Goal: Task Accomplishment & Management: Complete application form

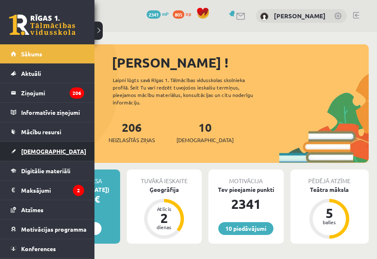
click at [44, 153] on span "[DEMOGRAPHIC_DATA]" at bounding box center [53, 151] width 65 height 7
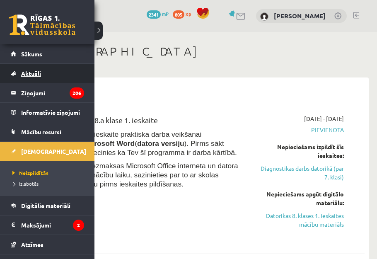
click at [30, 68] on link "Aktuāli" at bounding box center [47, 73] width 73 height 19
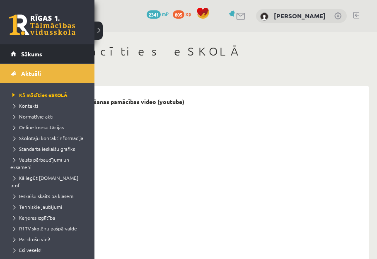
click at [21, 59] on link "Sākums" at bounding box center [47, 53] width 73 height 19
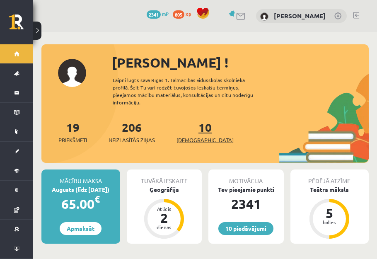
click at [196, 136] on span "[DEMOGRAPHIC_DATA]" at bounding box center [205, 140] width 57 height 8
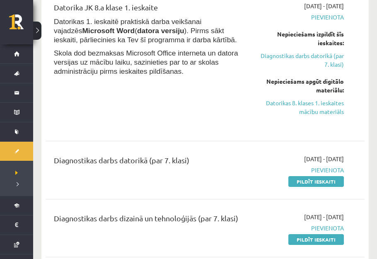
scroll to position [226, 0]
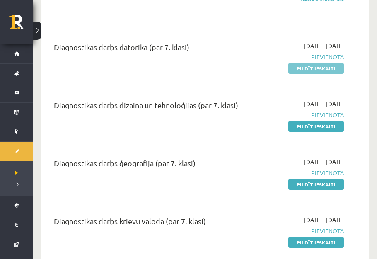
click at [305, 71] on link "Pildīt ieskaiti" at bounding box center [317, 68] width 56 height 11
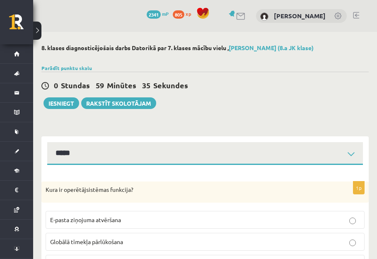
select select "**********"
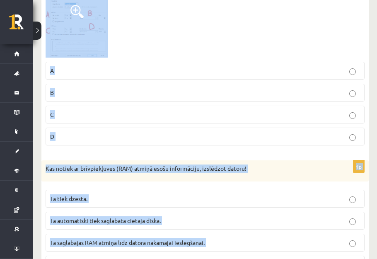
scroll to position [4131, 0]
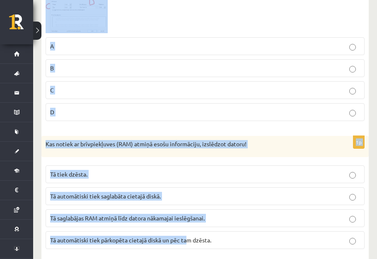
drag, startPoint x: 45, startPoint y: 34, endPoint x: 188, endPoint y: 249, distance: 258.5
copy form "Kura ir operētājsistēmas funkcija? E-pasta ziņojuma atvēršana Globālā tīmekļa p…"
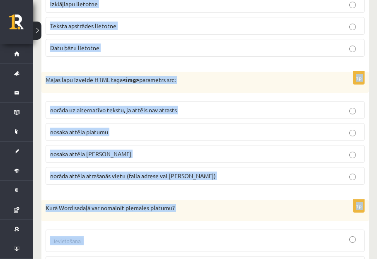
scroll to position [0, 0]
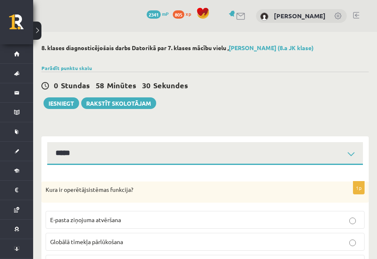
drag, startPoint x: 123, startPoint y: 136, endPoint x: 122, endPoint y: 143, distance: 6.7
click at [123, 137] on div "**********" at bounding box center [205, 150] width 328 height 29
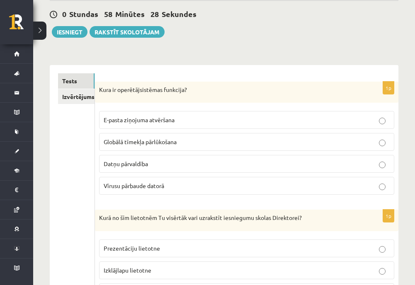
scroll to position [117, 0]
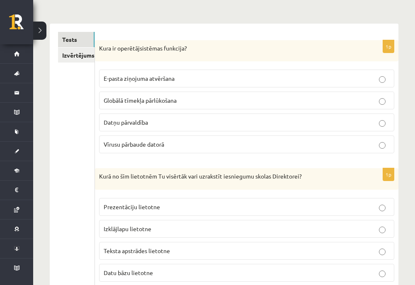
click at [147, 120] on span "Datņu pārvaldība" at bounding box center [126, 122] width 44 height 7
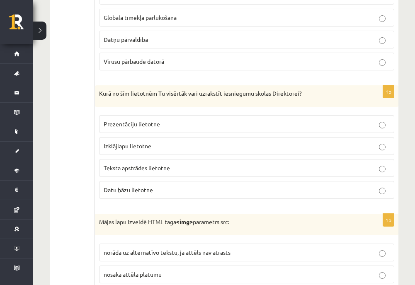
click at [141, 165] on span "Teksta apstrādes lietotne" at bounding box center [137, 167] width 66 height 7
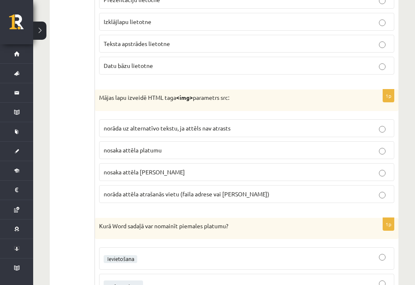
click at [164, 196] on span "norāda attēla atrašanās vietu (faila adrese vai saite)" at bounding box center [187, 193] width 166 height 7
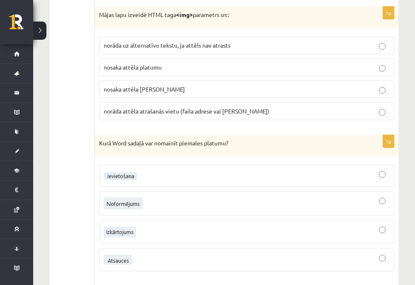
scroll to position [449, 0]
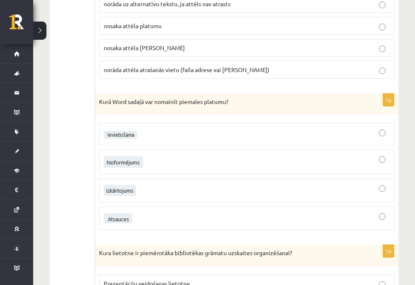
click at [118, 195] on img at bounding box center [120, 190] width 32 height 11
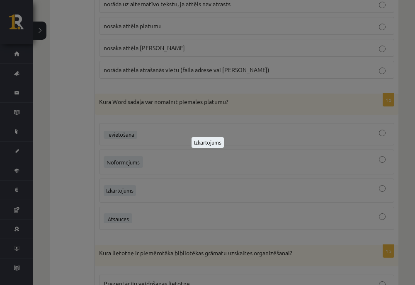
scroll to position [490, 0]
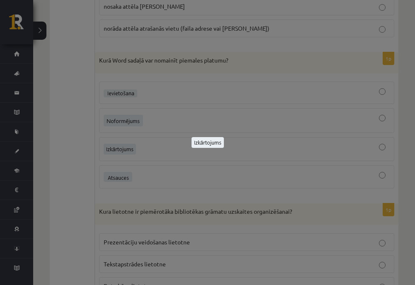
click at [164, 160] on div at bounding box center [207, 142] width 415 height 285
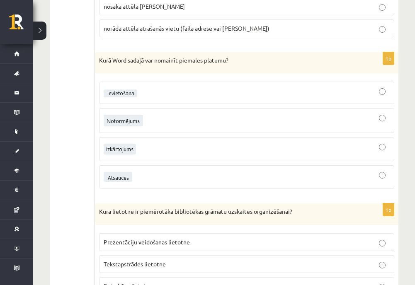
click at [152, 151] on div at bounding box center [247, 149] width 286 height 15
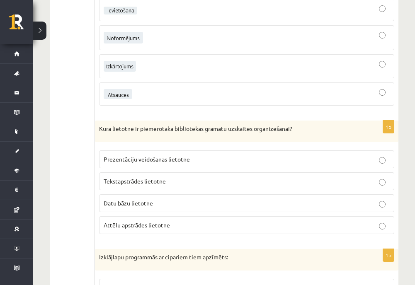
scroll to position [615, 0]
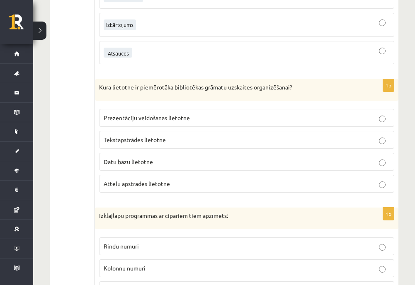
click at [165, 161] on p "Datu bāzu lietotne" at bounding box center [247, 162] width 286 height 9
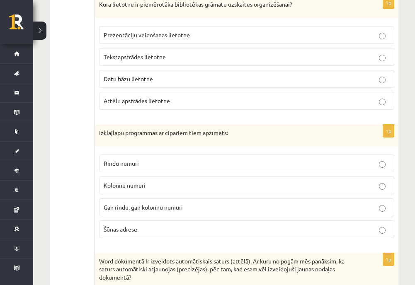
scroll to position [739, 0]
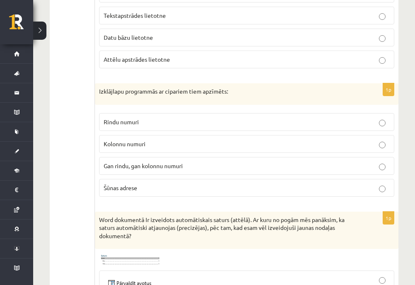
click at [124, 121] on span "Rindu numuri" at bounding box center [121, 121] width 35 height 7
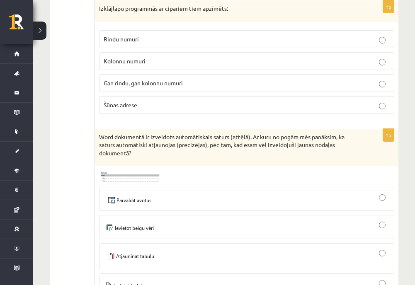
scroll to position [905, 0]
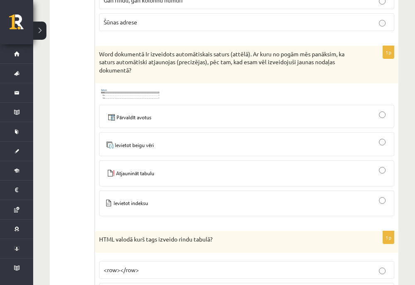
click at [162, 169] on div at bounding box center [247, 173] width 286 height 17
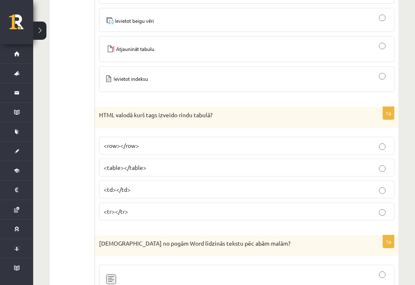
click at [146, 212] on p "<tr></tr>" at bounding box center [247, 211] width 286 height 9
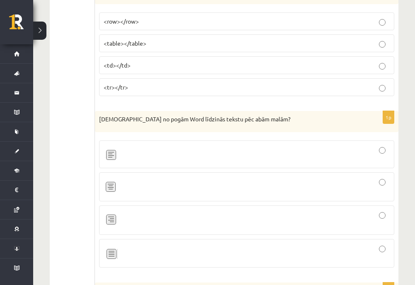
scroll to position [1195, 0]
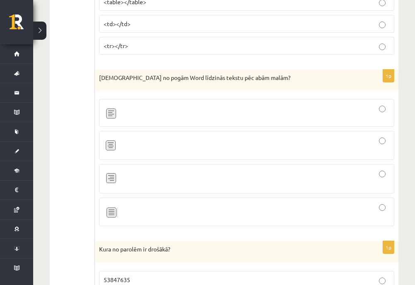
click at [115, 207] on img at bounding box center [111, 211] width 14 height 15
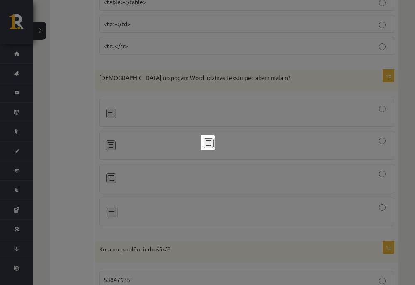
click at [168, 203] on div at bounding box center [207, 142] width 415 height 285
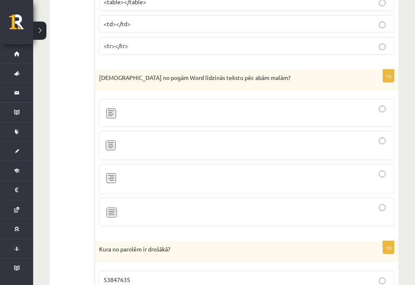
click at [164, 213] on div at bounding box center [247, 211] width 286 height 19
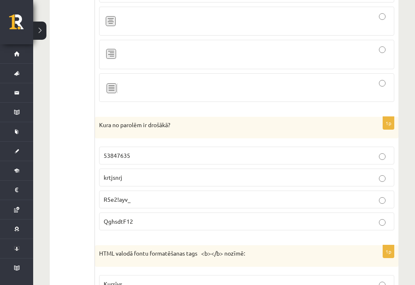
scroll to position [1361, 0]
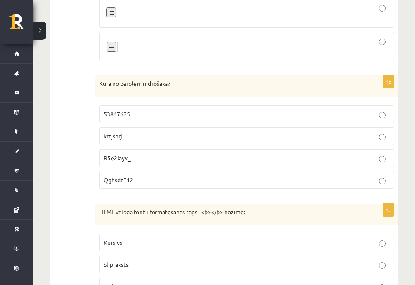
click at [141, 156] on p "R5e2!ayv_" at bounding box center [247, 158] width 286 height 9
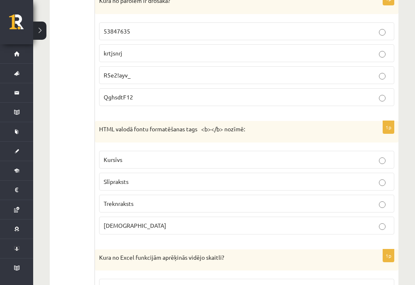
scroll to position [1486, 0]
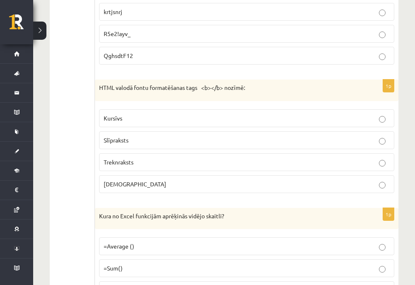
click at [138, 153] on fieldset "Kursīvs Slīpraksts Treknraksts Augšraksts" at bounding box center [246, 150] width 295 height 90
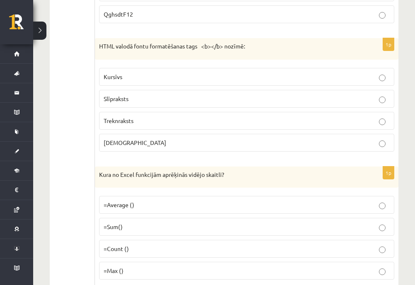
click at [141, 122] on p "Treknraksts" at bounding box center [247, 121] width 286 height 9
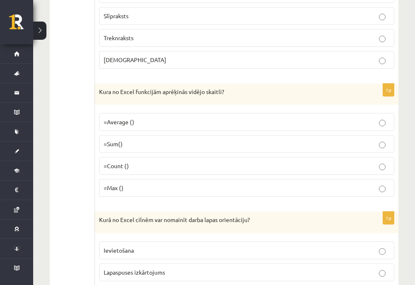
click at [136, 124] on p "=Average ()" at bounding box center [247, 122] width 286 height 9
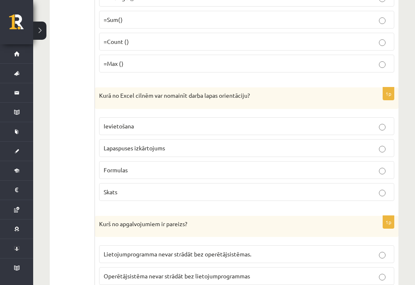
click at [144, 146] on span "Lapaspuses izkārtojums" at bounding box center [134, 147] width 61 height 7
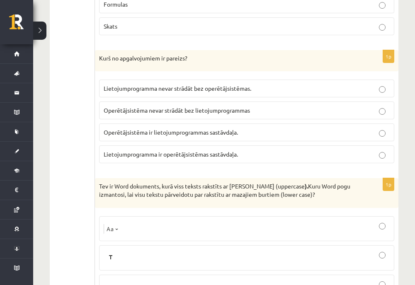
click at [137, 157] on span "Lietojumprogramma ir operētājsistēmas sastāvdaļa." at bounding box center [171, 154] width 134 height 7
click at [172, 91] on span "Lietojumprogramma nevar strādāt bez operētājsistēmas." at bounding box center [178, 88] width 148 height 7
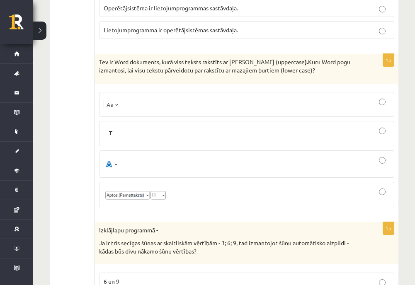
click at [110, 163] on img at bounding box center [111, 164] width 15 height 14
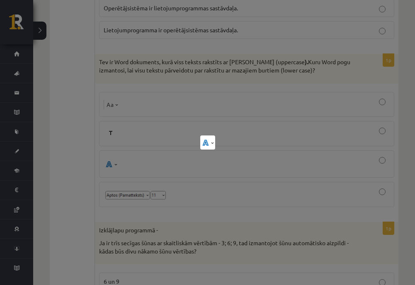
click at [111, 163] on div at bounding box center [207, 142] width 415 height 285
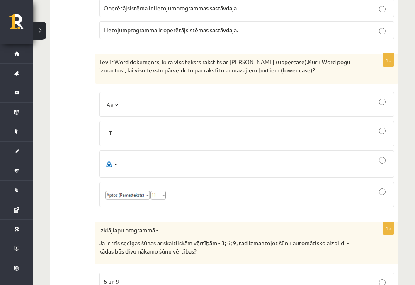
click at [126, 101] on div at bounding box center [247, 105] width 286 height 16
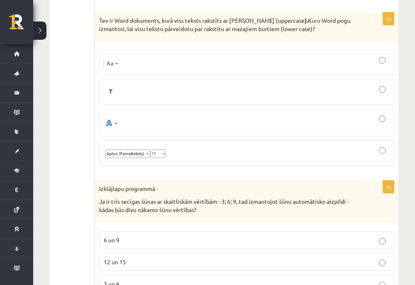
scroll to position [2150, 0]
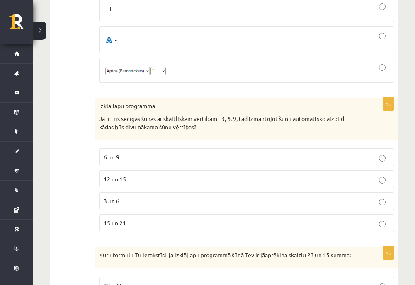
click at [129, 181] on p "12 un 15" at bounding box center [247, 179] width 286 height 9
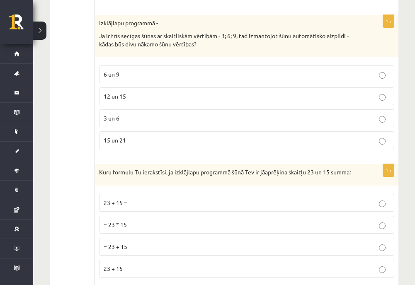
scroll to position [2274, 0]
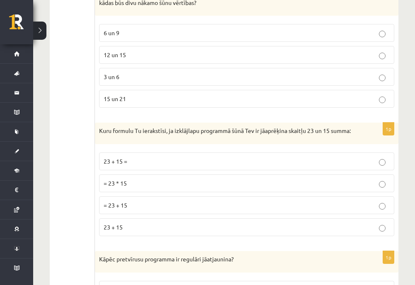
click at [136, 187] on p "= 23 * 15" at bounding box center [247, 183] width 286 height 9
drag, startPoint x: 133, startPoint y: 204, endPoint x: 132, endPoint y: 210, distance: 6.3
click at [133, 204] on fieldset "23 + 15 = = 23 * 15 = 23 + 15 23 + 15" at bounding box center [246, 193] width 295 height 90
click at [132, 210] on p "= 23 + 15" at bounding box center [247, 205] width 286 height 9
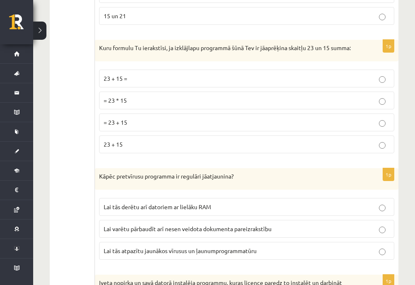
scroll to position [2398, 0]
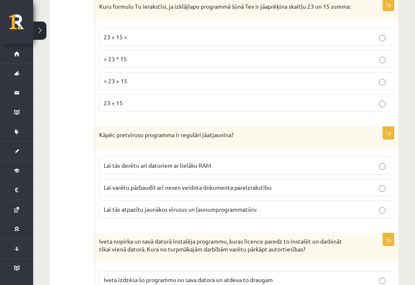
click at [138, 213] on span "Lai tās atpazītu jaunākos vīrusus un ļaunumprogrammatūru" at bounding box center [180, 209] width 153 height 7
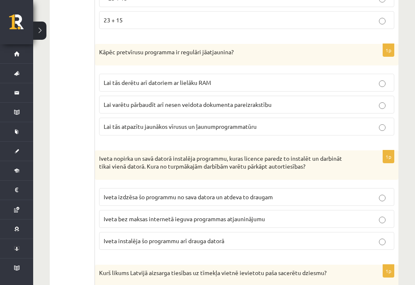
scroll to position [2523, 0]
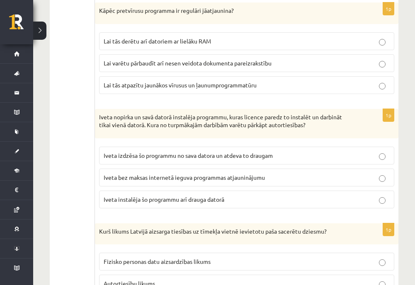
click at [153, 159] on span "Iveta izdzēsa šo programmu no sava datora un atdeva to draugam" at bounding box center [188, 155] width 169 height 7
click at [152, 200] on label "Iveta instalēja šo programmu arī drauga datorā" at bounding box center [246, 200] width 295 height 18
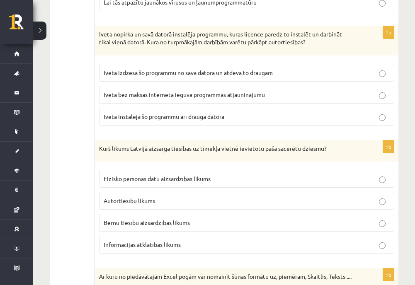
scroll to position [2647, 0]
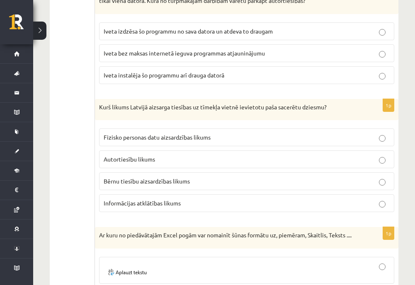
click at [141, 179] on fieldset "Fizisko personas datu aizsardzības likums Autortiesību likums Bērnu tiesību aiz…" at bounding box center [246, 169] width 295 height 90
click at [144, 163] on span "Autortiesību likums" at bounding box center [129, 159] width 51 height 7
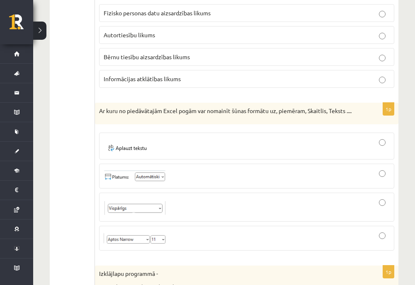
scroll to position [2813, 0]
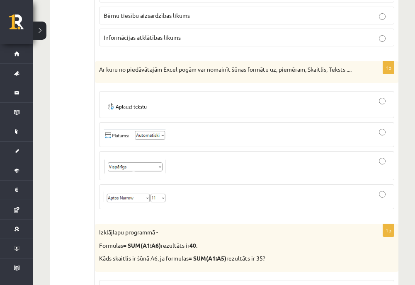
click at [155, 203] on img at bounding box center [135, 197] width 62 height 12
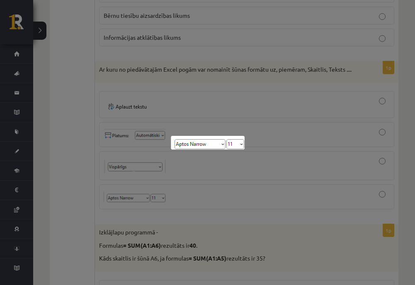
click at [198, 208] on div at bounding box center [207, 142] width 415 height 285
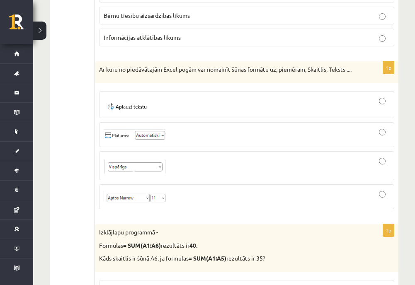
click at [197, 205] on div at bounding box center [247, 197] width 286 height 16
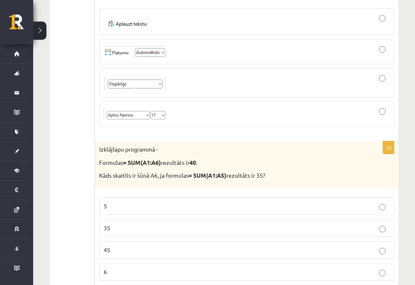
scroll to position [2938, 0]
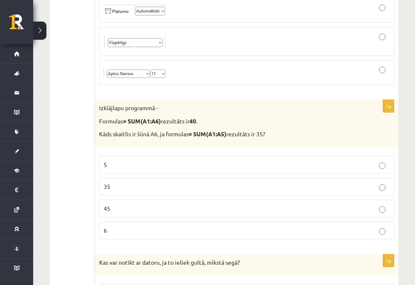
click at [104, 169] on p "5" at bounding box center [247, 165] width 286 height 9
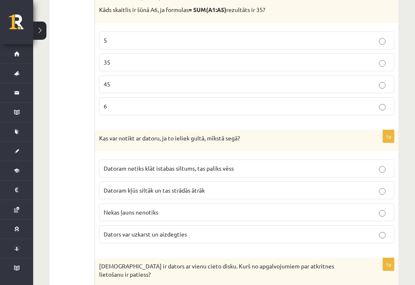
scroll to position [3104, 0]
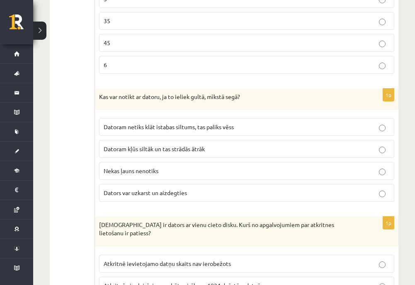
click at [166, 202] on label "Dators var uzkarst un aizdegties" at bounding box center [246, 193] width 295 height 18
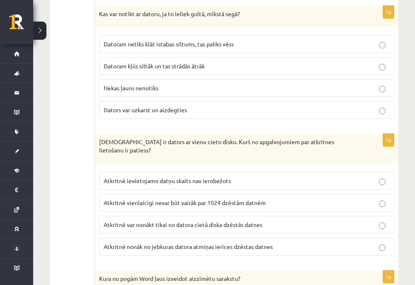
scroll to position [3228, 0]
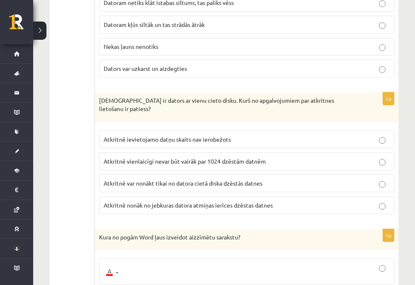
click at [221, 187] on span "Atkritnē var nonākt tikai no datora cietā diska dzēstās datnes" at bounding box center [183, 183] width 159 height 7
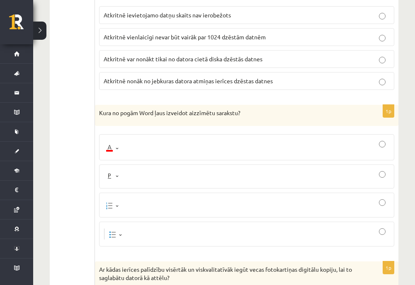
scroll to position [3394, 0]
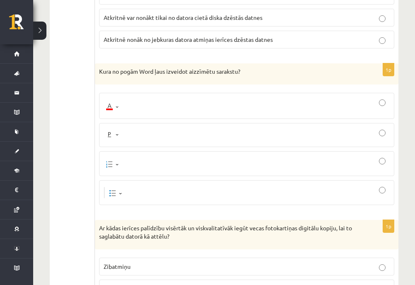
click at [147, 114] on div at bounding box center [247, 105] width 286 height 17
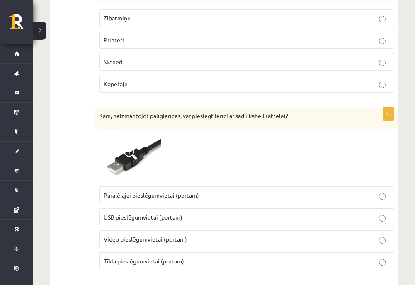
scroll to position [3684, 0]
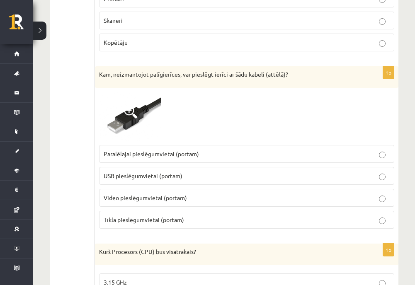
click at [146, 180] on span "USB pieslēgumvietai (portam)" at bounding box center [143, 175] width 79 height 7
click at [136, 135] on img at bounding box center [130, 116] width 62 height 49
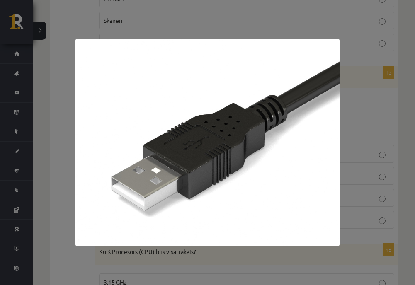
click at [52, 153] on div at bounding box center [207, 142] width 415 height 285
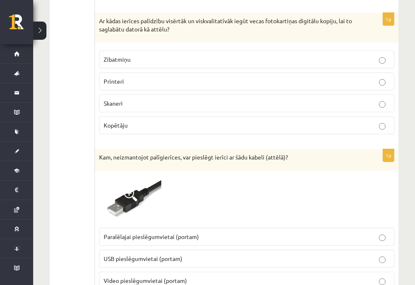
scroll to position [3560, 0]
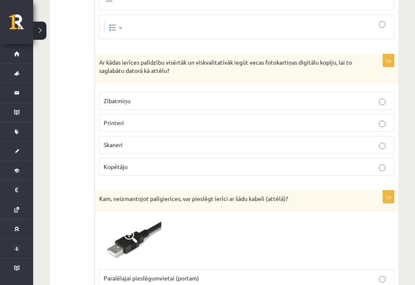
click at [124, 149] on p "Skaneri" at bounding box center [247, 145] width 286 height 9
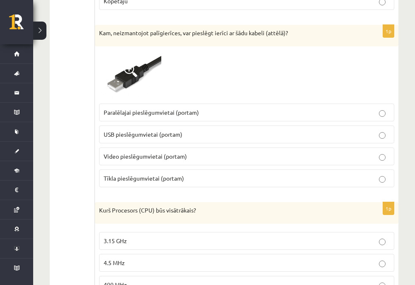
scroll to position [3809, 0]
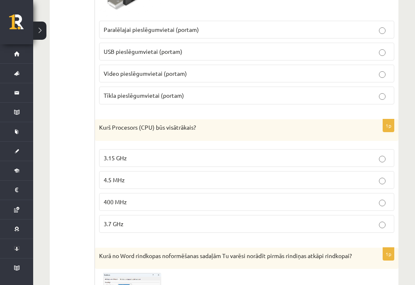
click at [138, 229] on p "3.7 GHz" at bounding box center [247, 224] width 286 height 9
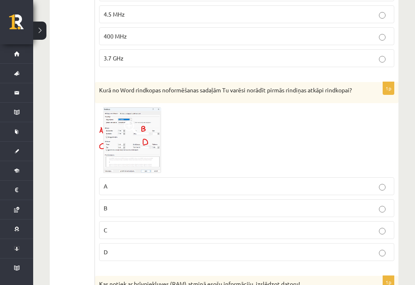
scroll to position [4016, 0]
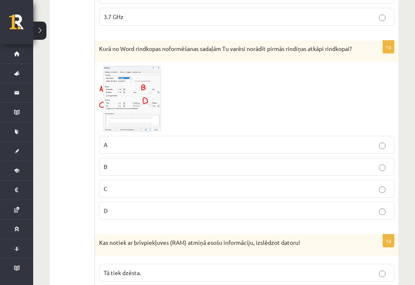
click at [145, 127] on img at bounding box center [130, 99] width 62 height 66
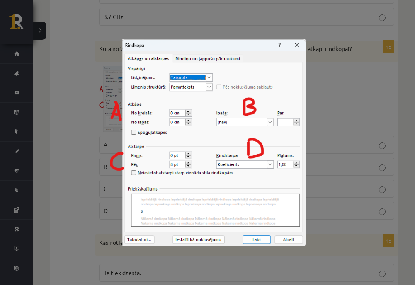
click at [98, 148] on div at bounding box center [207, 142] width 415 height 285
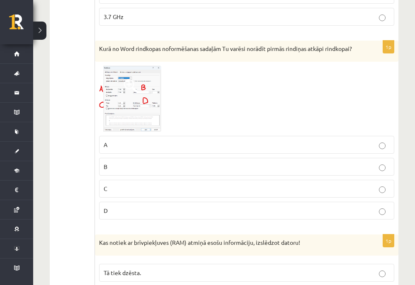
click at [134, 118] on img at bounding box center [130, 99] width 62 height 66
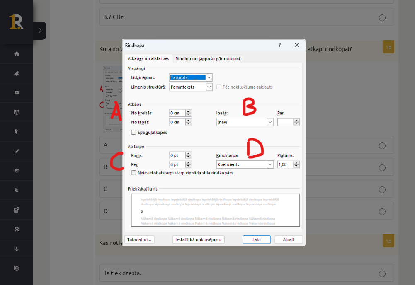
click at [105, 120] on div at bounding box center [207, 142] width 415 height 285
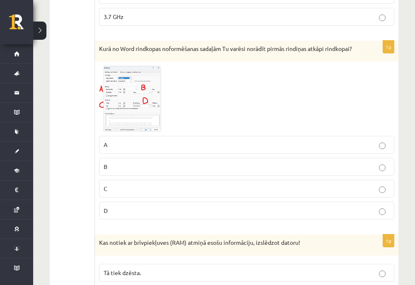
click at [128, 115] on img at bounding box center [130, 99] width 62 height 66
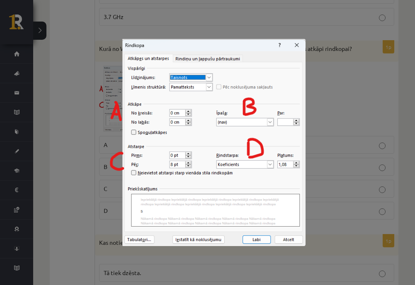
click at [76, 134] on div at bounding box center [207, 142] width 415 height 285
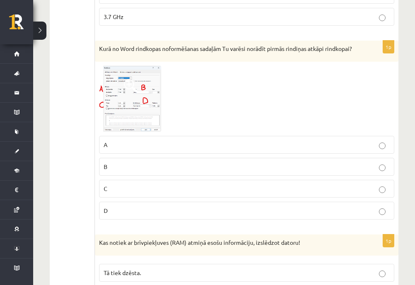
click at [104, 128] on img at bounding box center [130, 99] width 62 height 66
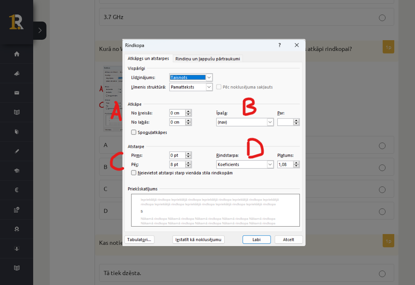
click at [50, 149] on div at bounding box center [207, 142] width 415 height 285
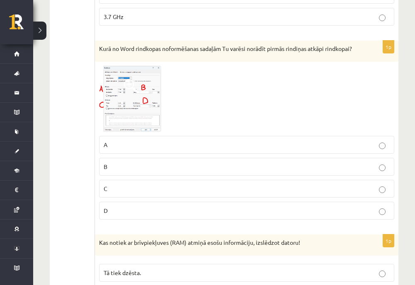
click at [107, 121] on img at bounding box center [130, 99] width 62 height 66
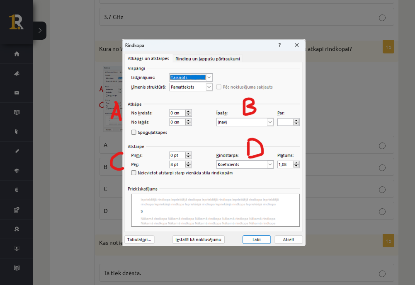
click at [88, 129] on div at bounding box center [207, 142] width 415 height 285
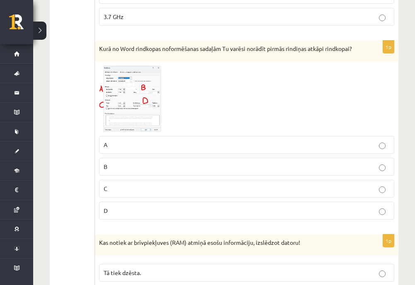
click at [120, 220] on label "D" at bounding box center [246, 211] width 295 height 18
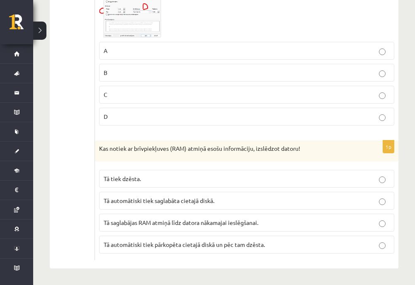
click at [150, 180] on p "Tā tiek dzēsta." at bounding box center [247, 179] width 286 height 9
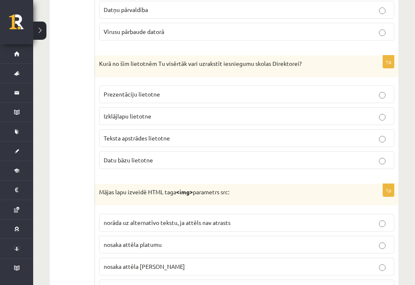
scroll to position [0, 0]
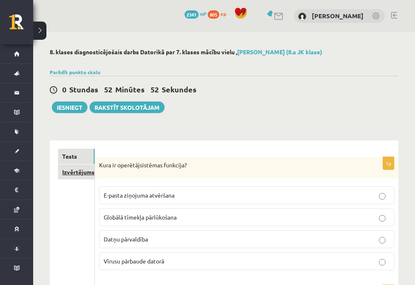
click at [79, 171] on link "Izvērtējums!" at bounding box center [76, 172] width 37 height 15
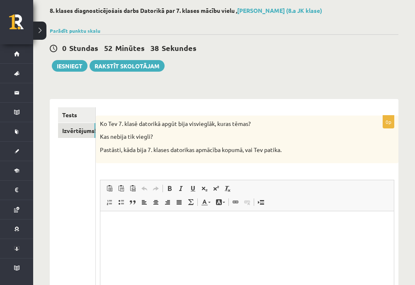
click at [153, 236] on html at bounding box center [247, 223] width 294 height 25
click at [70, 212] on ul "Tests Izvērtējums!" at bounding box center [77, 229] width 38 height 245
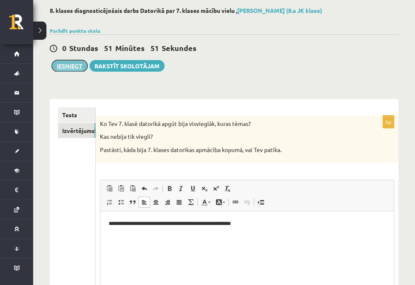
click at [75, 71] on button "Iesniegt" at bounding box center [70, 66] width 36 height 12
drag, startPoint x: 186, startPoint y: 223, endPoint x: 191, endPoint y: 225, distance: 5.0
click at [186, 223] on p "**********" at bounding box center [246, 223] width 277 height 9
click at [182, 224] on p "**********" at bounding box center [246, 223] width 277 height 9
click at [263, 221] on p "**********" at bounding box center [246, 223] width 277 height 9
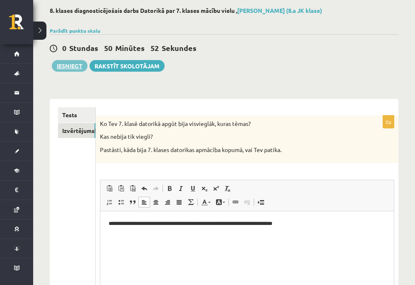
click at [78, 66] on button "Iesniegt" at bounding box center [70, 66] width 36 height 12
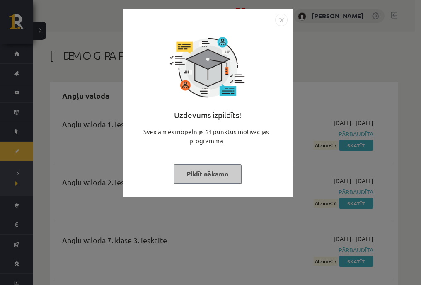
click at [233, 173] on button "Pildīt nākamo" at bounding box center [208, 174] width 68 height 19
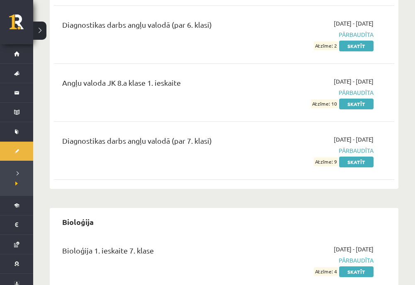
scroll to position [581, 0]
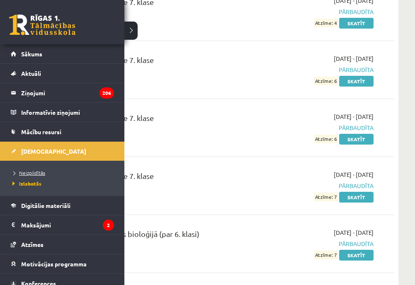
click at [18, 170] on li "Neizpildītās" at bounding box center [63, 173] width 106 height 11
click at [22, 173] on span "Neizpildītās" at bounding box center [29, 173] width 38 height 7
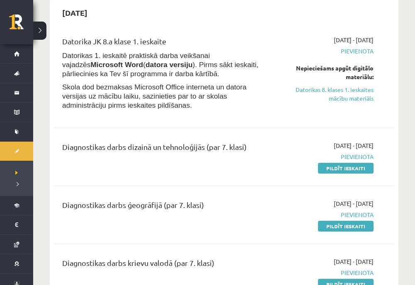
scroll to position [124, 0]
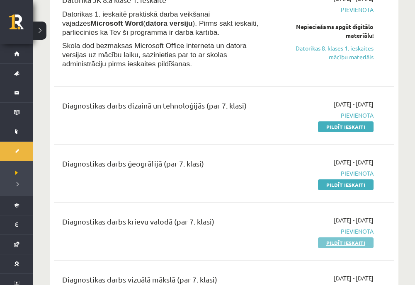
click at [353, 245] on link "Pildīt ieskaiti" at bounding box center [346, 243] width 56 height 11
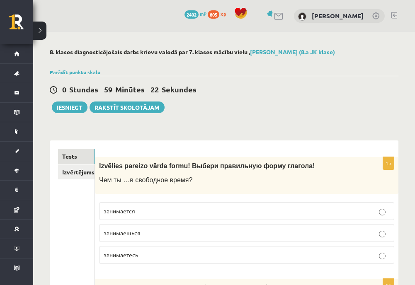
click at [159, 234] on p "занимаешься" at bounding box center [247, 233] width 286 height 9
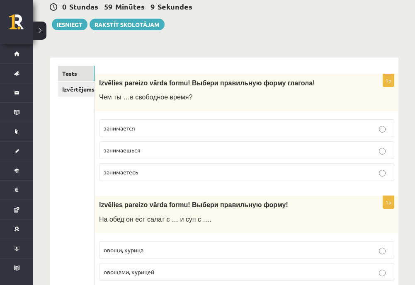
scroll to position [124, 0]
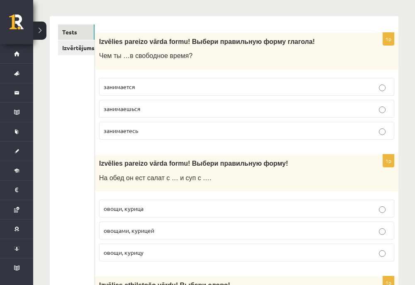
click at [161, 232] on p "овощами, курицей" at bounding box center [247, 230] width 286 height 9
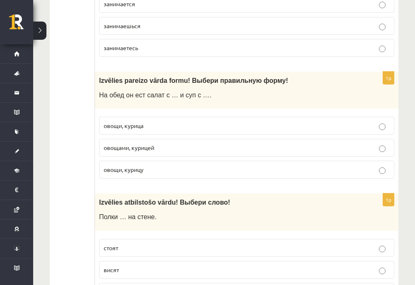
scroll to position [249, 0]
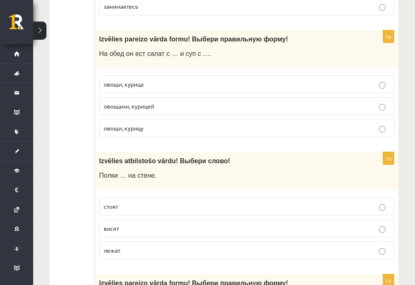
click at [134, 231] on p "висят" at bounding box center [247, 228] width 286 height 9
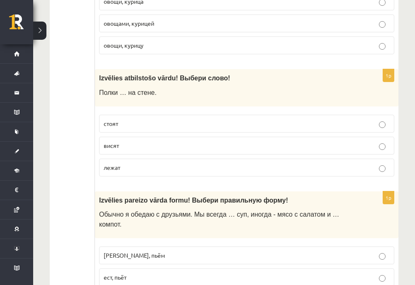
scroll to position [373, 0]
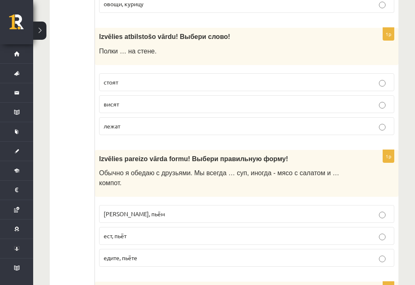
click at [119, 210] on span "едим, пьём" at bounding box center [134, 213] width 61 height 7
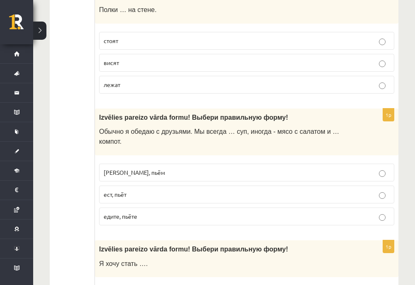
scroll to position [498, 0]
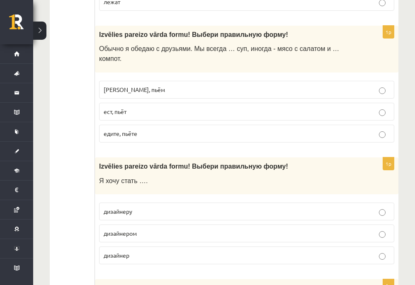
click at [151, 229] on p "дизайнером" at bounding box center [247, 233] width 286 height 9
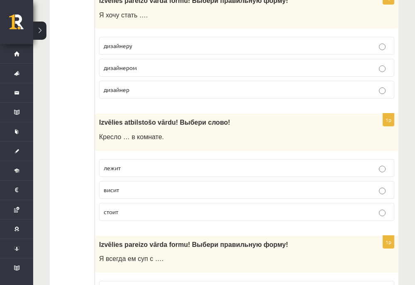
scroll to position [705, 0]
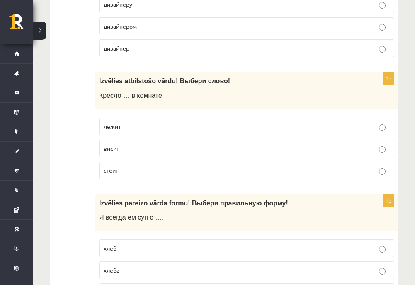
click at [117, 167] on span "стоит" at bounding box center [111, 170] width 15 height 7
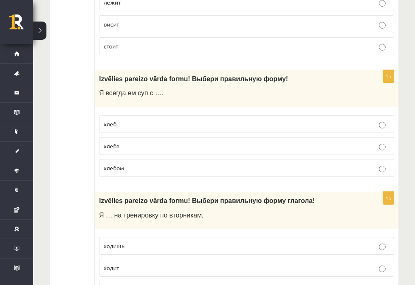
click at [131, 142] on p "хлеба" at bounding box center [247, 146] width 286 height 9
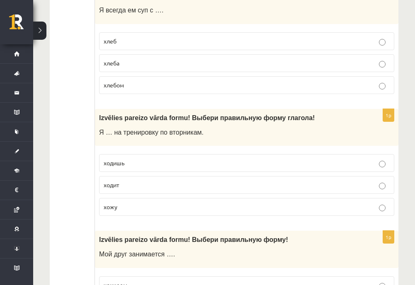
scroll to position [954, 0]
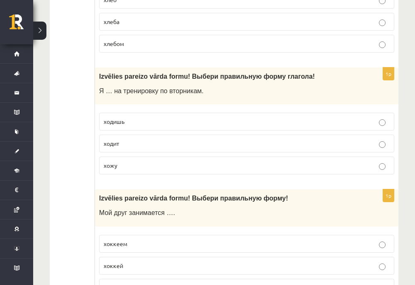
click at [124, 161] on p "хожу" at bounding box center [247, 165] width 286 height 9
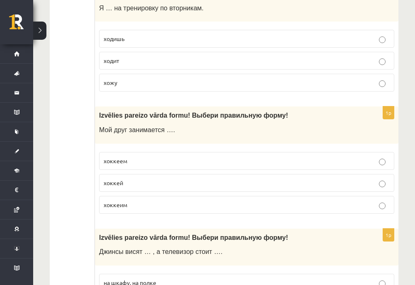
click at [141, 157] on p "хоккеем" at bounding box center [247, 161] width 286 height 9
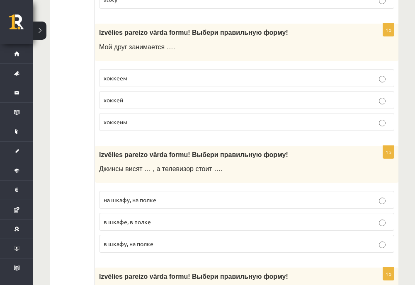
scroll to position [1161, 0]
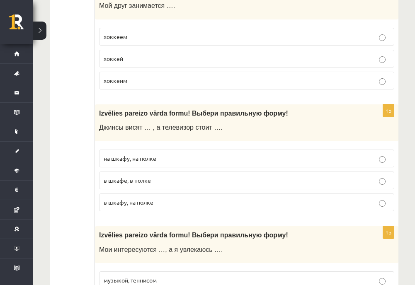
click at [137, 199] on span "в шкафу, на полке" at bounding box center [129, 202] width 50 height 7
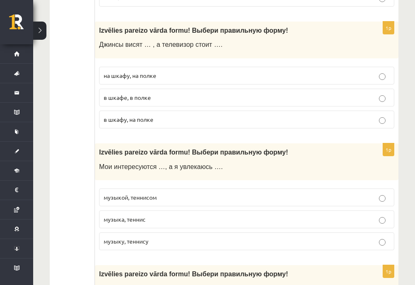
scroll to position [1286, 0]
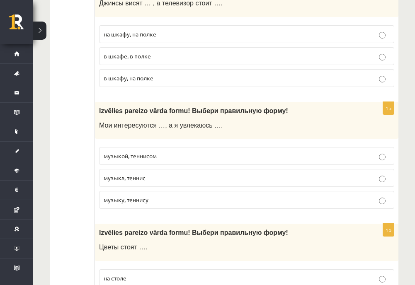
click at [154, 152] on span "музыкой, теннисом" at bounding box center [130, 155] width 53 height 7
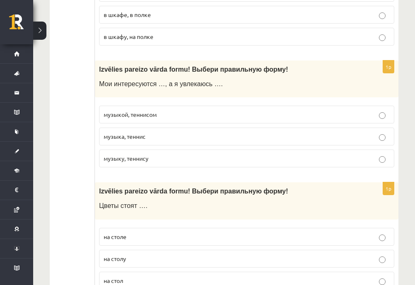
scroll to position [1369, 0]
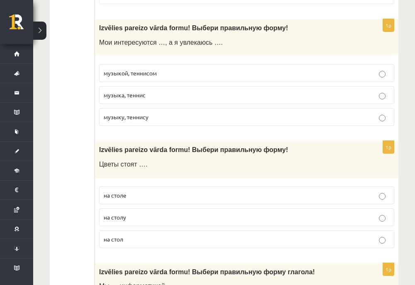
click at [110, 192] on span "на столе" at bounding box center [115, 195] width 23 height 7
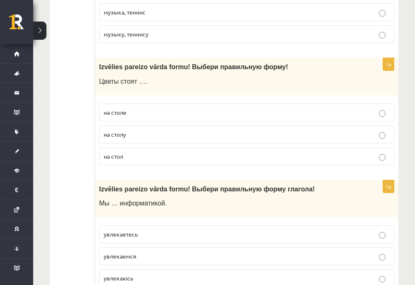
scroll to position [1493, 0]
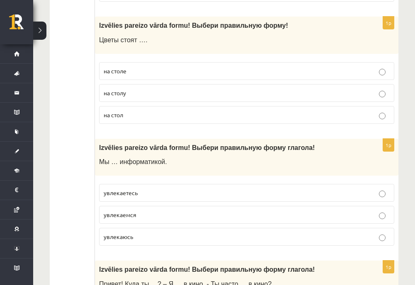
click at [107, 211] on p "увлекаемся" at bounding box center [247, 215] width 286 height 9
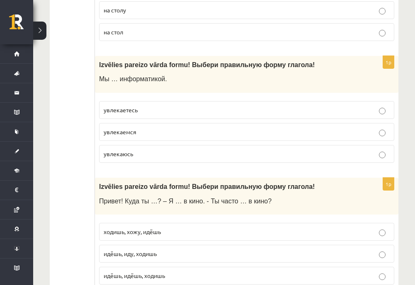
scroll to position [1618, 0]
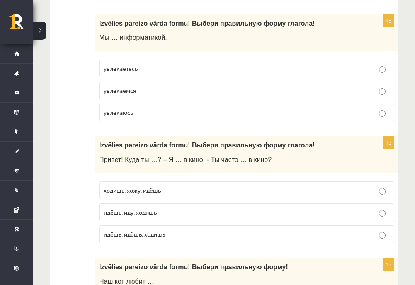
click at [114, 209] on span "идёшь, иду, ходишь" at bounding box center [130, 212] width 53 height 7
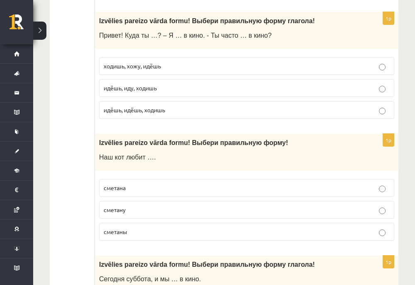
click at [107, 206] on span "сметану" at bounding box center [115, 209] width 22 height 7
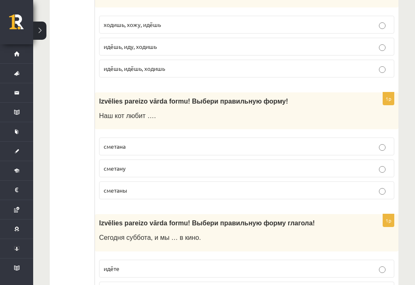
scroll to position [1867, 0]
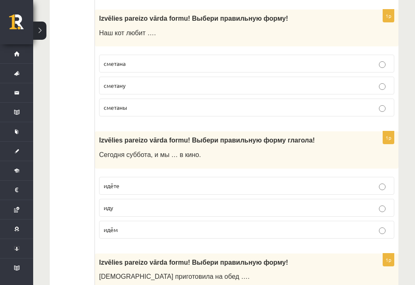
click at [119, 226] on p "идём" at bounding box center [247, 230] width 286 height 9
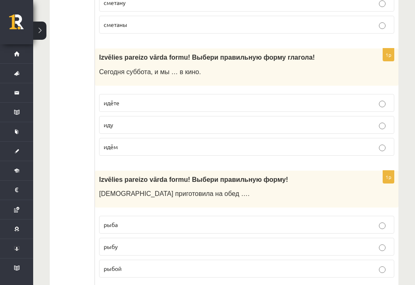
scroll to position [1991, 0]
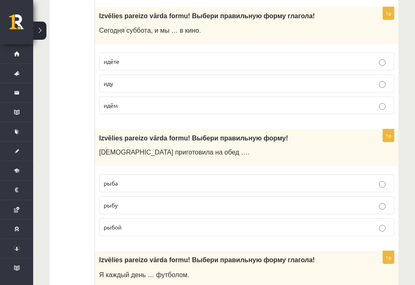
click at [108, 202] on span "рыбу" at bounding box center [111, 205] width 14 height 7
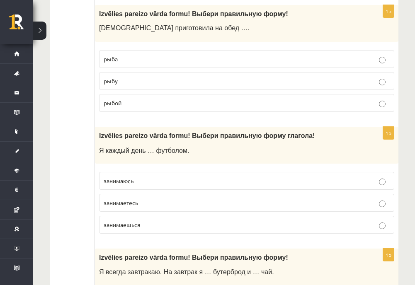
click at [117, 177] on span "занимаюсь" at bounding box center [119, 180] width 30 height 7
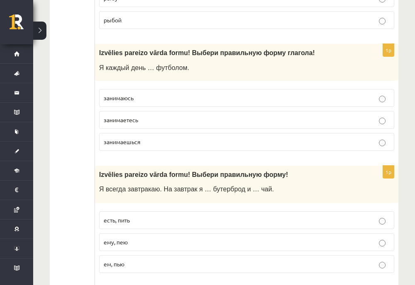
scroll to position [2281, 0]
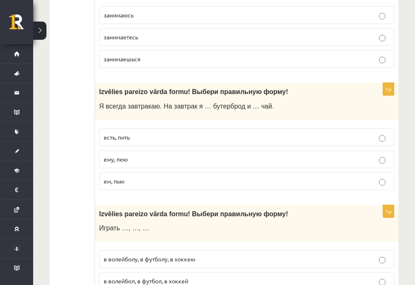
click at [108, 178] on span "ем, пью" at bounding box center [114, 181] width 21 height 7
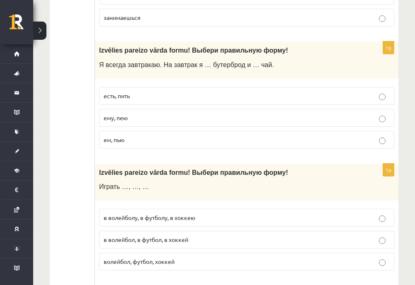
scroll to position [2364, 0]
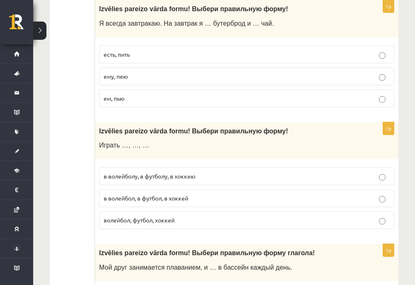
click at [112, 217] on span "волейбол, футбол, хоккей" at bounding box center [139, 220] width 71 height 7
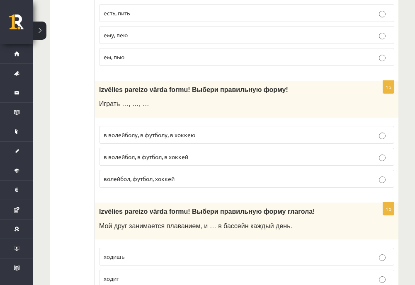
scroll to position [2447, 0]
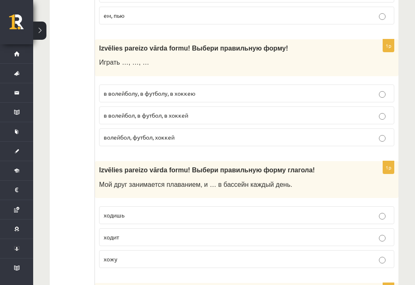
click at [126, 233] on p "ходит" at bounding box center [247, 237] width 286 height 9
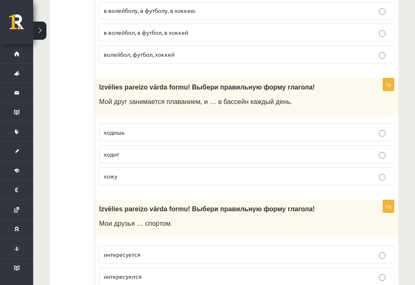
scroll to position [2572, 0]
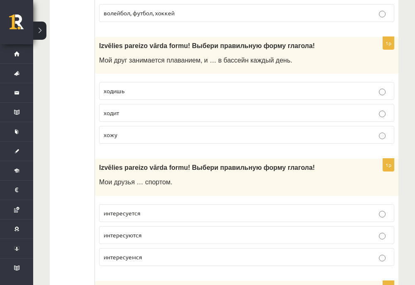
click at [117, 231] on span "интересуются" at bounding box center [123, 234] width 38 height 7
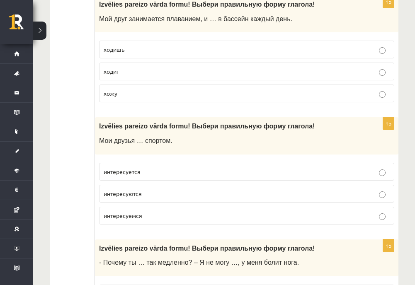
scroll to position [2696, 0]
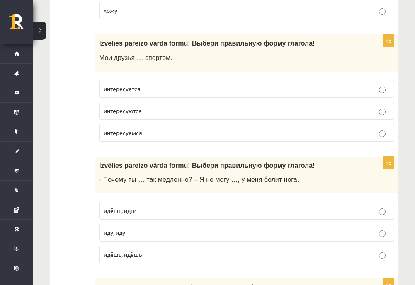
click at [110, 207] on span "идёшь, идти" at bounding box center [120, 210] width 33 height 7
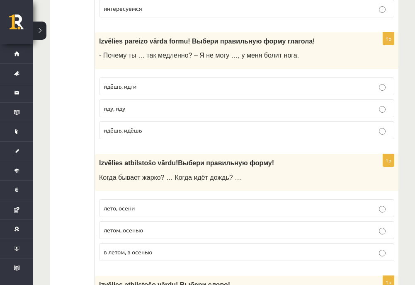
click at [117, 226] on span "летом, осенью" at bounding box center [123, 229] width 39 height 7
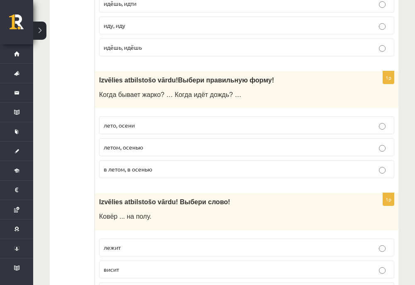
scroll to position [2945, 0]
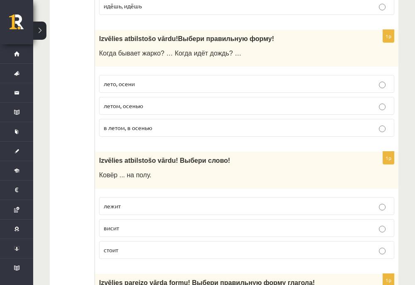
click at [114, 202] on span "лежит" at bounding box center [112, 205] width 17 height 7
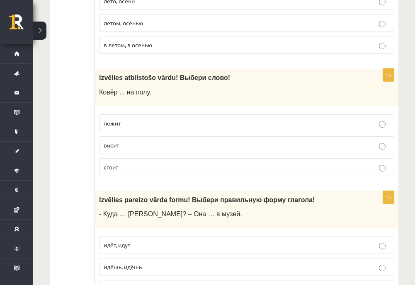
scroll to position [3070, 0]
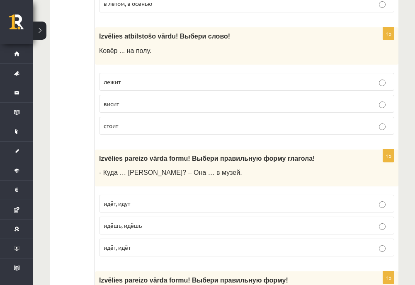
click at [129, 244] on span "идёт, идёт" at bounding box center [117, 247] width 27 height 7
click at [131, 221] on label "идёшь, идёшь" at bounding box center [246, 226] width 295 height 18
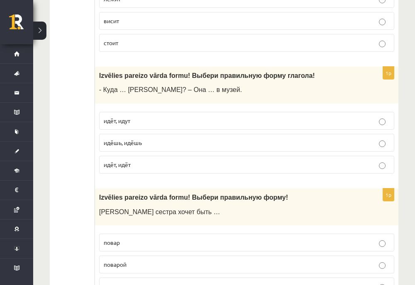
scroll to position [3194, 0]
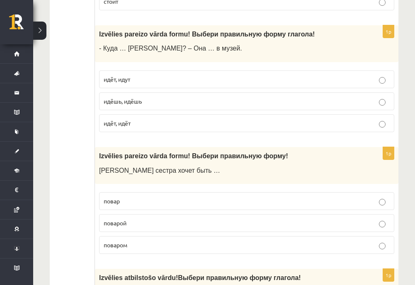
click at [109, 241] on span "поваром" at bounding box center [116, 244] width 24 height 7
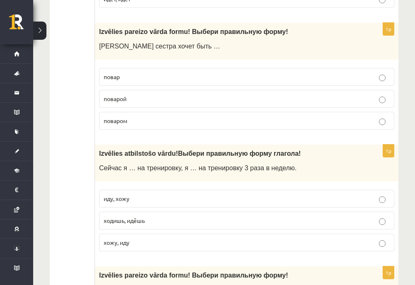
scroll to position [3401, 0]
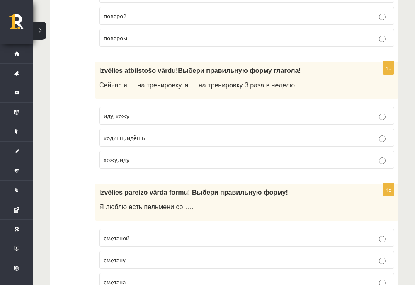
click at [129, 109] on label "иду, хожу" at bounding box center [246, 116] width 295 height 18
click at [129, 112] on span "иду, хожу" at bounding box center [117, 115] width 26 height 7
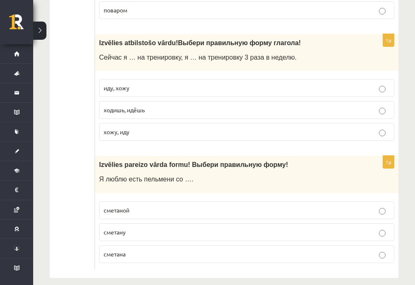
click at [107, 207] on span "сметаной" at bounding box center [117, 210] width 26 height 7
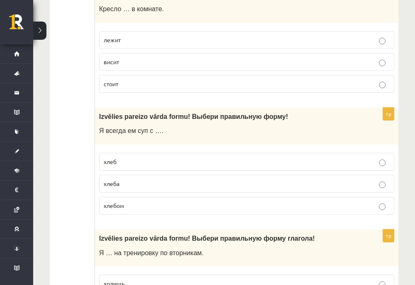
scroll to position [0, 0]
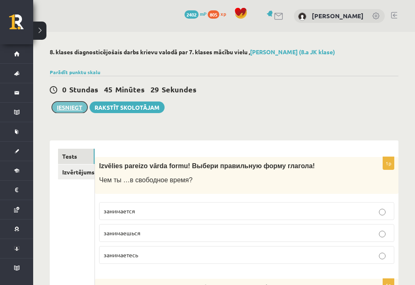
click at [77, 110] on button "Iesniegt" at bounding box center [70, 108] width 36 height 12
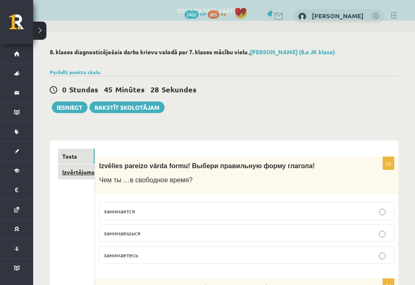
click at [73, 174] on link "Izvērtējums!" at bounding box center [76, 172] width 37 height 15
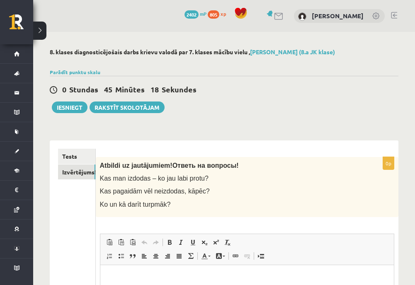
scroll to position [41, 0]
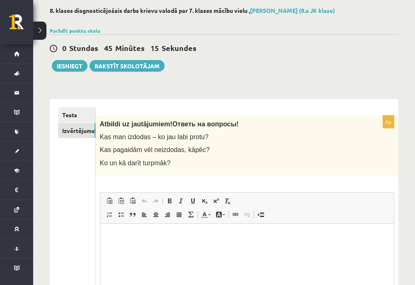
click at [167, 249] on html at bounding box center [247, 236] width 294 height 25
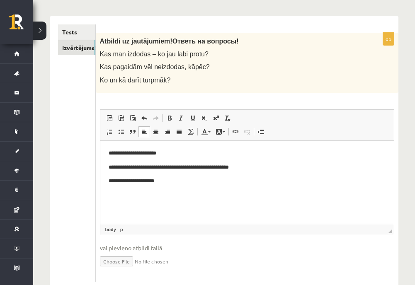
click at [274, 168] on p "**********" at bounding box center [246, 167] width 277 height 9
click at [169, 149] on p "**********" at bounding box center [246, 153] width 277 height 9
click at [274, 162] on body "**********" at bounding box center [246, 167] width 277 height 37
click at [115, 153] on p "**********" at bounding box center [246, 153] width 277 height 9
click at [112, 155] on p "**********" at bounding box center [246, 153] width 277 height 9
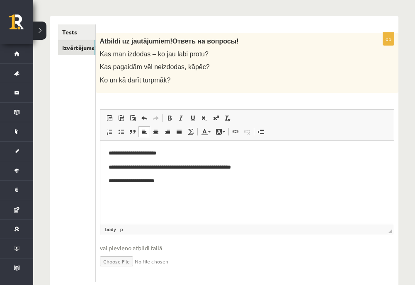
click at [111, 168] on p "**********" at bounding box center [246, 167] width 277 height 9
click at [110, 183] on p "**********" at bounding box center [246, 181] width 277 height 9
click at [64, 184] on ul "Tests Izvērtējums!" at bounding box center [77, 153] width 38 height 258
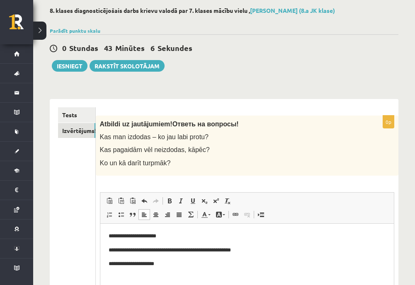
click at [80, 58] on div "0 Stundas 43 Minūtes 6 Sekundes Ieskaite saglabāta! Iesniegt Rakstīt skolotājam" at bounding box center [224, 52] width 349 height 37
click at [66, 68] on button "Iesniegt" at bounding box center [70, 66] width 36 height 12
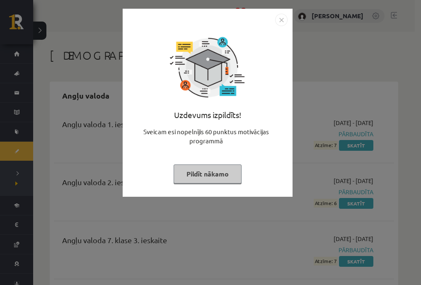
click at [217, 178] on button "Pildīt nākamo" at bounding box center [208, 174] width 68 height 19
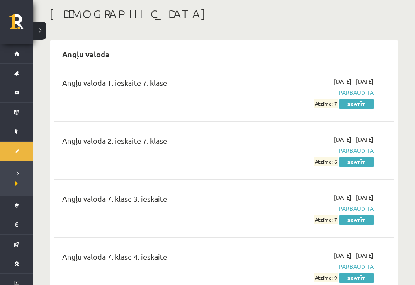
scroll to position [124, 0]
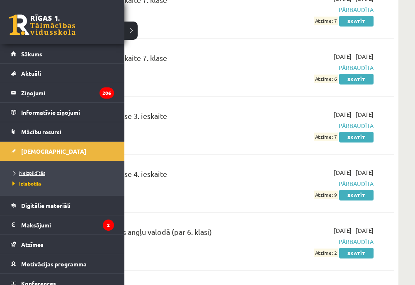
click at [29, 171] on span "Neizpildītās" at bounding box center [27, 173] width 35 height 7
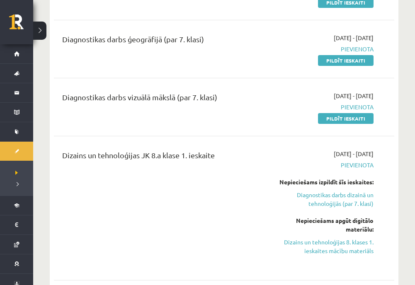
scroll to position [207, 0]
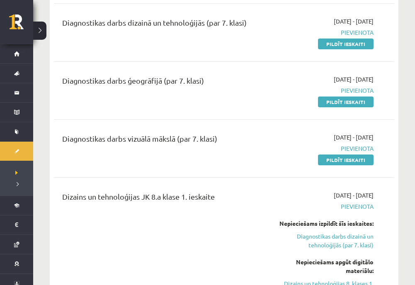
click at [363, 159] on link "Pildīt ieskaiti" at bounding box center [346, 160] width 56 height 11
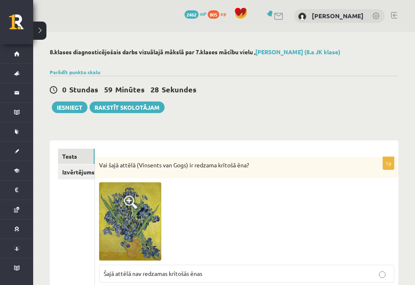
scroll to position [83, 0]
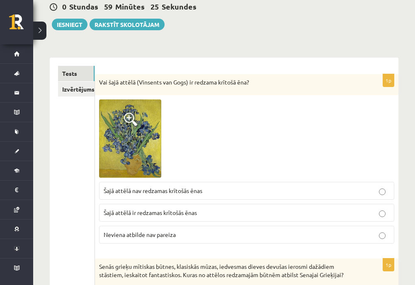
click at [145, 119] on img at bounding box center [130, 139] width 62 height 78
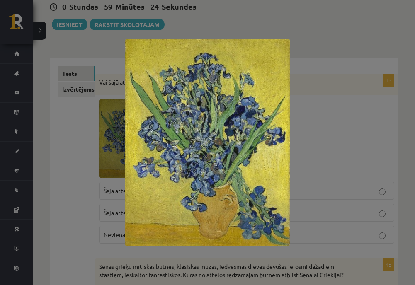
click at [79, 131] on div at bounding box center [207, 142] width 415 height 285
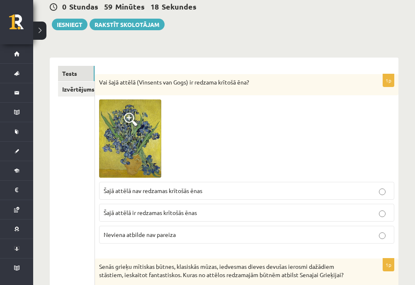
click at [139, 134] on img at bounding box center [130, 139] width 62 height 78
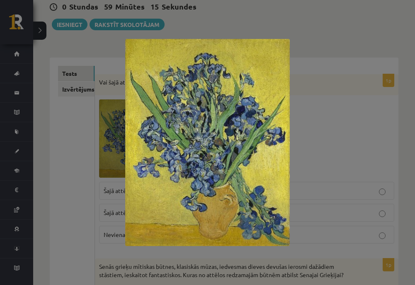
click at [304, 100] on div at bounding box center [207, 142] width 415 height 285
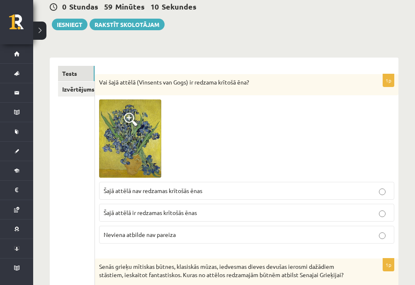
click at [148, 135] on img at bounding box center [130, 139] width 62 height 78
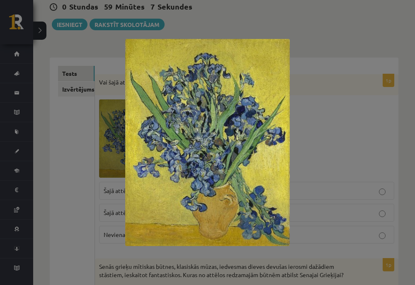
click at [322, 118] on div at bounding box center [207, 142] width 415 height 285
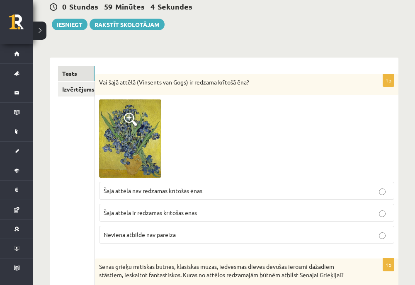
click at [215, 190] on p "Šajā attēlā nav redzamas krītošās ēnas" at bounding box center [247, 191] width 286 height 9
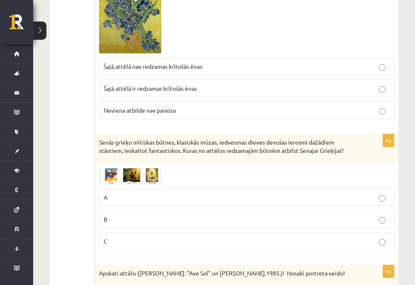
click at [112, 172] on img at bounding box center [130, 176] width 62 height 16
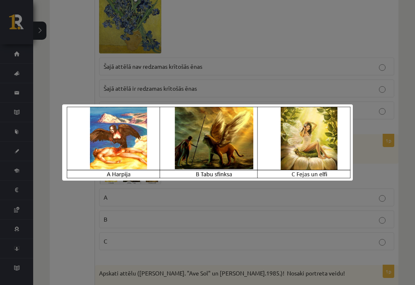
click at [72, 188] on div at bounding box center [207, 142] width 415 height 285
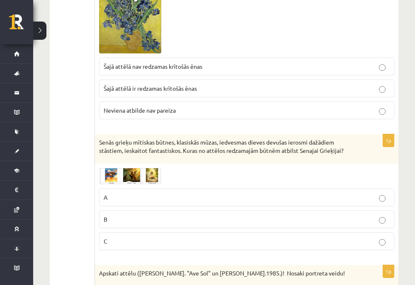
click at [111, 168] on img at bounding box center [130, 176] width 62 height 16
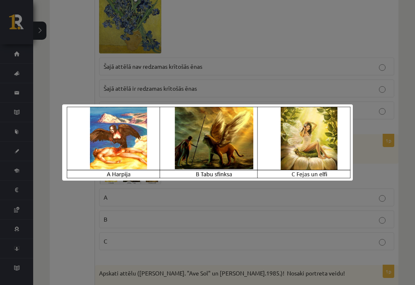
click at [51, 187] on div at bounding box center [207, 142] width 415 height 285
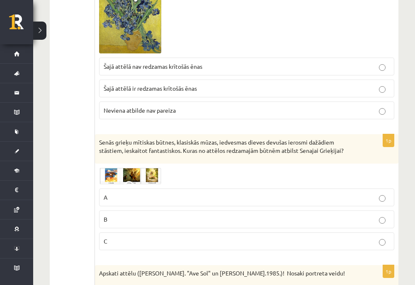
click at [101, 181] on img at bounding box center [130, 176] width 62 height 16
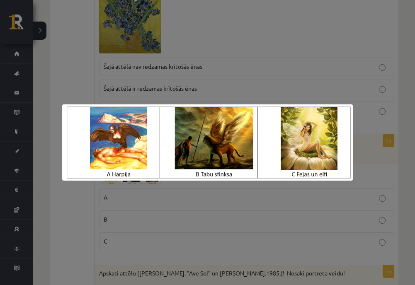
click at [66, 205] on div at bounding box center [207, 142] width 415 height 285
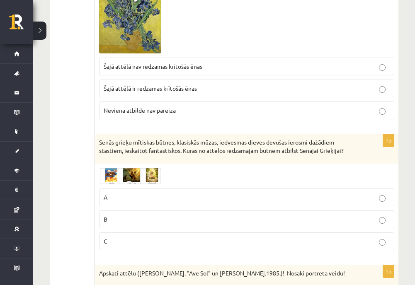
click at [105, 178] on img at bounding box center [130, 176] width 62 height 16
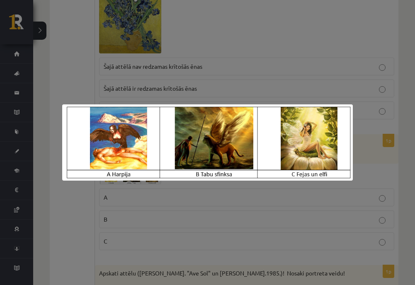
click at [77, 189] on div at bounding box center [207, 142] width 415 height 285
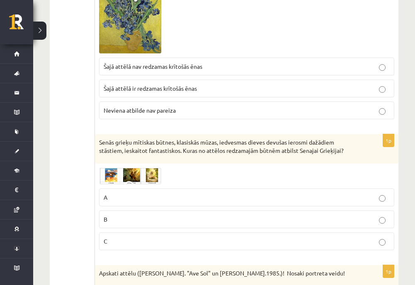
click at [119, 167] on div "1p Senās grieķu mītiskas būtnes, klasiskās mūzas, iedvesmas dieves devušas iero…" at bounding box center [247, 195] width 304 height 122
click at [118, 180] on img at bounding box center [130, 176] width 62 height 16
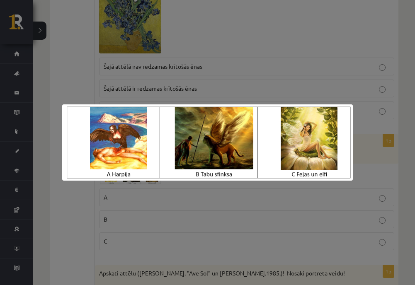
click at [74, 188] on div at bounding box center [207, 142] width 415 height 285
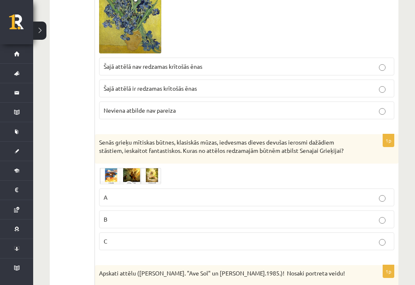
click at [120, 238] on p "C" at bounding box center [247, 241] width 286 height 9
click at [153, 168] on div "1p Senās grieķu mītiskas būtnes, klasiskās mūzas, iedvesmas dieves devušas iero…" at bounding box center [247, 195] width 304 height 122
click at [148, 175] on img at bounding box center [130, 176] width 62 height 16
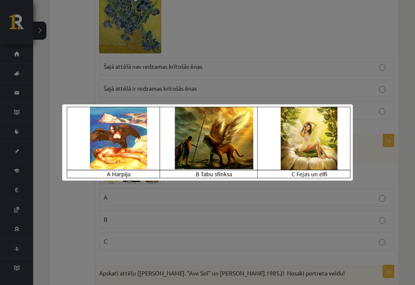
click at [47, 198] on div at bounding box center [207, 142] width 415 height 285
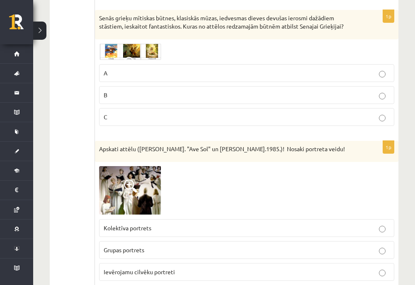
scroll to position [373, 0]
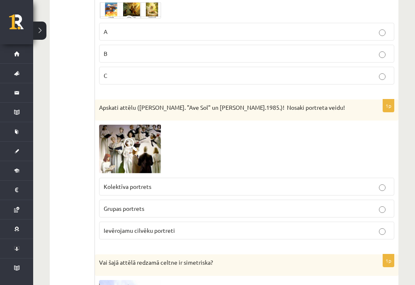
click at [140, 157] on img at bounding box center [130, 149] width 62 height 49
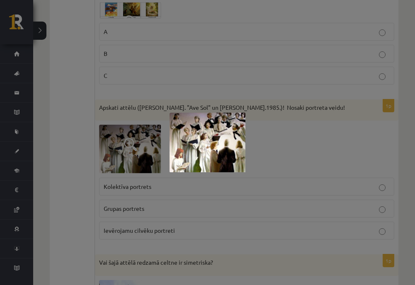
click at [88, 179] on div at bounding box center [207, 142] width 415 height 285
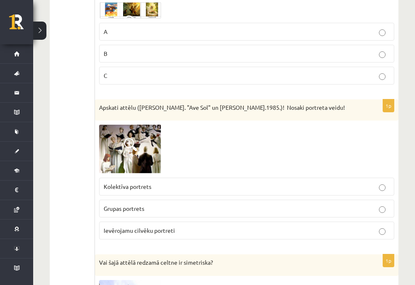
click at [108, 159] on img at bounding box center [130, 149] width 62 height 49
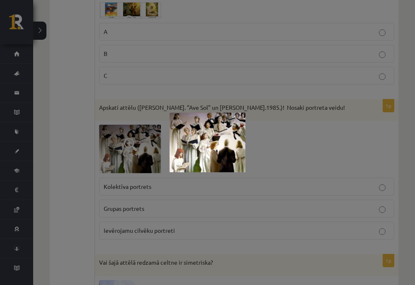
click at [194, 152] on img at bounding box center [208, 143] width 76 height 60
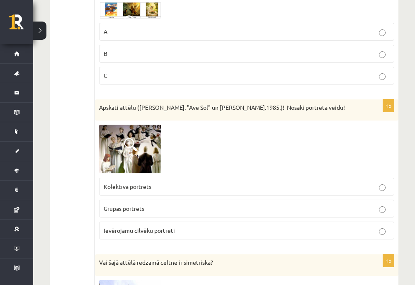
click at [107, 162] on img at bounding box center [130, 149] width 62 height 49
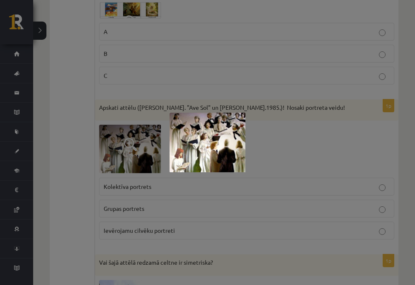
click at [80, 163] on div at bounding box center [207, 142] width 415 height 285
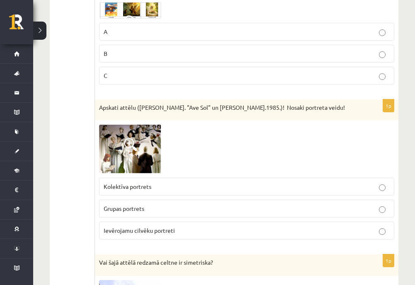
click at [119, 149] on img at bounding box center [130, 149] width 62 height 49
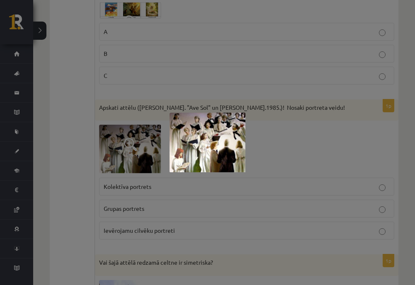
click at [73, 153] on div at bounding box center [207, 142] width 415 height 285
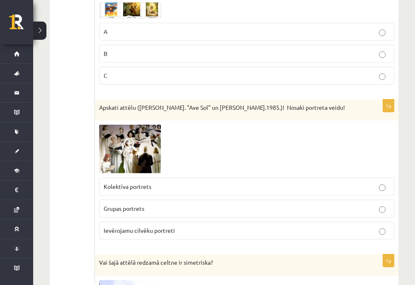
click at [141, 200] on fieldset "Kolektīva portrets Grupas portrets Ievērojamu cilvēku portreti" at bounding box center [246, 208] width 295 height 68
drag, startPoint x: 135, startPoint y: 204, endPoint x: 131, endPoint y: 202, distance: 4.3
click at [134, 204] on label "Grupas portrets" at bounding box center [246, 209] width 295 height 18
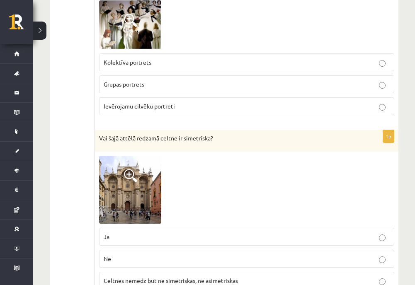
scroll to position [581, 0]
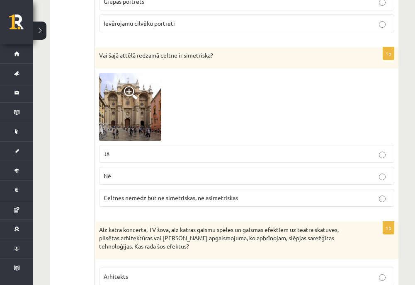
click at [125, 129] on img at bounding box center [130, 107] width 62 height 68
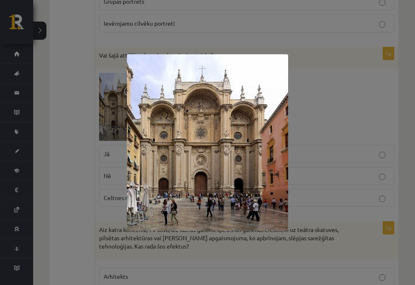
click at [66, 136] on div at bounding box center [207, 142] width 415 height 285
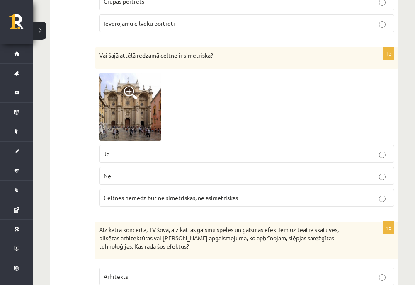
click at [114, 117] on img at bounding box center [130, 107] width 62 height 68
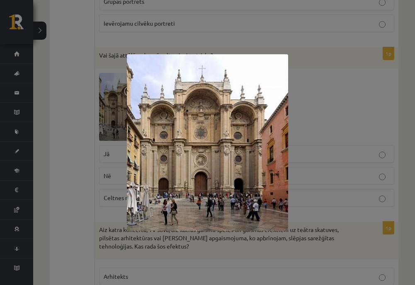
click at [72, 189] on div at bounding box center [207, 142] width 415 height 285
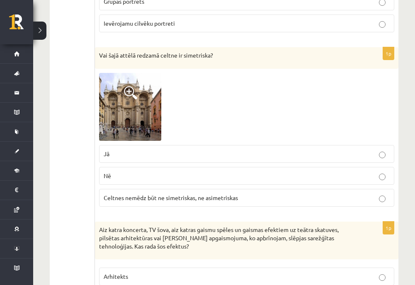
drag, startPoint x: 119, startPoint y: 158, endPoint x: 115, endPoint y: 157, distance: 4.5
click at [119, 158] on p "Jā" at bounding box center [247, 154] width 286 height 9
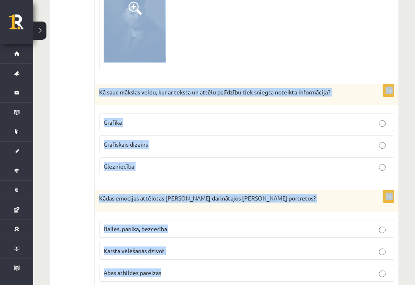
scroll to position [4099, 0]
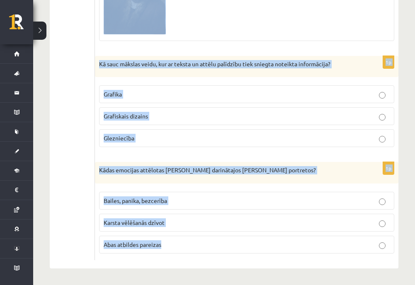
drag, startPoint x: 97, startPoint y: 99, endPoint x: 288, endPoint y: 287, distance: 268.7
copy form "Aiz katra koncerta, TV šova, aiz katras gaismu spēles un gaismas efektiem uz te…"
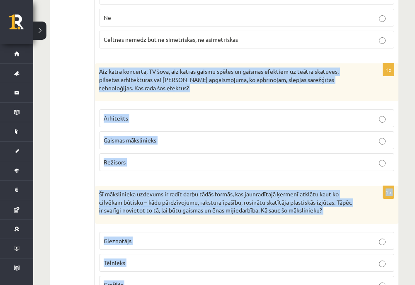
scroll to position [672, 0]
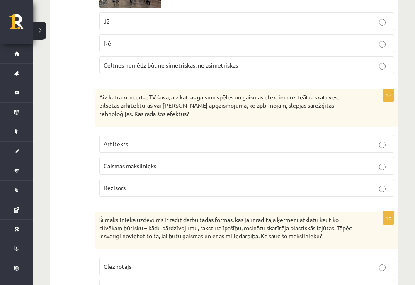
click at [154, 164] on span "Gaismas mākslinieks" at bounding box center [130, 165] width 53 height 7
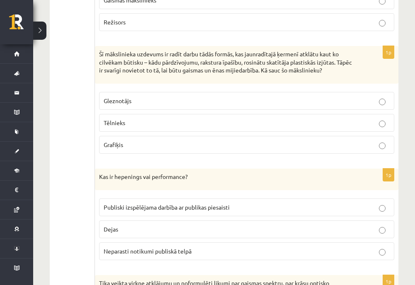
drag, startPoint x: 129, startPoint y: 127, endPoint x: 141, endPoint y: 131, distance: 13.3
click at [129, 127] on p "Tēlnieks" at bounding box center [247, 123] width 286 height 9
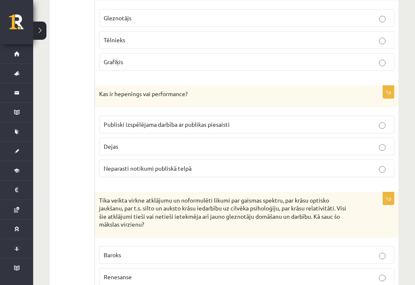
click at [122, 124] on span "Publiski izspēlējama darbība ar publikas piesaisti" at bounding box center [167, 124] width 126 height 7
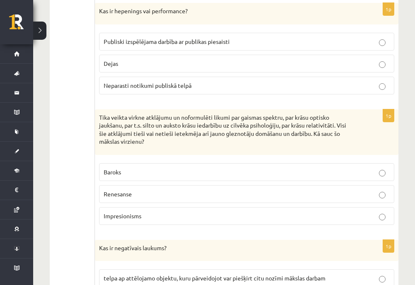
scroll to position [1087, 0]
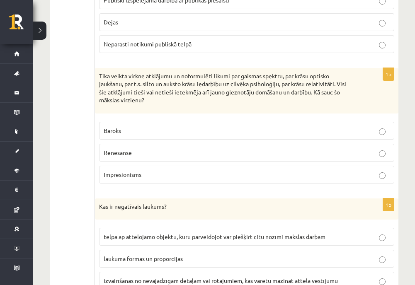
click at [132, 176] on span "Impresionisms" at bounding box center [123, 174] width 38 height 7
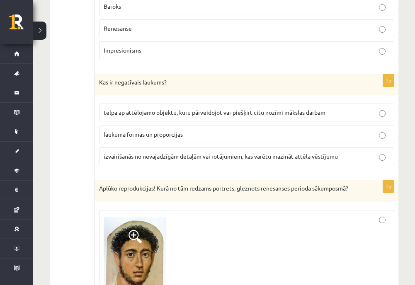
click at [150, 110] on span "telpa ap attēlojamo objektu, kuru pārveidojot var piešķirt citu nozīmi mākslas …" at bounding box center [215, 112] width 222 height 7
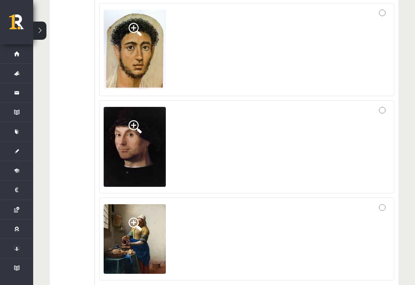
scroll to position [1543, 0]
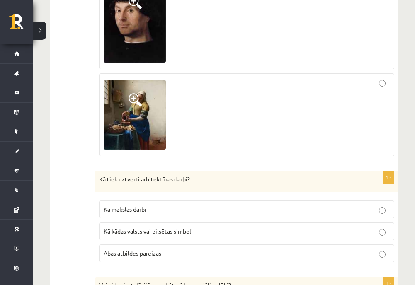
click at [151, 114] on img at bounding box center [135, 115] width 62 height 70
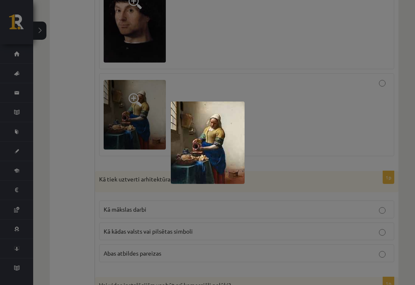
click at [90, 120] on div at bounding box center [207, 142] width 415 height 285
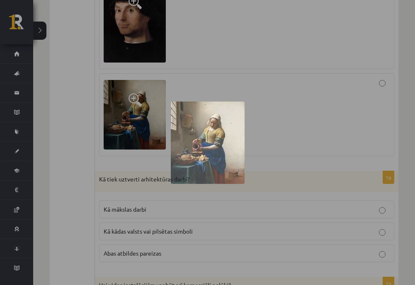
scroll to position [1377, 0]
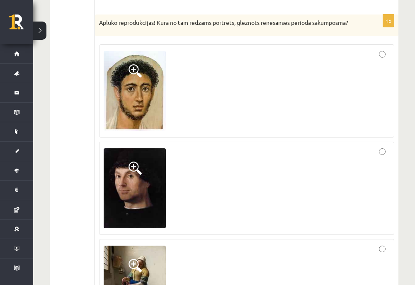
click at [133, 116] on img at bounding box center [135, 91] width 62 height 80
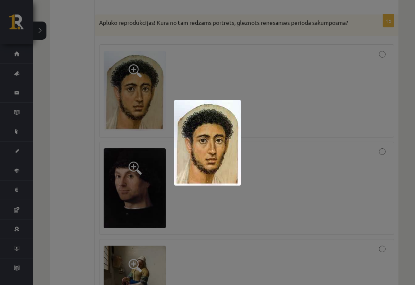
click at [73, 141] on div at bounding box center [207, 142] width 415 height 285
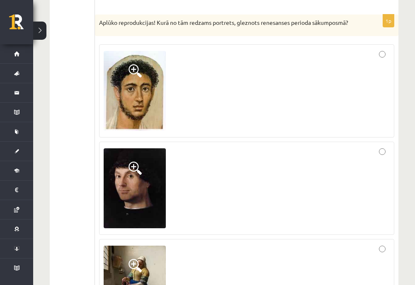
drag, startPoint x: 147, startPoint y: 173, endPoint x: 75, endPoint y: 168, distance: 72.3
click at [137, 180] on img at bounding box center [135, 188] width 62 height 80
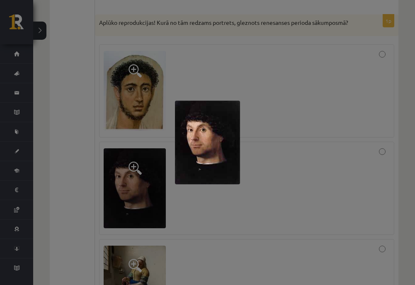
click at [71, 177] on div at bounding box center [207, 142] width 415 height 285
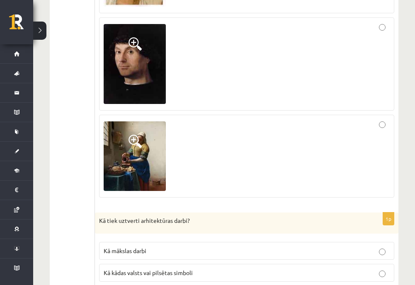
scroll to position [1585, 0]
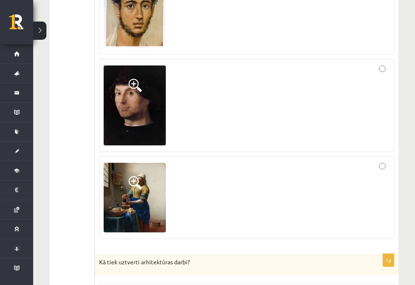
drag, startPoint x: 85, startPoint y: 117, endPoint x: 66, endPoint y: 111, distance: 19.5
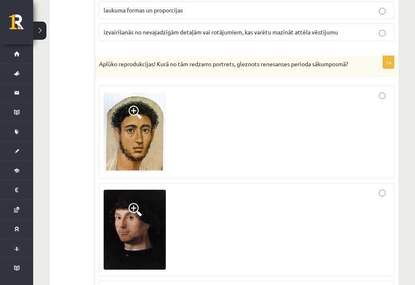
scroll to position [1294, 0]
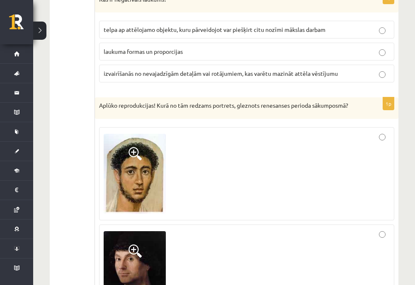
click at [236, 158] on div at bounding box center [247, 174] width 286 height 84
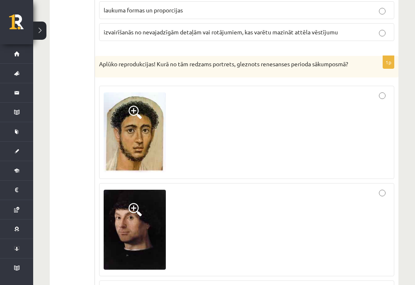
scroll to position [1460, 0]
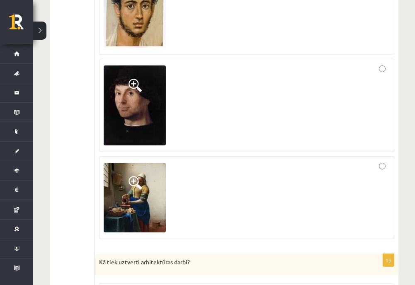
click at [153, 176] on img at bounding box center [135, 198] width 62 height 70
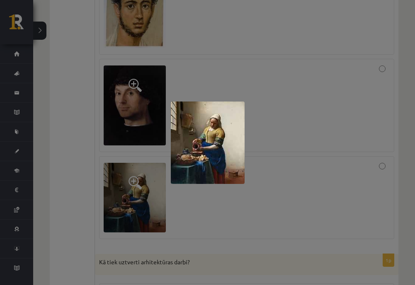
click at [143, 176] on div at bounding box center [207, 142] width 415 height 285
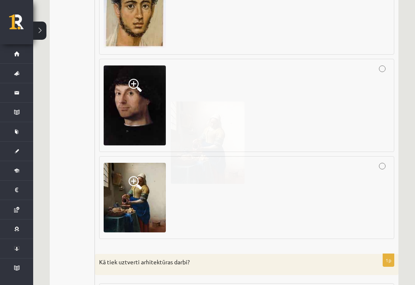
click at [251, 185] on div at bounding box center [247, 198] width 286 height 74
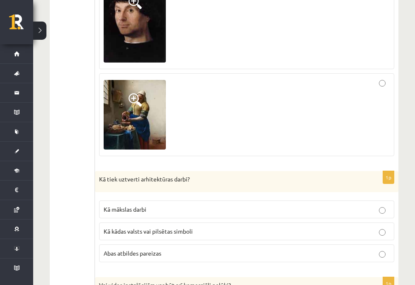
scroll to position [1585, 0]
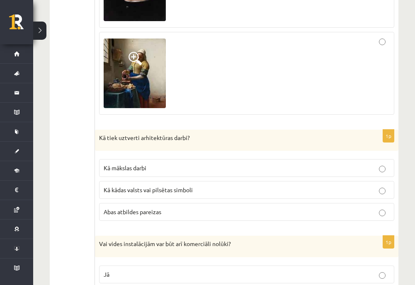
click at [198, 189] on p "Kā kādas valsts vai pilsētas simboli" at bounding box center [247, 190] width 286 height 9
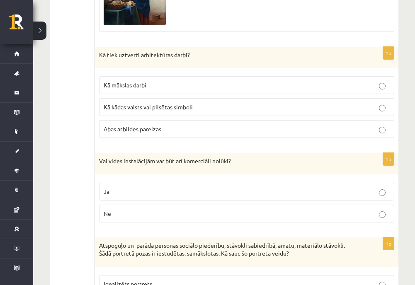
click at [236, 182] on fieldset "Jā Nē" at bounding box center [246, 202] width 295 height 46
click at [229, 187] on label "Jā" at bounding box center [246, 192] width 295 height 18
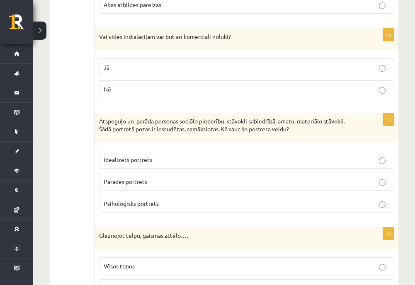
scroll to position [1750, 0]
click at [127, 177] on label "Parādes portrets" at bounding box center [246, 182] width 295 height 18
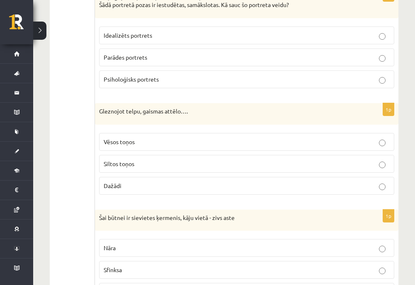
click at [111, 188] on span "Dažādi" at bounding box center [113, 185] width 18 height 7
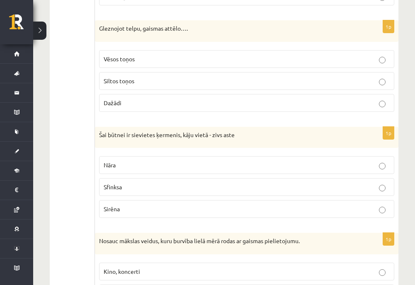
click at [125, 166] on p "Nāra" at bounding box center [247, 165] width 286 height 9
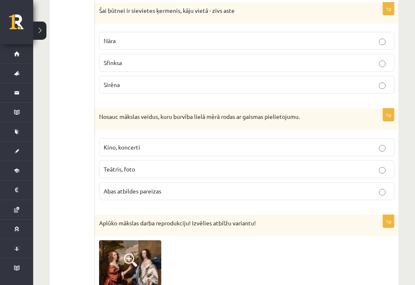
click at [139, 188] on span "Abas atbildes pareizas" at bounding box center [133, 190] width 58 height 7
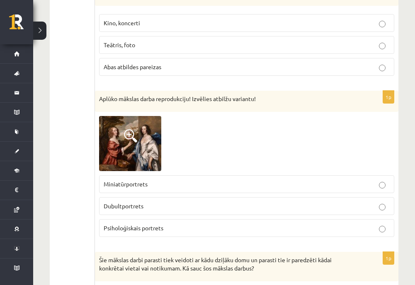
scroll to position [2290, 0]
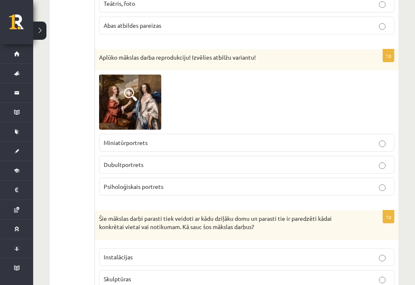
click at [136, 184] on span "Psiholoģiskais portrets" at bounding box center [134, 186] width 60 height 7
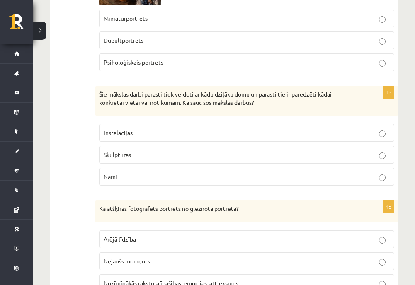
click at [134, 139] on label "Instalācijas" at bounding box center [246, 133] width 295 height 18
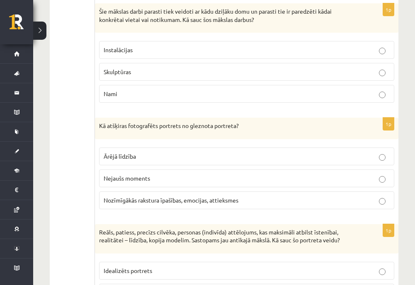
click at [138, 193] on fieldset "Ārējā līdzība Nejaušs moments Nozīmīgākās rakstura īpašības, emocijas, attieksm…" at bounding box center [246, 178] width 295 height 68
click at [138, 194] on label "Nozīmīgākās rakstura īpašības, emocijas, attieksmes" at bounding box center [246, 201] width 295 height 18
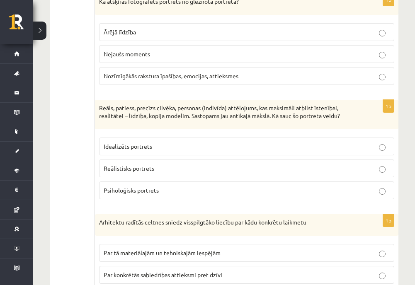
click at [129, 170] on span "Reālistisks portrets" at bounding box center [129, 168] width 51 height 7
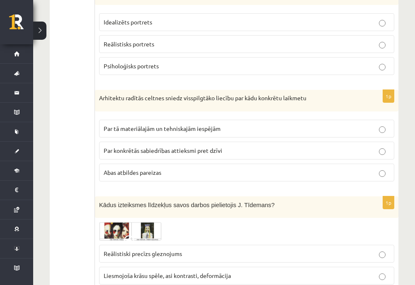
click at [139, 171] on p "Abas atbildes pareizas" at bounding box center [247, 172] width 286 height 9
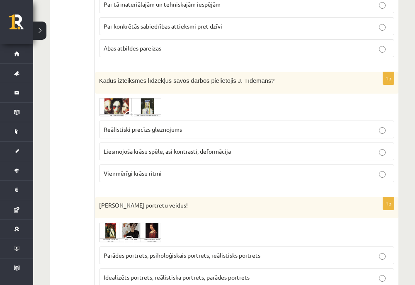
click at [139, 130] on span "Reālistiski precīzs gleznojums" at bounding box center [143, 129] width 78 height 7
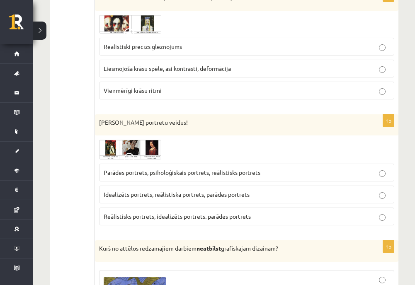
click at [135, 211] on label "Reālistisks portrets, idealizēts portrets. parādes portrets" at bounding box center [246, 217] width 295 height 18
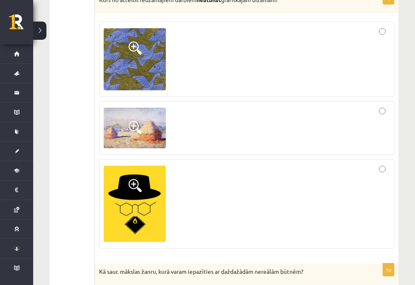
scroll to position [3161, 0]
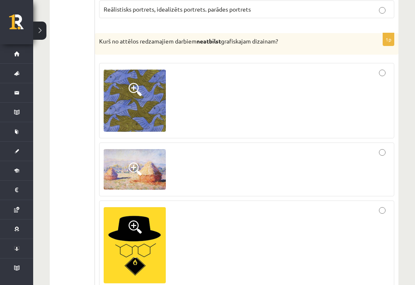
click at [152, 176] on img at bounding box center [135, 169] width 62 height 41
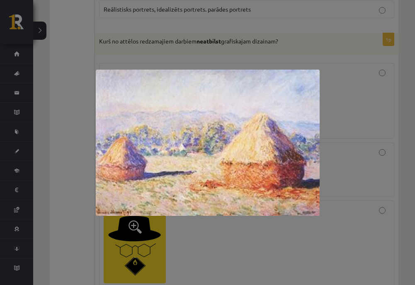
click at [64, 174] on div at bounding box center [207, 142] width 415 height 285
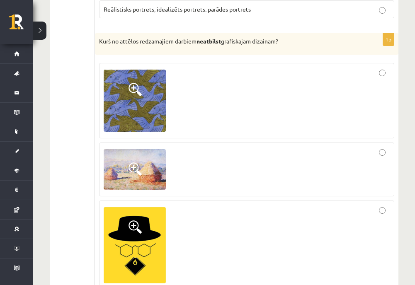
click at [112, 112] on img at bounding box center [135, 101] width 62 height 62
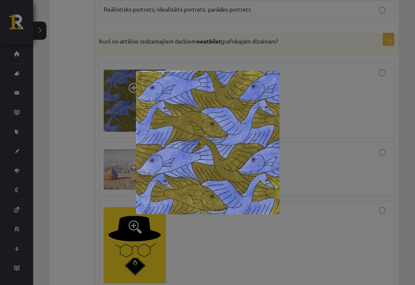
click at [89, 144] on div at bounding box center [207, 142] width 415 height 285
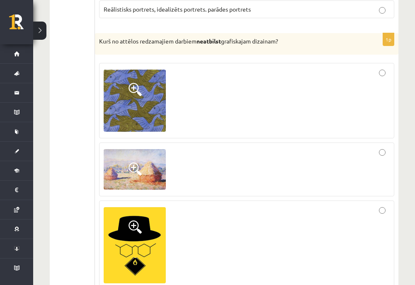
click at [117, 225] on img at bounding box center [135, 245] width 62 height 76
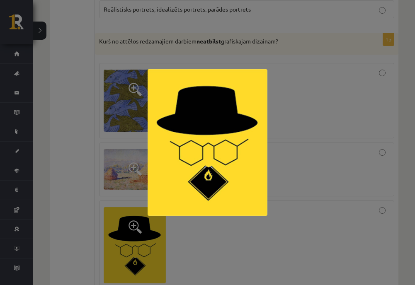
click at [80, 219] on div at bounding box center [207, 142] width 415 height 285
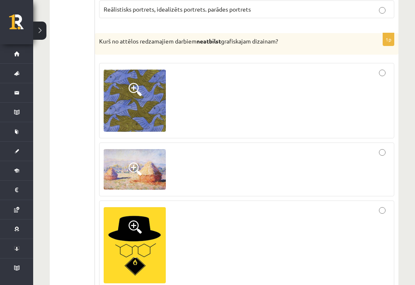
click at [168, 163] on div at bounding box center [247, 169] width 286 height 45
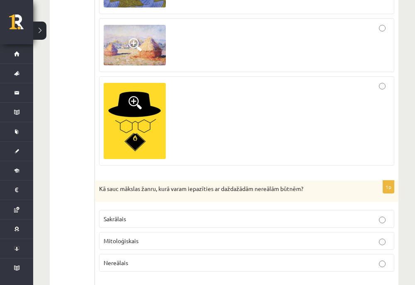
scroll to position [3327, 0]
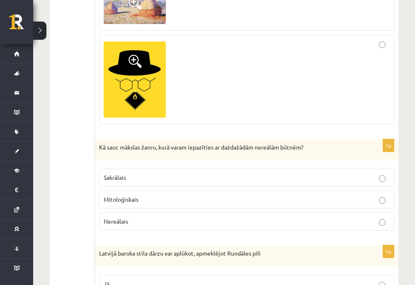
click at [139, 201] on p "Mitoloģiskais" at bounding box center [247, 199] width 286 height 9
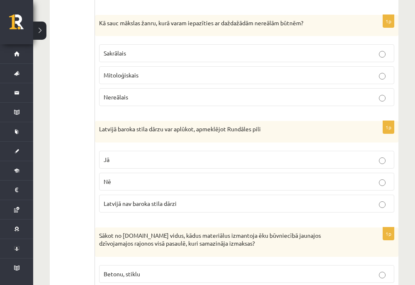
scroll to position [3493, 0]
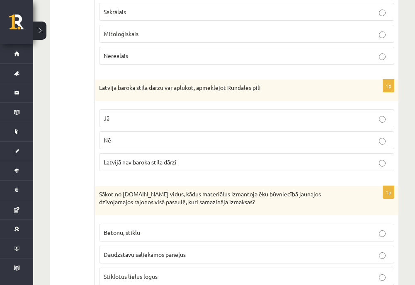
click at [121, 106] on fieldset "Jā Nē Latvijā nav baroka stila dārzi" at bounding box center [246, 139] width 295 height 68
click at [132, 120] on p "Jā" at bounding box center [247, 118] width 286 height 9
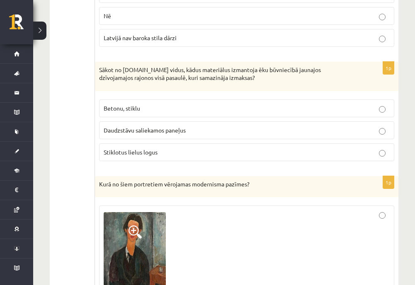
scroll to position [3659, 0]
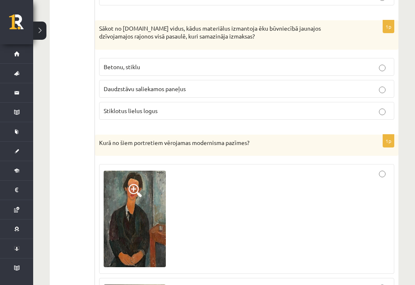
click at [135, 87] on span "Daudzstāvu saliekamos paneļus" at bounding box center [145, 88] width 82 height 7
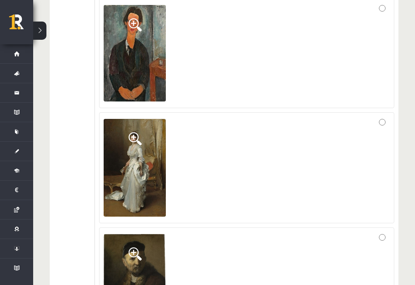
scroll to position [3742, 0]
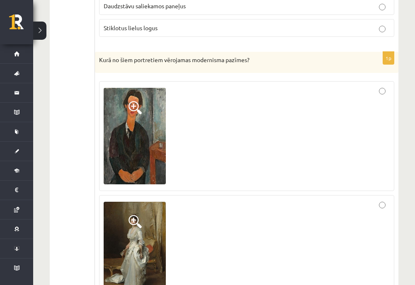
click at [131, 141] on img at bounding box center [135, 136] width 62 height 97
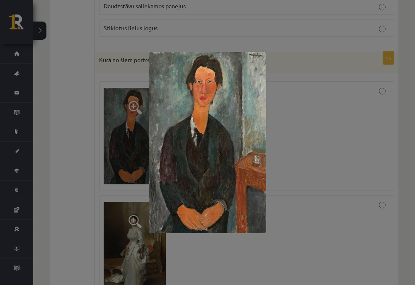
click at [142, 141] on div at bounding box center [207, 142] width 415 height 285
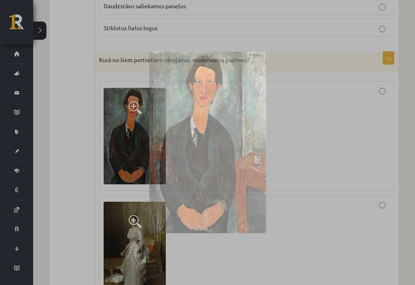
scroll to position [3866, 0]
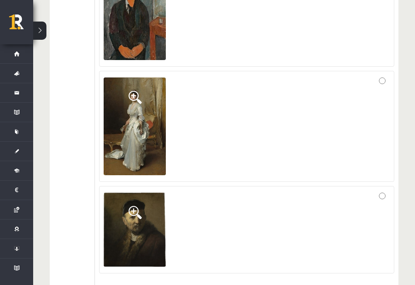
click at [144, 152] on img at bounding box center [135, 126] width 62 height 97
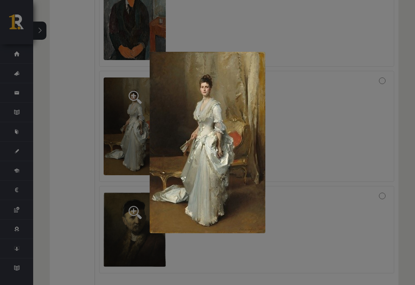
click at [128, 160] on div at bounding box center [207, 142] width 415 height 285
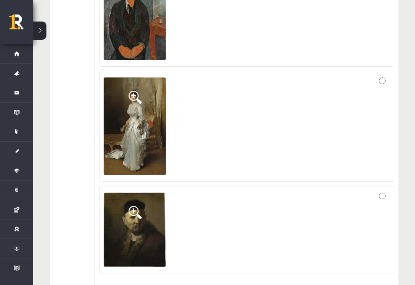
click at [139, 214] on span at bounding box center [135, 212] width 13 height 13
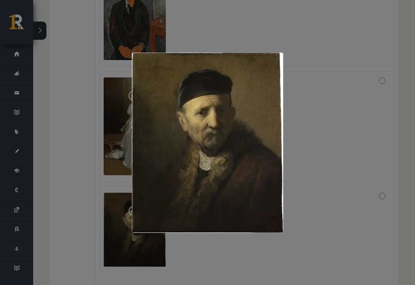
click at [108, 212] on div at bounding box center [207, 142] width 415 height 285
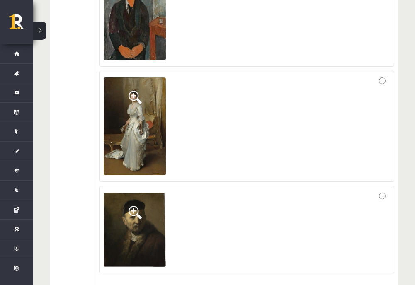
click at [235, 219] on div at bounding box center [247, 230] width 286 height 78
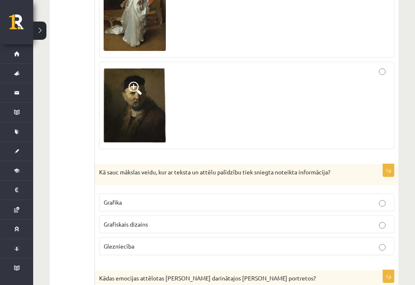
scroll to position [4073, 0]
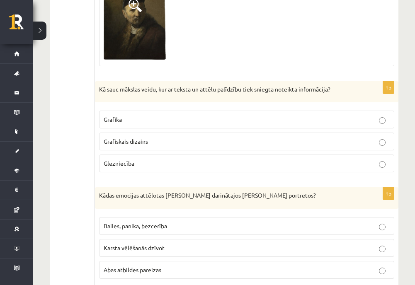
click at [148, 147] on label "Grafiskais dizains" at bounding box center [246, 142] width 295 height 18
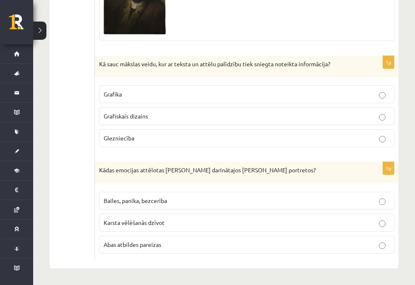
click at [149, 195] on label "Bailes, panika, bezcerība" at bounding box center [246, 201] width 295 height 18
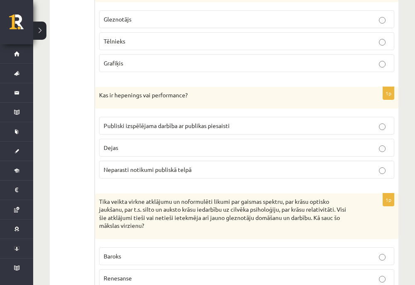
scroll to position [0, 0]
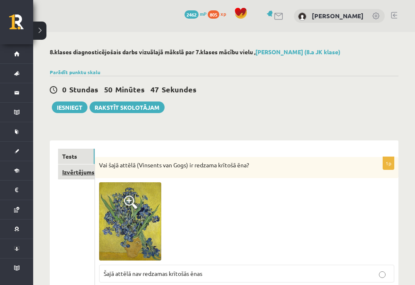
click at [82, 170] on link "Izvērtējums!" at bounding box center [76, 172] width 37 height 15
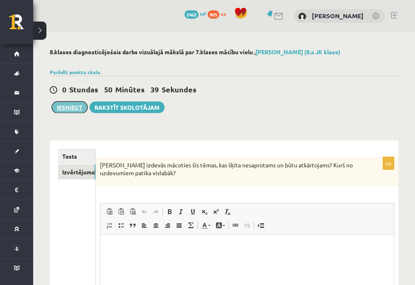
click at [75, 104] on button "Iesniegt" at bounding box center [70, 108] width 36 height 12
click at [172, 243] on p "Bagātinātā teksta redaktors, wiswyg-editor-user-answer-47433782166840" at bounding box center [246, 247] width 277 height 9
click at [166, 248] on p "**********" at bounding box center [246, 247] width 277 height 9
click at [215, 245] on p "**********" at bounding box center [246, 247] width 277 height 9
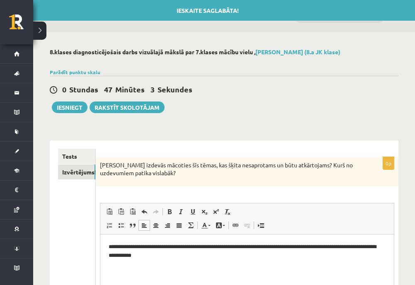
drag, startPoint x: 300, startPoint y: 249, endPoint x: 236, endPoint y: 247, distance: 63.5
click at [236, 247] on p "**********" at bounding box center [246, 251] width 277 height 17
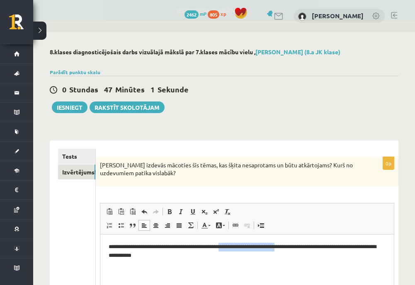
drag, startPoint x: 235, startPoint y: 247, endPoint x: 297, endPoint y: 248, distance: 62.2
click at [297, 248] on p "**********" at bounding box center [246, 251] width 277 height 17
click at [339, 144] on div "**********" at bounding box center [247, 262] width 303 height 243
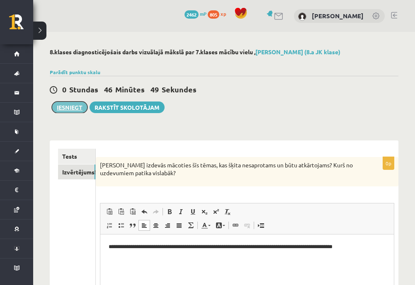
click at [78, 107] on button "Iesniegt" at bounding box center [70, 108] width 36 height 12
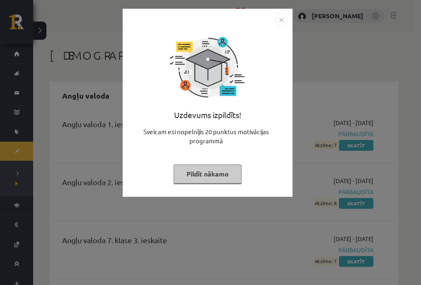
click at [216, 175] on button "Pildīt nākamo" at bounding box center [208, 174] width 68 height 19
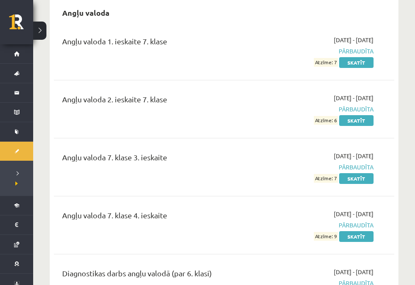
scroll to position [207, 0]
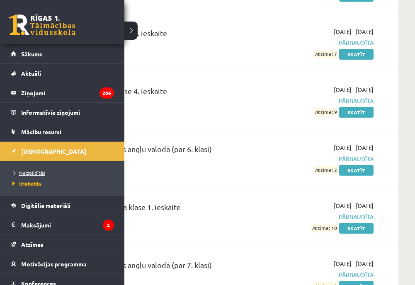
click at [28, 170] on span "Neizpildītās" at bounding box center [27, 173] width 35 height 7
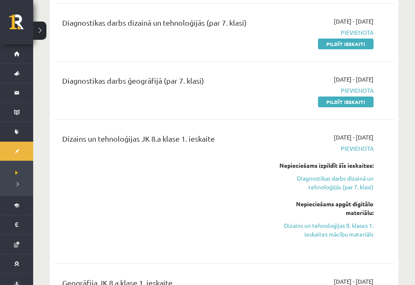
scroll to position [166, 0]
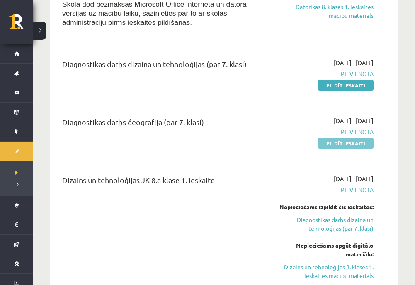
click at [330, 145] on link "Pildīt ieskaiti" at bounding box center [346, 143] width 56 height 11
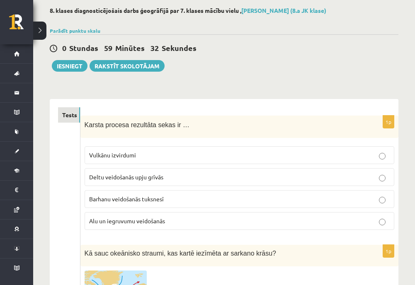
scroll to position [124, 0]
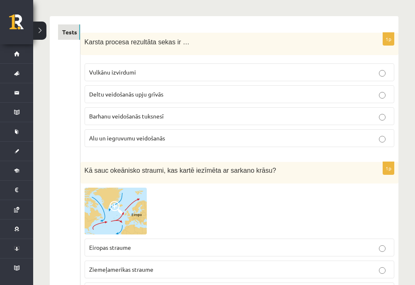
click at [133, 202] on img at bounding box center [116, 211] width 62 height 47
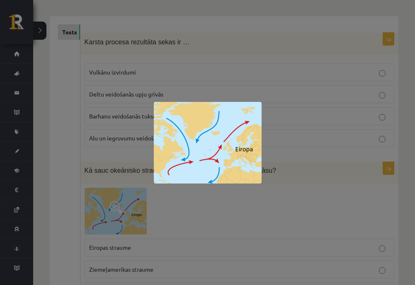
click at [140, 209] on div at bounding box center [207, 142] width 415 height 285
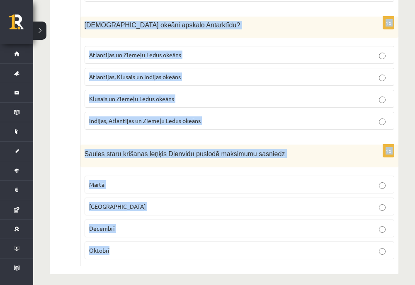
scroll to position [3924, 0]
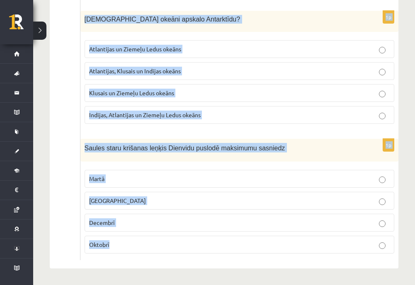
drag, startPoint x: 85, startPoint y: 121, endPoint x: 242, endPoint y: 287, distance: 229.2
copy form "Loremi dolorsi ametconse adipi el … Seddoei temporinc Utlab etdolorema aliq eni…"
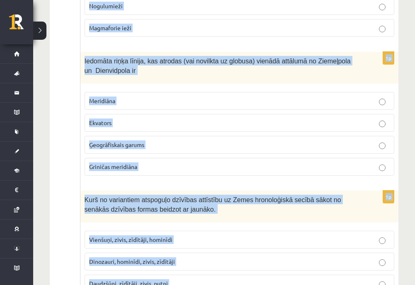
scroll to position [0, 0]
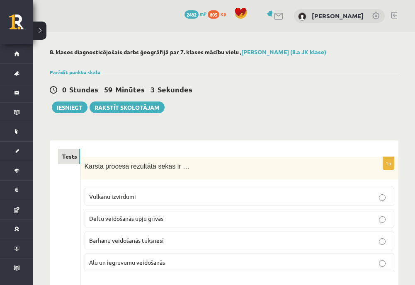
scroll to position [41, 0]
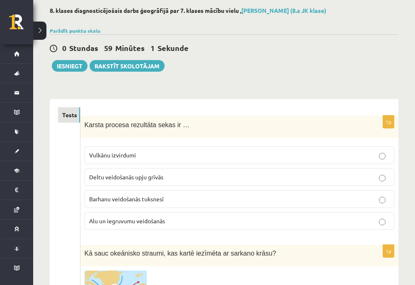
click at [129, 211] on fieldset "Vulkānu izvirdumi Deltu veidošanās upju grīvās Barhanu veidošanās tuksnesī Alu …" at bounding box center [240, 187] width 310 height 90
click at [129, 221] on span "Alu un iegruvumu veidošanās" at bounding box center [127, 220] width 76 height 7
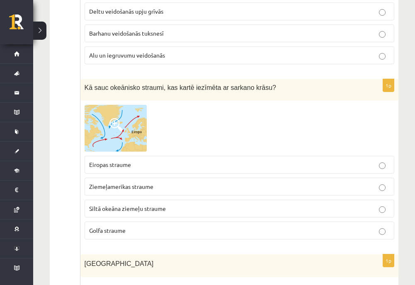
click at [135, 228] on p "Golfa straume" at bounding box center [239, 230] width 301 height 9
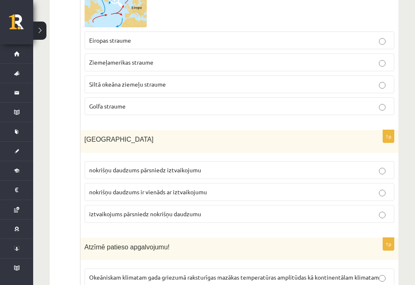
click at [176, 173] on span "nokrišņu daudzums pārsniedz iztvaikojumu" at bounding box center [145, 169] width 112 height 7
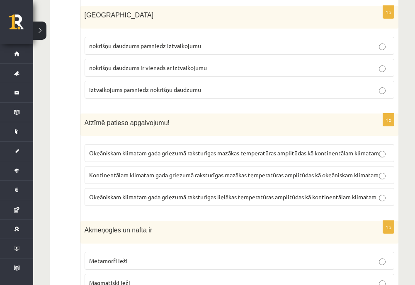
click at [193, 201] on span "Okeāniskam klimatam gada griezumā raksturīgas lielākas temperatūras amplitūdas …" at bounding box center [232, 196] width 287 height 7
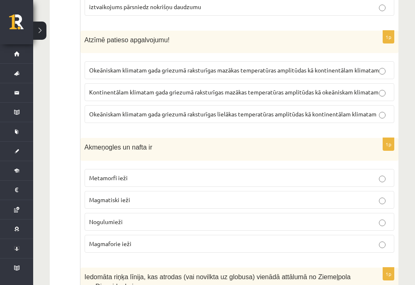
scroll to position [581, 0]
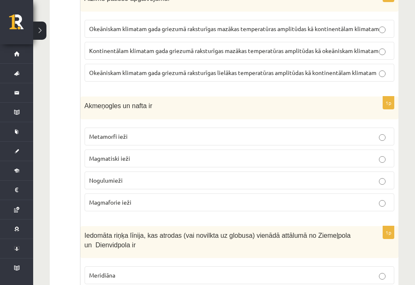
click at [135, 185] on p "Nogulumieži" at bounding box center [239, 180] width 301 height 9
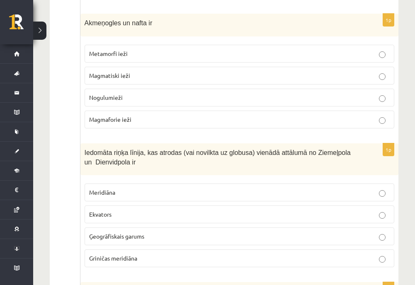
scroll to position [705, 0]
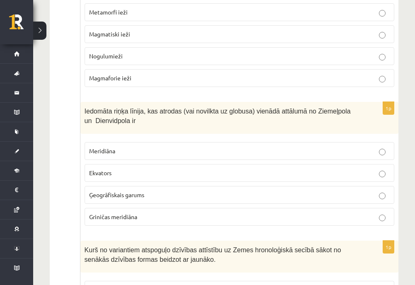
click at [122, 178] on p "Ekvators" at bounding box center [239, 173] width 301 height 9
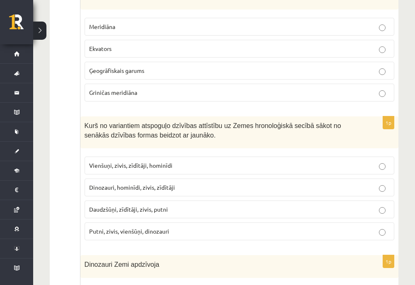
click at [124, 169] on span "Vienšuņi, zivis, zīdītāji, hominīdi" at bounding box center [130, 165] width 83 height 7
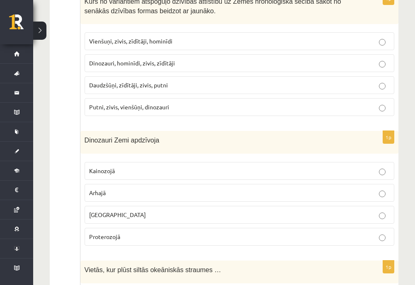
scroll to position [996, 0]
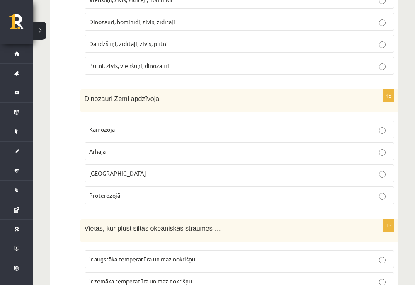
click at [112, 183] on label "Mezozojā" at bounding box center [240, 174] width 310 height 18
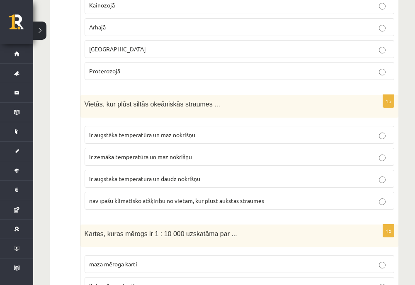
click at [110, 183] on span "ir augstāka temperatūra un daudz nokrišņu" at bounding box center [144, 178] width 111 height 7
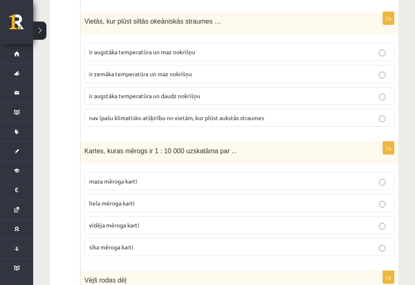
scroll to position [1286, 0]
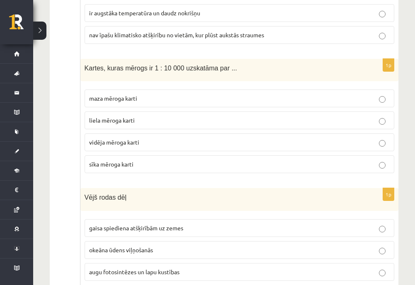
click at [131, 124] on span "liela mēroga karti" at bounding box center [112, 120] width 46 height 7
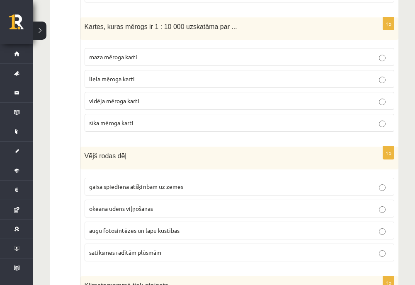
scroll to position [1369, 0]
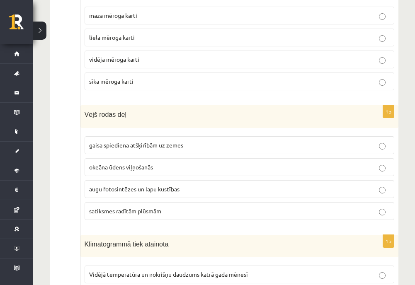
click at [121, 149] on span "gaisa spiediena atšķirībām uz zemes" at bounding box center [136, 144] width 94 height 7
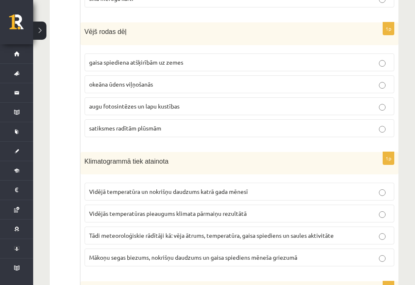
scroll to position [1493, 0]
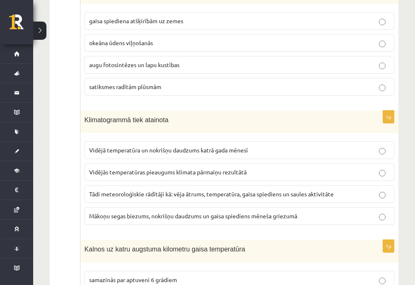
click at [118, 154] on span "Vidējā temperatūra un nokrišņu daudzums katrā gada mēnesī" at bounding box center [168, 149] width 159 height 7
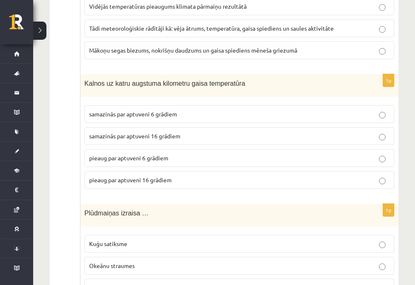
click at [119, 162] on span "pieaug par aptuveni 6 grādiem" at bounding box center [128, 157] width 79 height 7
click at [137, 118] on span "samazinās par aptuveni 6 grādiem" at bounding box center [133, 113] width 88 height 7
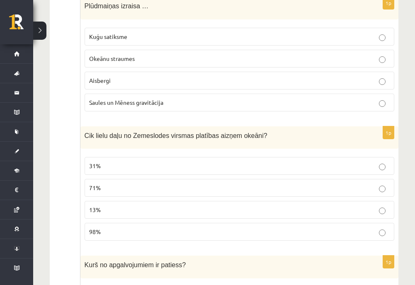
scroll to position [1825, 0]
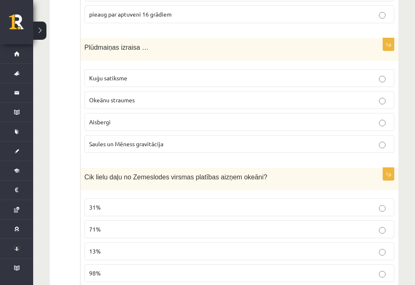
click at [135, 148] on span "Saules un Mēness gravitācija" at bounding box center [126, 143] width 74 height 7
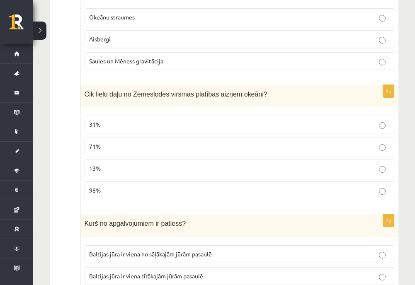
click at [112, 151] on p "71%" at bounding box center [239, 146] width 301 height 9
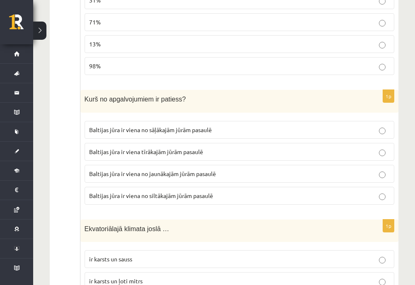
scroll to position [2074, 0]
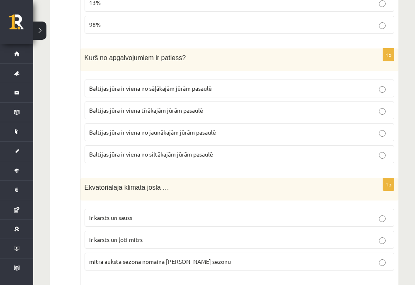
click at [131, 141] on label "Baltijas jūra ir viena no jaunākajām jūrām pasaulē" at bounding box center [240, 133] width 310 height 18
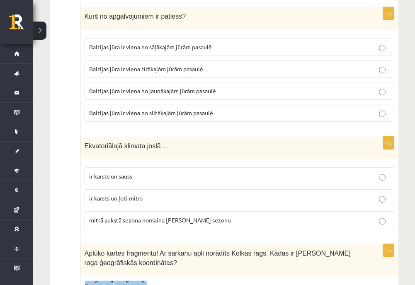
scroll to position [2157, 0]
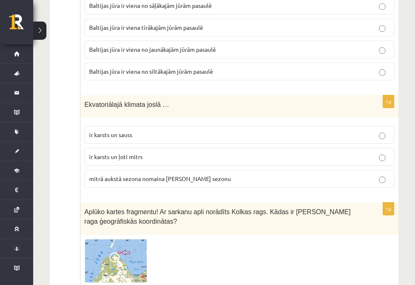
click at [144, 161] on p "ir karsts un ļoti mitrs" at bounding box center [239, 157] width 301 height 9
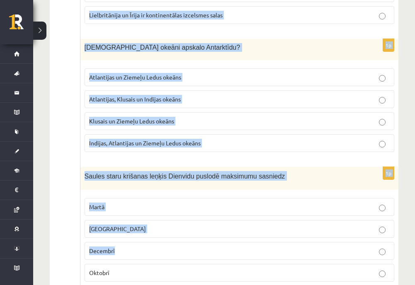
scroll to position [3924, 0]
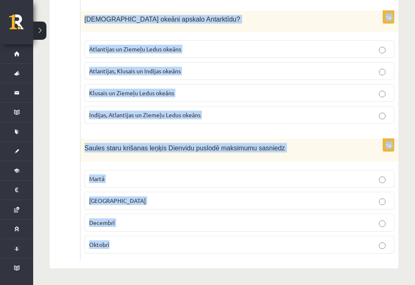
drag, startPoint x: 80, startPoint y: 102, endPoint x: 200, endPoint y: 287, distance: 221.0
copy form "Aplūko kartes fragmentu! Ar sarkanu apli norādīts Kolkas rags. Kādas ir Kolkas …"
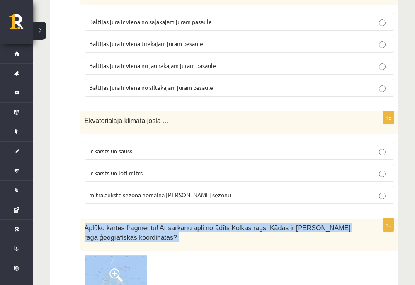
scroll to position [2265, 0]
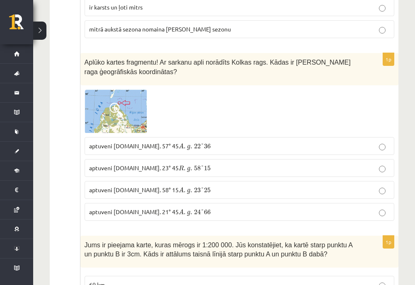
click at [175, 151] on p "aptuveni Z.pl. 57° 45 A . g . 22 ° 36 A . g . 22 ° 36" at bounding box center [239, 146] width 301 height 9
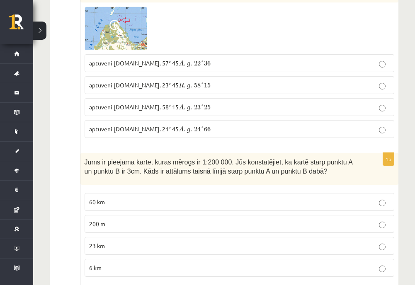
scroll to position [2473, 0]
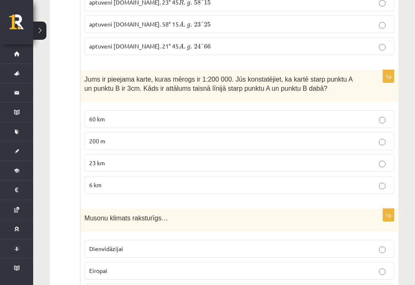
click at [95, 189] on span "6 km" at bounding box center [95, 184] width 12 height 7
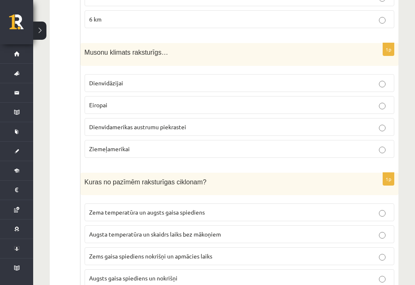
click at [122, 131] on span "Dienvidamerikas austrumu piekrastei" at bounding box center [137, 126] width 97 height 7
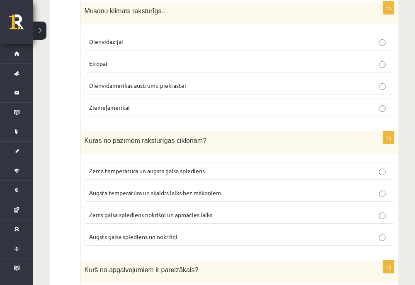
scroll to position [2722, 0]
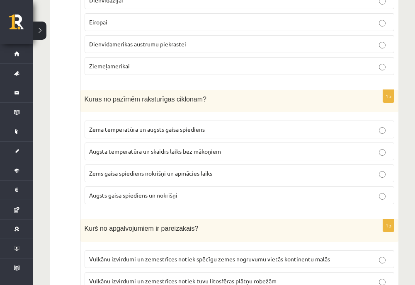
click at [150, 177] on span "Zems gaisa spiediens nokrišņi un apmācies laiks" at bounding box center [150, 173] width 123 height 7
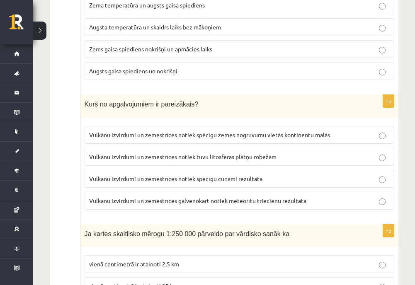
click at [176, 166] on label "Vulkānu izvirdumi un zemestrīces notiek tuvu litosfēras plātņu robežām" at bounding box center [240, 157] width 310 height 18
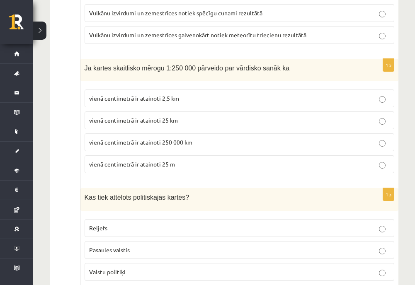
click at [184, 103] on p "vienā centimetrā ir atainoti 2,5 km" at bounding box center [239, 98] width 301 height 9
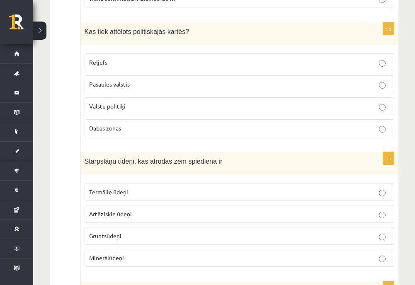
click at [117, 93] on label "Pasaules valstis" at bounding box center [240, 84] width 310 height 18
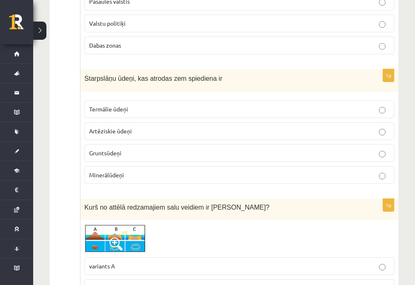
scroll to position [3302, 0]
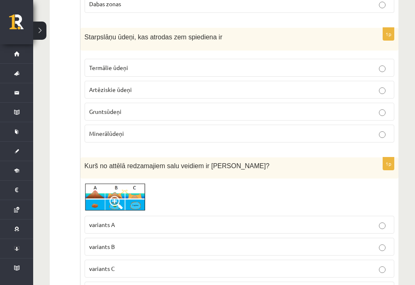
click at [136, 94] on p "Artēziskie ūdeņi" at bounding box center [239, 89] width 301 height 9
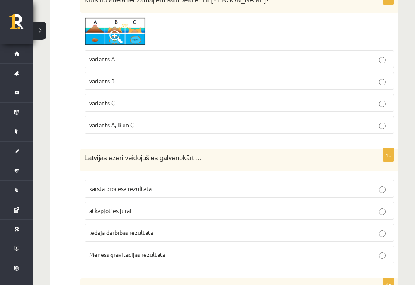
click at [129, 112] on label "variants C" at bounding box center [240, 103] width 310 height 18
click at [129, 40] on img at bounding box center [116, 31] width 62 height 29
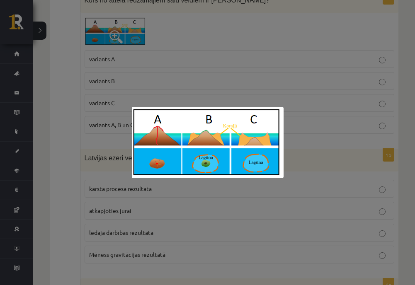
click at [201, 83] on div at bounding box center [207, 142] width 415 height 285
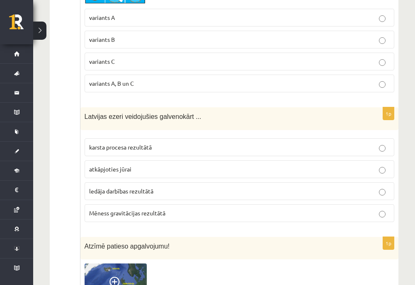
scroll to position [3551, 0]
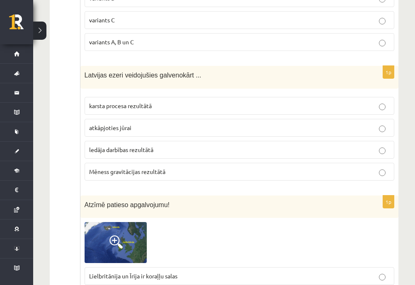
click at [135, 153] on span "ledāja darbības rezultātā" at bounding box center [121, 149] width 64 height 7
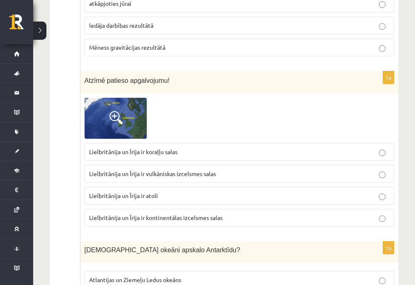
click at [177, 222] on span "Lielbritānija un Īrija ir kontinentālas izcelsmes salas" at bounding box center [156, 217] width 134 height 7
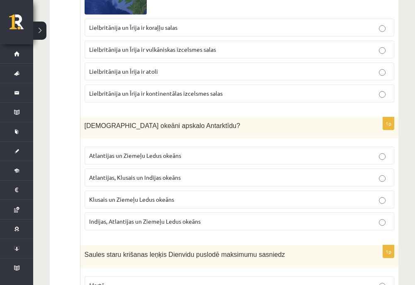
click at [177, 181] on span "Atlantijas, Klusais un Indijas okeāns" at bounding box center [135, 177] width 92 height 7
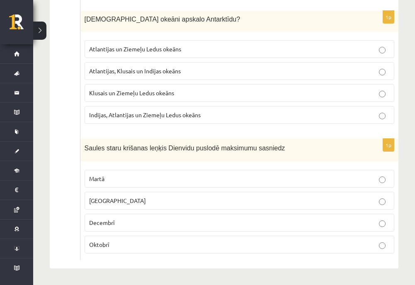
click at [130, 224] on p "Decembrī" at bounding box center [239, 223] width 301 height 9
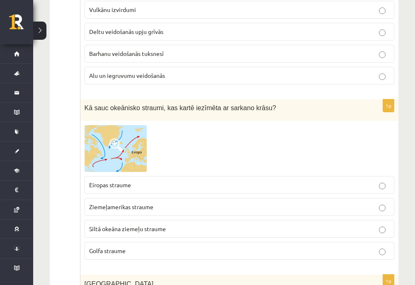
scroll to position [0, 0]
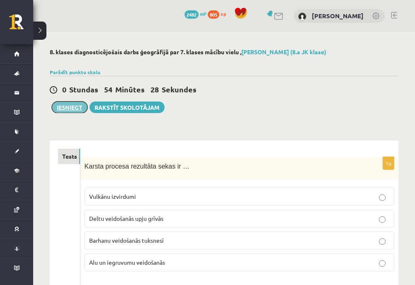
click at [71, 108] on button "Iesniegt" at bounding box center [70, 108] width 36 height 12
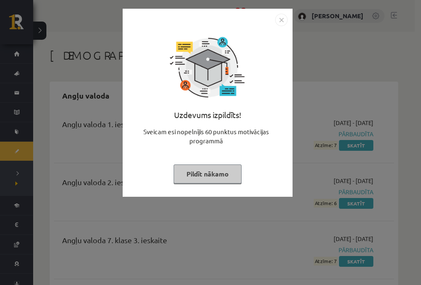
click at [221, 172] on button "Pildīt nākamo" at bounding box center [208, 174] width 68 height 19
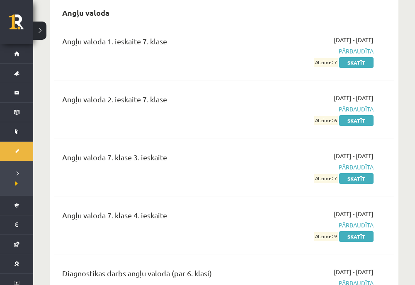
scroll to position [249, 0]
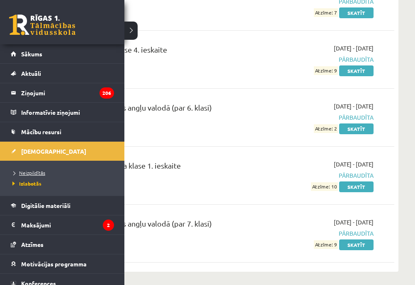
click at [21, 175] on link "Neizpildītās" at bounding box center [63, 172] width 106 height 7
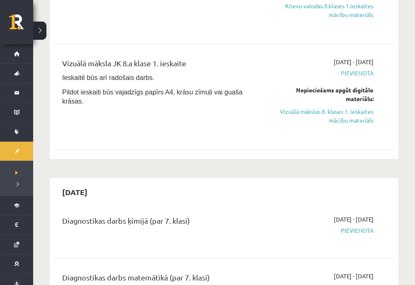
scroll to position [664, 0]
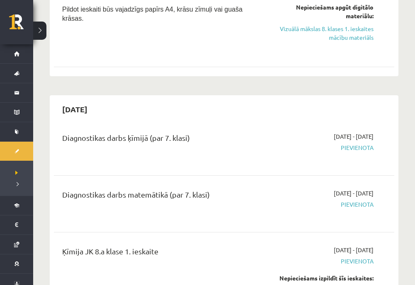
drag, startPoint x: 227, startPoint y: 103, endPoint x: 177, endPoint y: 102, distance: 50.2
click at [177, 102] on div "[DATE]" at bounding box center [224, 109] width 341 height 19
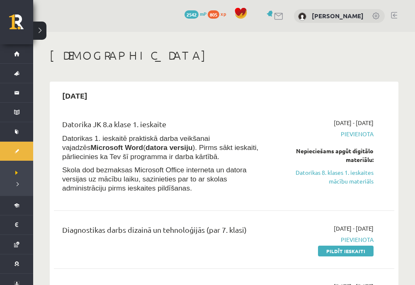
scroll to position [41, 0]
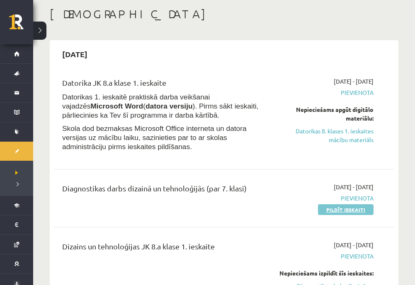
click at [326, 211] on link "Pildīt ieskaiti" at bounding box center [346, 209] width 56 height 11
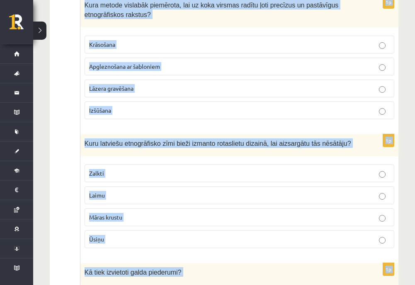
scroll to position [3830, 0]
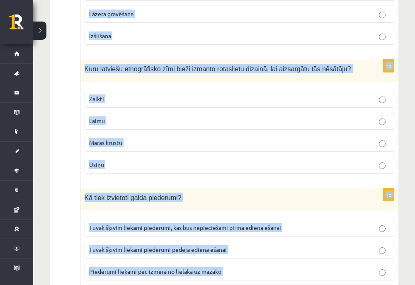
drag, startPoint x: 84, startPoint y: 120, endPoint x: 235, endPoint y: 268, distance: 211.2
copy form "Lor ip dolorsit ametconsectet adipi? Elitsed doeiusmodte Inci utlabore etdol ma…"
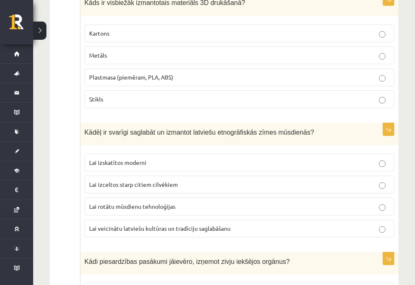
scroll to position [0, 0]
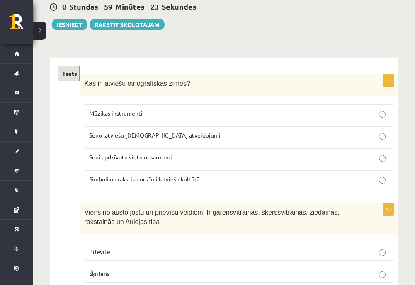
click at [124, 175] on p "Simboli un raksti ar nozīmi latviešu kultūrā" at bounding box center [239, 179] width 301 height 9
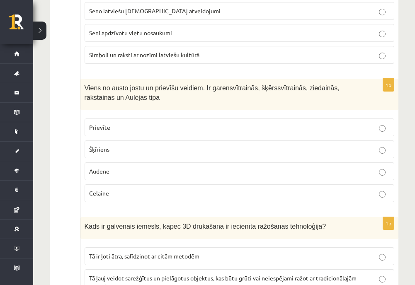
click at [124, 131] on p "Prievīte" at bounding box center [239, 127] width 301 height 9
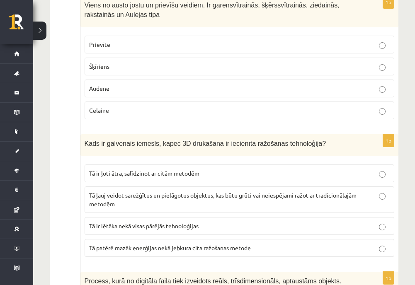
scroll to position [332, 0]
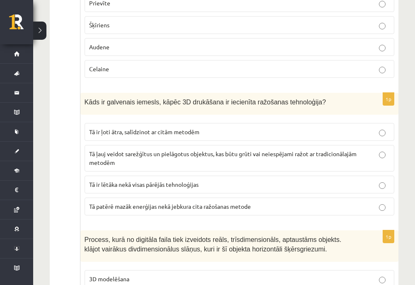
click at [122, 154] on span "Tā ļauj veidot sarežģītus un pielāgotus objektus, kas būtu grūti vai neiespējam…" at bounding box center [223, 158] width 268 height 16
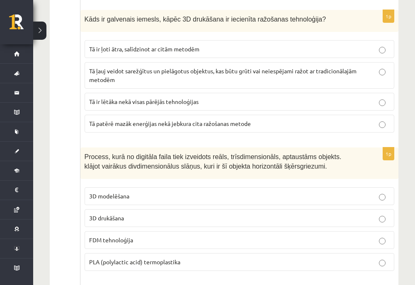
scroll to position [456, 0]
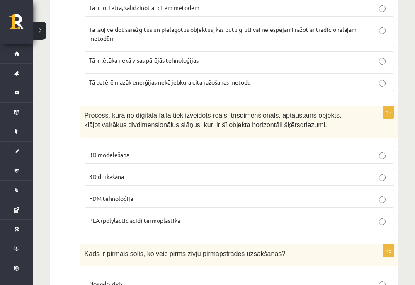
click at [134, 178] on p "3D drukāšana" at bounding box center [239, 177] width 301 height 9
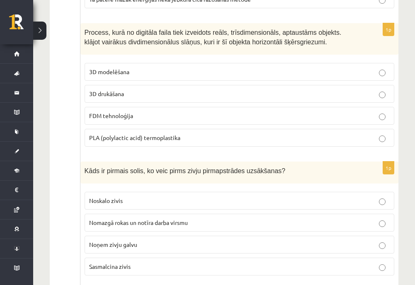
scroll to position [581, 0]
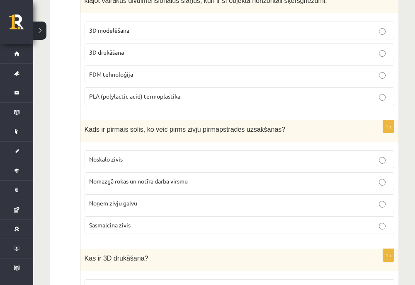
click at [171, 180] on span "Nomazgā rokas un notīra darba virsmu" at bounding box center [138, 181] width 99 height 7
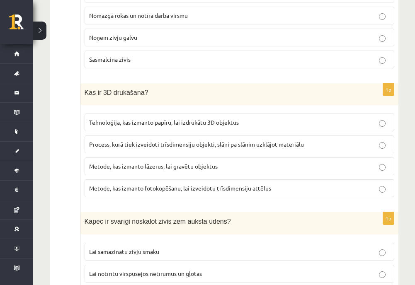
click at [155, 147] on span "Process, kurā tiek izveidoti trīsdimensiju objekti, slāni pa slānim uzklājot ma…" at bounding box center [196, 144] width 215 height 7
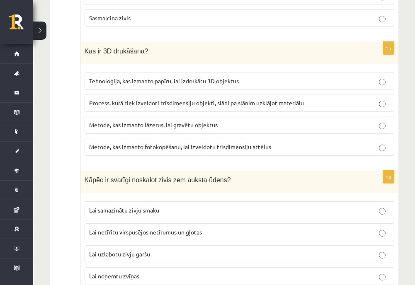
scroll to position [830, 0]
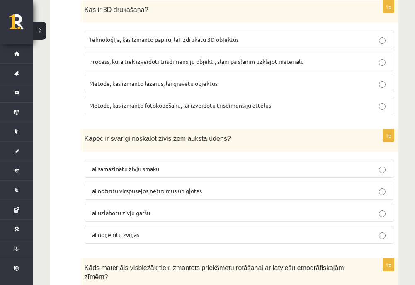
click at [128, 189] on span "Lai notīrītu virspusējos netīrumus un gļotas" at bounding box center [145, 190] width 113 height 7
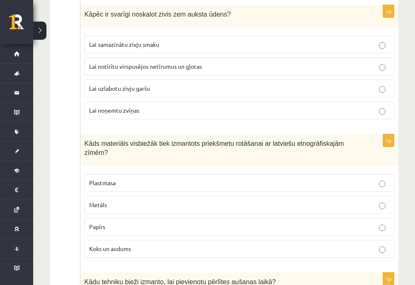
click at [120, 240] on label "Koks un audums" at bounding box center [240, 249] width 310 height 18
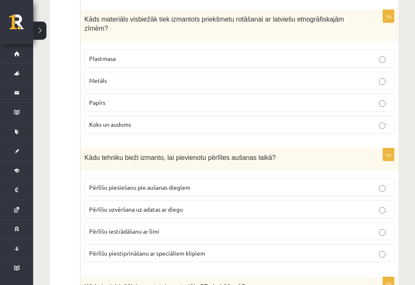
click at [163, 206] on span "Pērlīšu uzvēršana uz adatas ar diegu" at bounding box center [136, 209] width 94 height 7
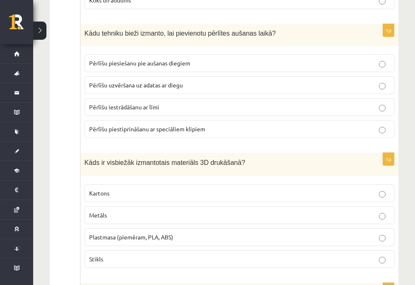
scroll to position [1244, 0]
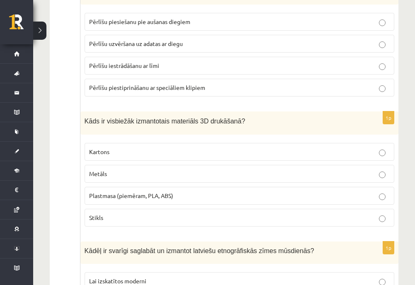
click at [122, 192] on span "Plastmasa (piemēram, PLA, ABS)" at bounding box center [131, 195] width 84 height 7
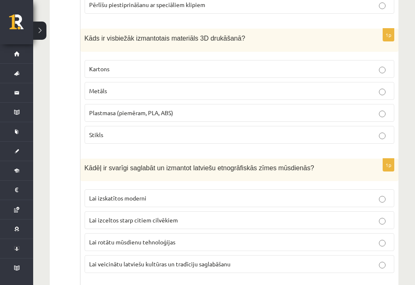
scroll to position [1369, 0]
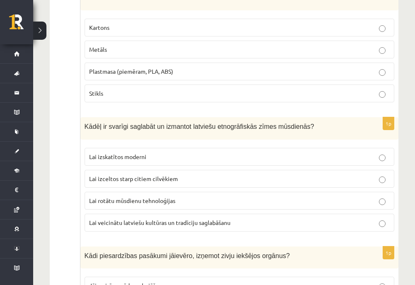
click at [134, 219] on span "Lai veicinātu latviešu kultūras un tradīciju saglabāšanu" at bounding box center [159, 222] width 141 height 7
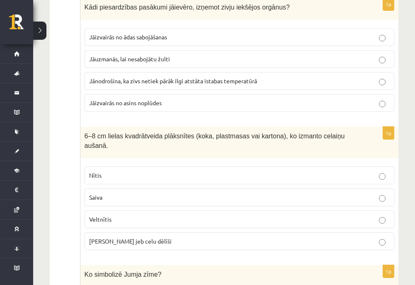
scroll to position [1576, 0]
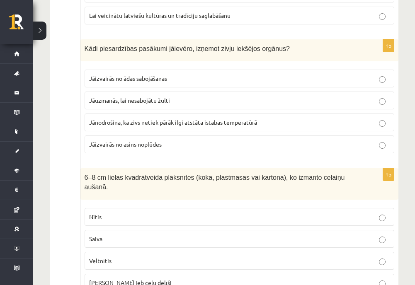
click at [155, 97] on span "Jāuzmanās, lai nesabojātu žulti" at bounding box center [129, 100] width 81 height 7
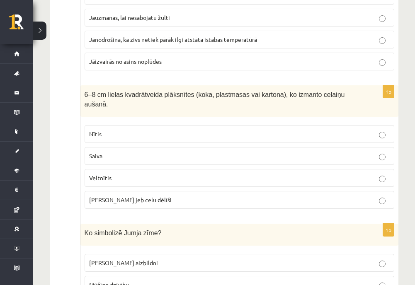
click at [120, 191] on label "[PERSON_NAME] jeb celu dēlīši" at bounding box center [240, 200] width 310 height 18
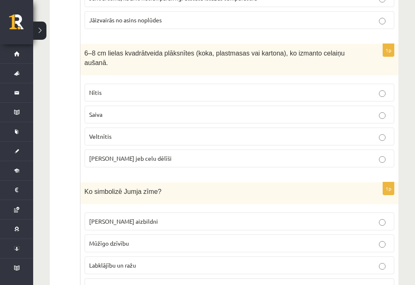
scroll to position [1742, 0]
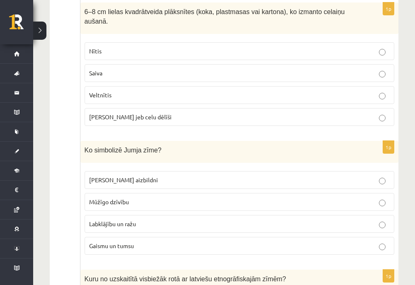
click at [133, 220] on span "Labklājību un ražu" at bounding box center [112, 223] width 47 height 7
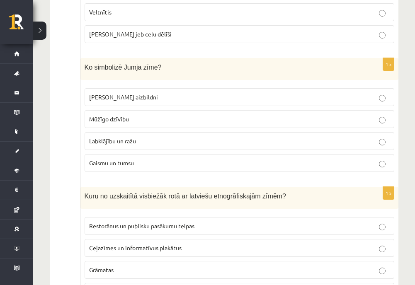
scroll to position [1867, 0]
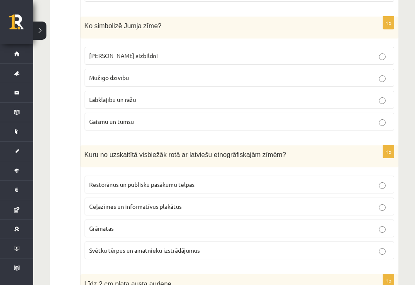
click at [147, 247] on span "Svētku tērpus un amatnieku izstrādājumus" at bounding box center [144, 250] width 111 height 7
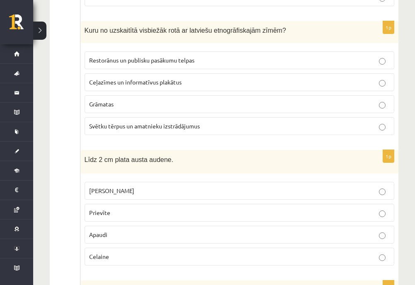
click at [114, 209] on p "Prievīte" at bounding box center [239, 213] width 301 height 9
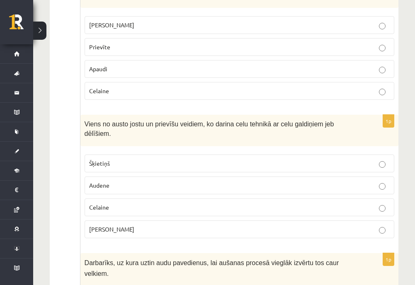
click at [105, 204] on span "Celaine" at bounding box center [99, 207] width 20 height 7
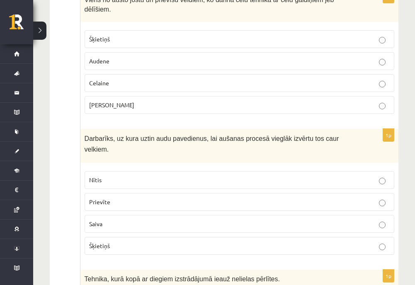
click at [114, 176] on p "Nītis" at bounding box center [239, 180] width 301 height 9
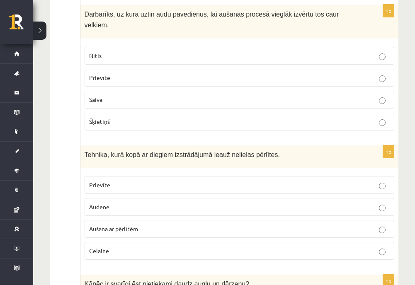
click at [114, 180] on fieldset "Prievīte [GEOGRAPHIC_DATA] Aušana ar pērlītēm Celaine" at bounding box center [240, 217] width 310 height 90
click at [113, 220] on label "Aušana ar pērlītēm" at bounding box center [240, 229] width 310 height 18
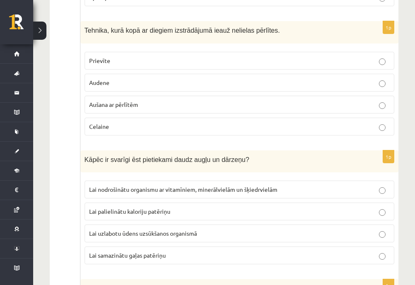
click at [114, 186] on span "Lai nodrošinātu organismu ar vitamīniem, minerālvielām un šķiedrvielām" at bounding box center [183, 189] width 188 height 7
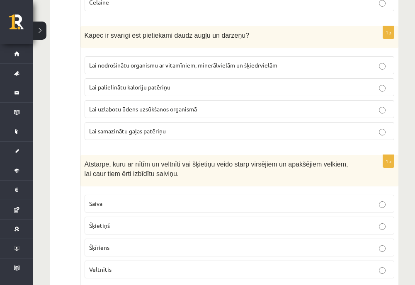
click at [118, 222] on p "Šķietiņš" at bounding box center [239, 226] width 301 height 9
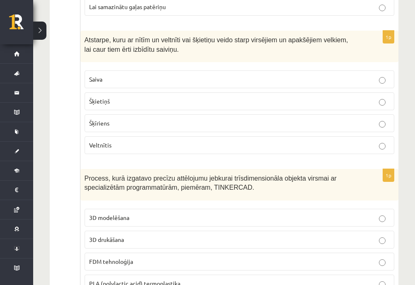
click at [123, 214] on span "3D modelēšana" at bounding box center [109, 217] width 40 height 7
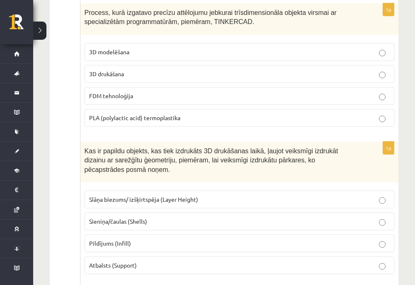
click at [123, 262] on span "Atbalsts (Support)" at bounding box center [113, 265] width 48 height 7
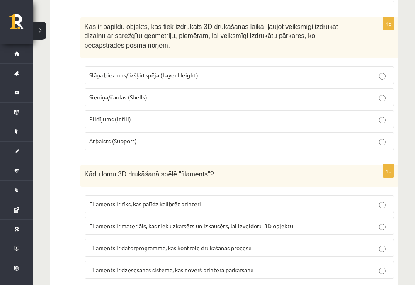
click at [130, 222] on span "Filaments ir materiāls, kas tiek uzkarsēts un izkausēts, lai izveidotu 3D objek…" at bounding box center [191, 225] width 204 height 7
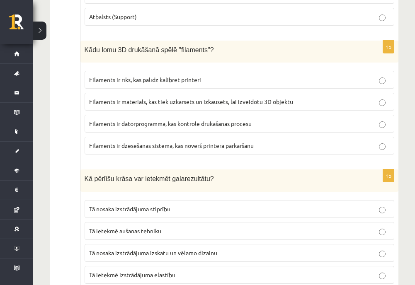
click at [164, 244] on label "Tā nosaka izstrādājuma izskatu un vēlamo dizainu" at bounding box center [240, 253] width 310 height 18
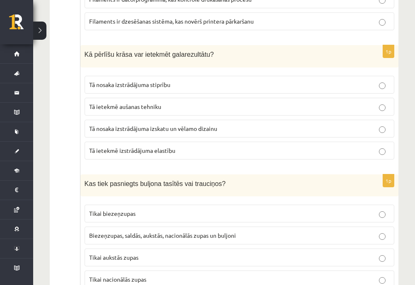
scroll to position [3360, 0]
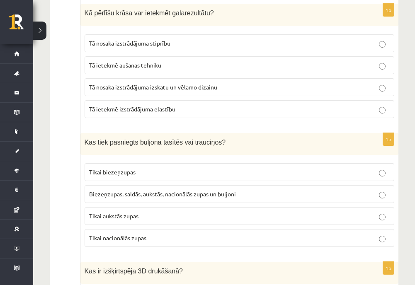
click at [139, 190] on span "Biezeņzupas, saldās, aukstās, nacionālās zupas un buljoni" at bounding box center [162, 193] width 147 height 7
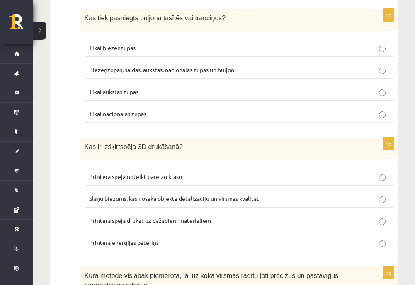
click at [110, 190] on label "Slāņu biezums, kas nosaka objekta detalizāciju un virsmas kvalitāti" at bounding box center [240, 199] width 310 height 18
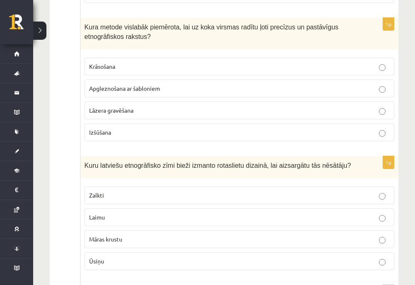
scroll to position [3692, 0]
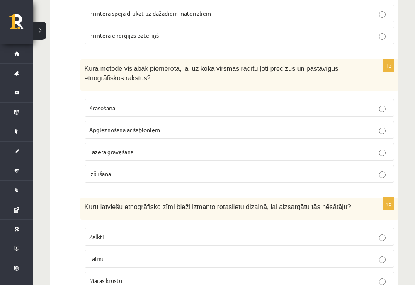
click at [118, 143] on label "Lāzera gravēšana" at bounding box center [240, 152] width 310 height 18
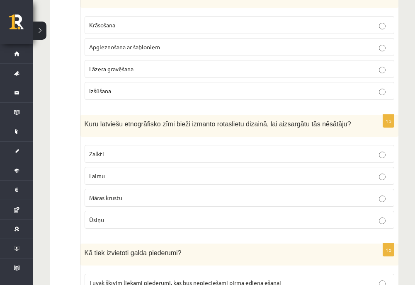
click at [111, 194] on span "Māras krustu" at bounding box center [105, 197] width 33 height 7
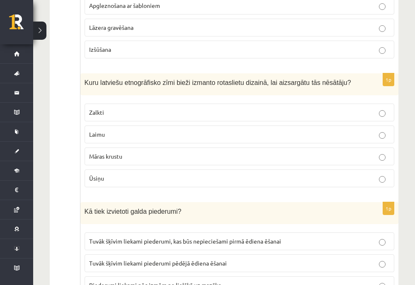
scroll to position [3830, 0]
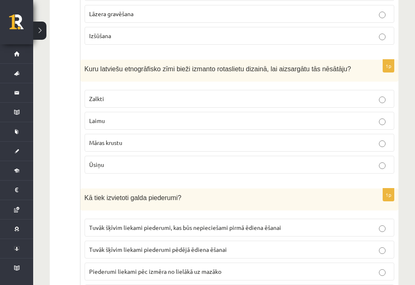
click at [125, 224] on span "Tuvāk šķīvim liekami piederumi, kas būs nepieciešami pirmā ēdiena ēšanai" at bounding box center [185, 227] width 192 height 7
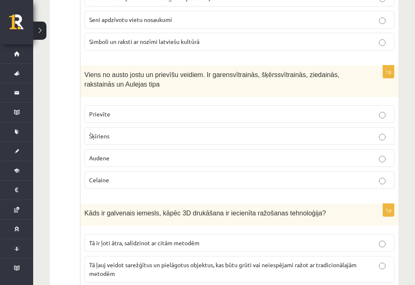
scroll to position [0, 0]
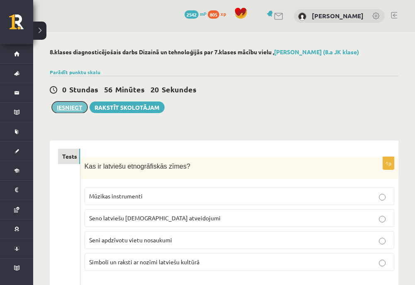
click at [81, 107] on button "Iesniegt" at bounding box center [70, 108] width 36 height 12
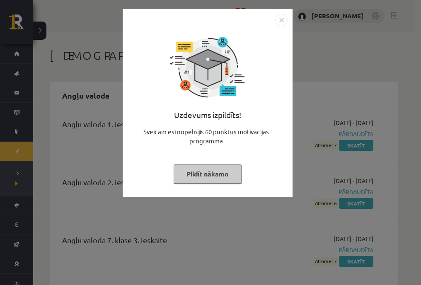
click at [224, 180] on button "Pildīt nākamo" at bounding box center [208, 174] width 68 height 19
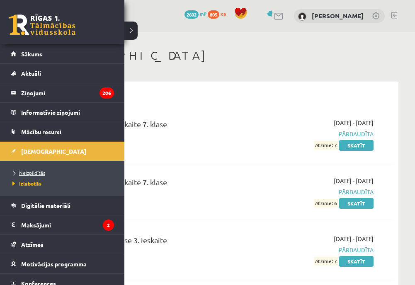
click at [29, 170] on span "Neizpildītās" at bounding box center [27, 173] width 35 height 7
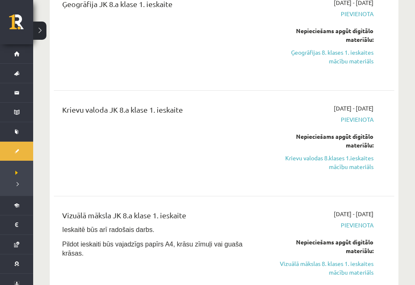
scroll to position [415, 0]
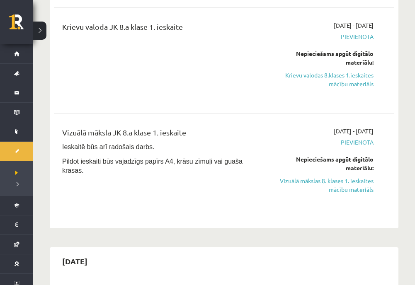
drag, startPoint x: 349, startPoint y: 185, endPoint x: 247, endPoint y: 38, distance: 179.3
click at [348, 185] on link "Vizuālā mākslas 8. klases 1. ieskaites mācību materiāls" at bounding box center [325, 185] width 95 height 17
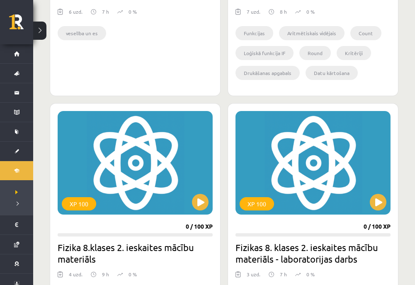
scroll to position [402, 0]
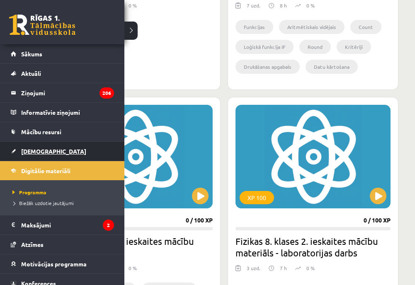
click at [28, 153] on span "[DEMOGRAPHIC_DATA]" at bounding box center [53, 151] width 65 height 7
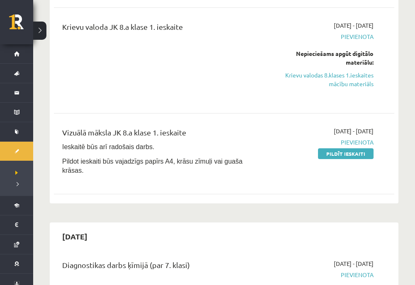
scroll to position [373, 0]
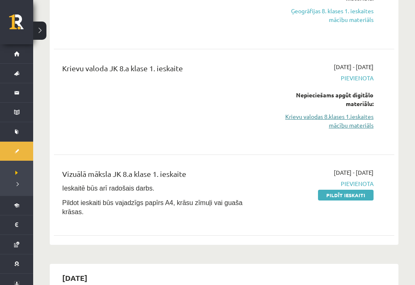
click at [352, 124] on link "Krievu valodas 8.klases 1.ieskaites mācību materiāls" at bounding box center [325, 120] width 95 height 17
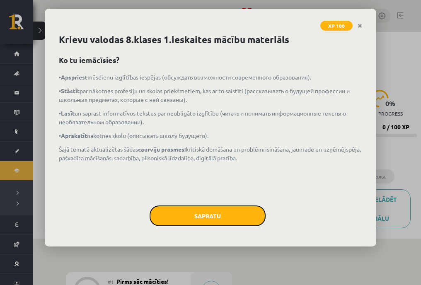
click at [222, 216] on button "Sapratu" at bounding box center [208, 216] width 116 height 21
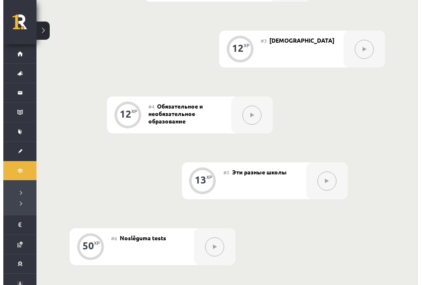
scroll to position [166, 0]
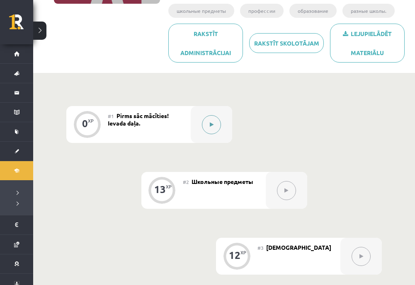
click at [215, 134] on div at bounding box center [211, 124] width 41 height 37
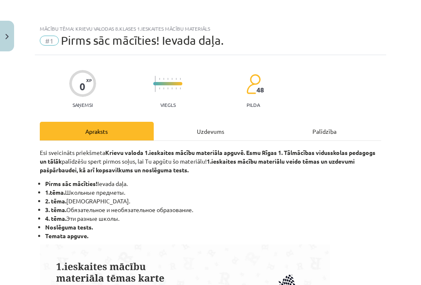
click at [216, 130] on div "Uzdevums" at bounding box center [211, 131] width 114 height 19
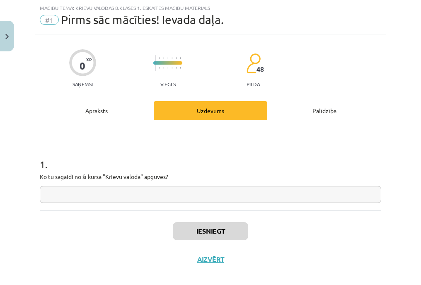
scroll to position [30, 0]
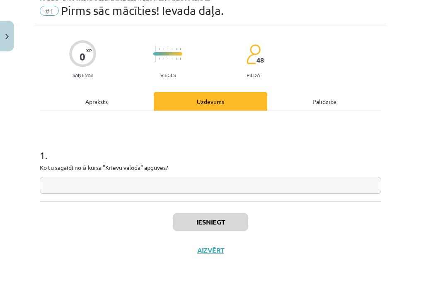
click at [166, 200] on div "1 . Ko tu sagaidi no šī kursa "Krievu valoda" apguves?" at bounding box center [211, 156] width 342 height 90
click at [166, 188] on input "text" at bounding box center [211, 185] width 342 height 17
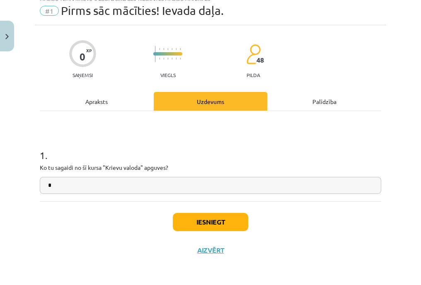
type input "*"
click at [184, 221] on button "Iesniegt" at bounding box center [210, 222] width 75 height 18
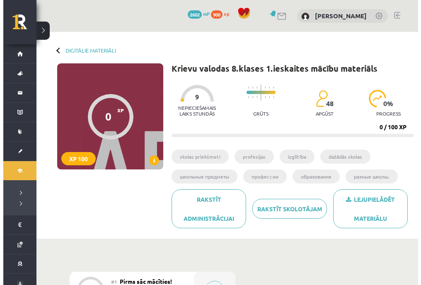
scroll to position [124, 0]
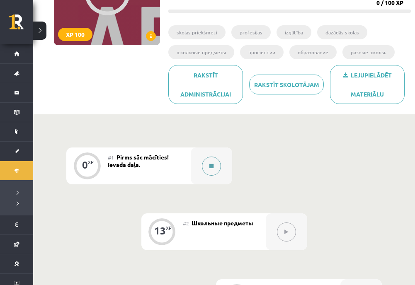
click at [221, 170] on div at bounding box center [211, 166] width 41 height 37
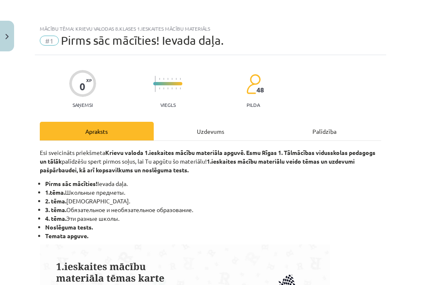
drag, startPoint x: 215, startPoint y: 144, endPoint x: 213, endPoint y: 139, distance: 5.6
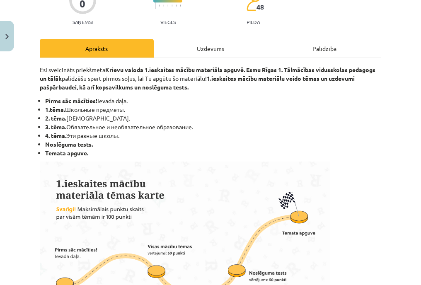
click at [204, 46] on div "Uzdevums" at bounding box center [211, 48] width 114 height 19
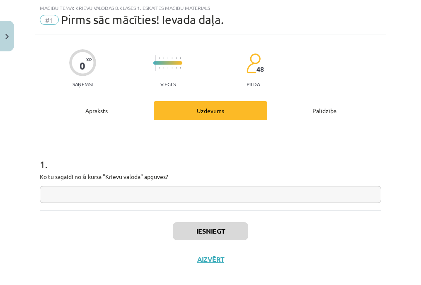
scroll to position [30, 0]
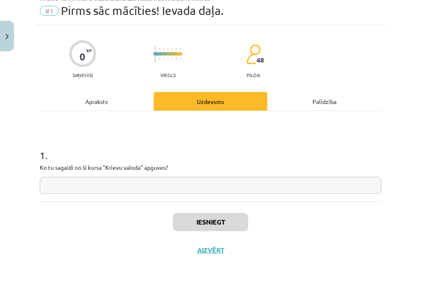
click at [169, 196] on div "1 . Ko tu sagaidi no šī kursa "Krievu valoda" apguves?" at bounding box center [211, 156] width 342 height 90
click at [162, 187] on input "text" at bounding box center [211, 185] width 342 height 17
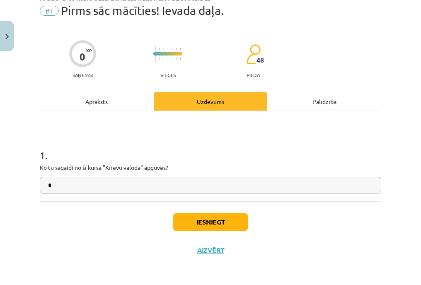
type input "*"
click at [217, 233] on div "Iesniegt Aizvērt" at bounding box center [211, 231] width 342 height 58
click at [219, 223] on button "Iesniegt" at bounding box center [210, 222] width 75 height 18
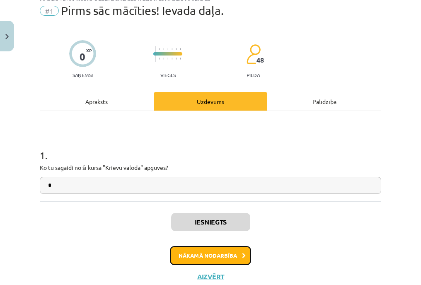
click at [214, 261] on button "Nākamā nodarbība" at bounding box center [210, 255] width 81 height 19
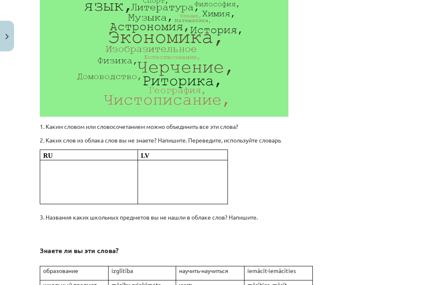
scroll to position [311, 0]
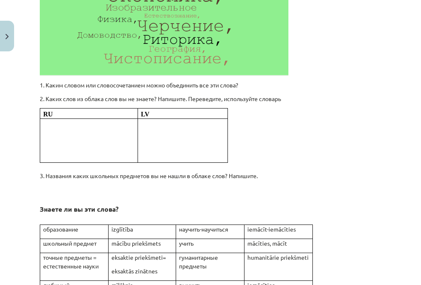
click at [181, 137] on p at bounding box center [182, 140] width 83 height 9
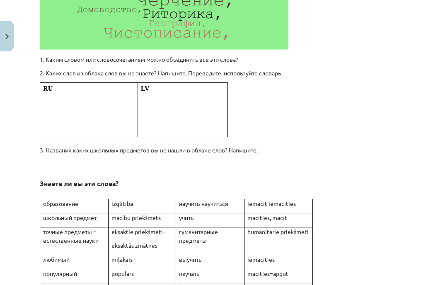
scroll to position [0, 0]
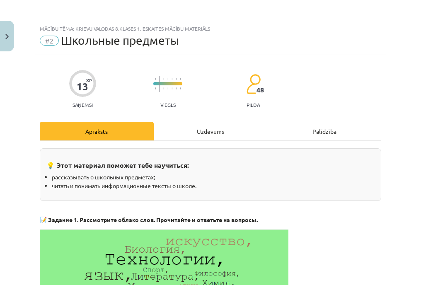
click at [202, 131] on div "Uzdevums" at bounding box center [211, 131] width 114 height 19
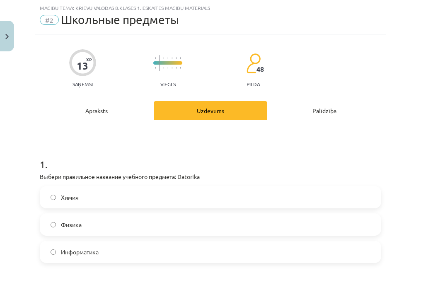
scroll to position [104, 0]
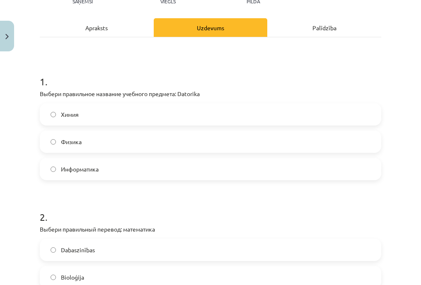
click at [97, 165] on label "Информатика" at bounding box center [211, 169] width 340 height 21
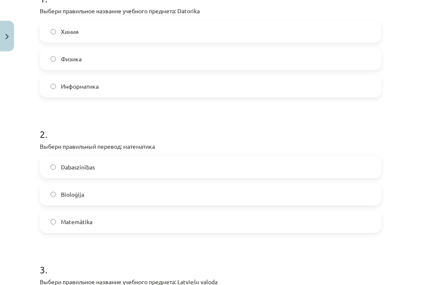
click at [82, 231] on label "Matemātika" at bounding box center [211, 222] width 340 height 21
click at [82, 225] on span "Matemātika" at bounding box center [77, 222] width 32 height 9
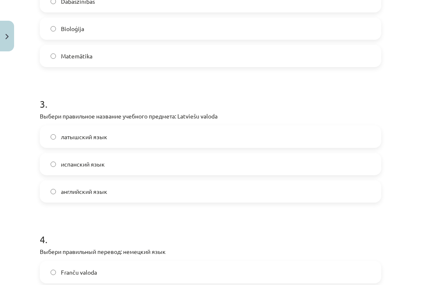
click at [83, 138] on span "латышский язык" at bounding box center [84, 137] width 46 height 9
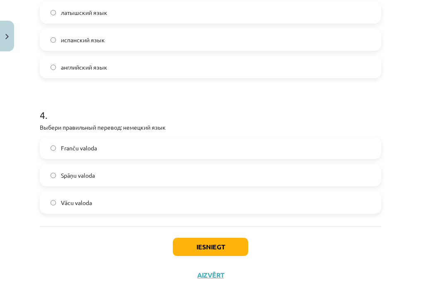
click at [93, 179] on span "Spāņu valoda" at bounding box center [78, 175] width 34 height 9
click at [90, 197] on label "Vācu valoda" at bounding box center [211, 202] width 340 height 21
click at [209, 248] on button "Iesniegt" at bounding box center [210, 247] width 75 height 18
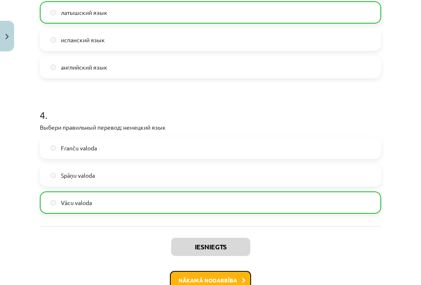
click at [209, 275] on button "Nākamā nodarbība" at bounding box center [210, 280] width 81 height 19
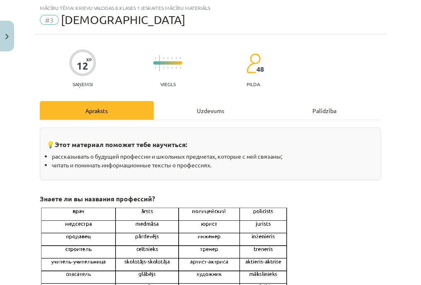
click at [213, 112] on div "Uzdevums" at bounding box center [211, 110] width 114 height 19
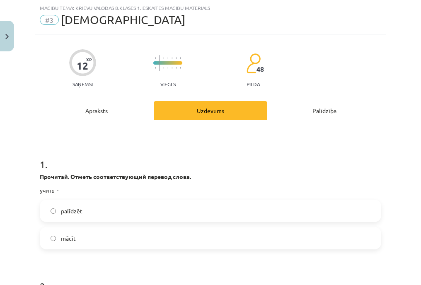
scroll to position [62, 0]
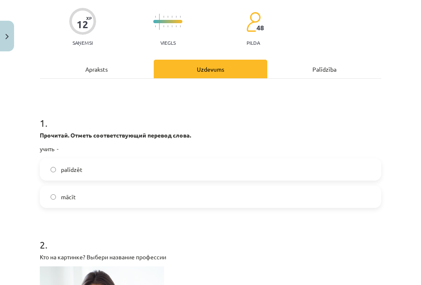
click at [92, 187] on label "mācīt" at bounding box center [211, 197] width 340 height 21
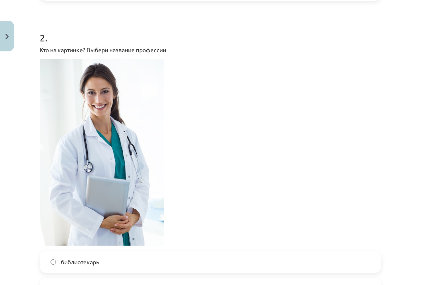
scroll to position [394, 0]
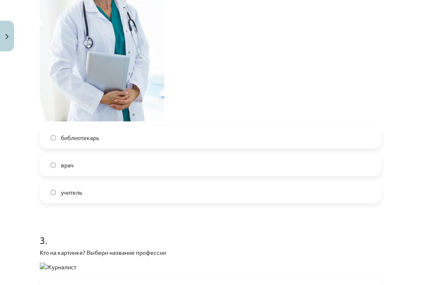
click at [93, 166] on label "врач" at bounding box center [211, 165] width 340 height 21
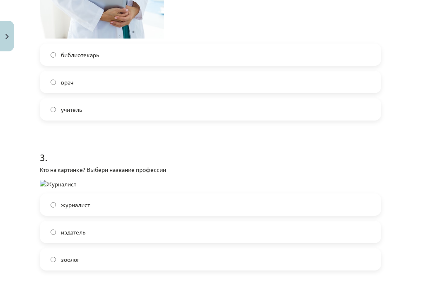
scroll to position [560, 0]
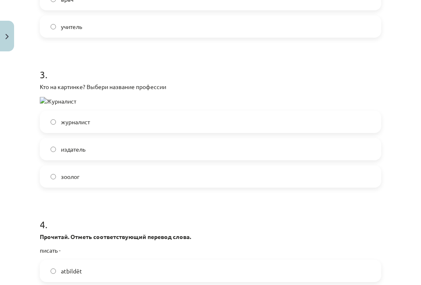
click at [98, 121] on label "журналист" at bounding box center [211, 122] width 340 height 21
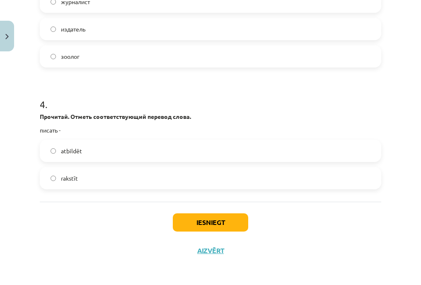
click at [83, 173] on label "rakstīt" at bounding box center [211, 178] width 340 height 21
click at [202, 232] on div "Iesniegt Aizvērt" at bounding box center [211, 231] width 342 height 58
click at [202, 222] on button "Iesniegt" at bounding box center [210, 223] width 75 height 18
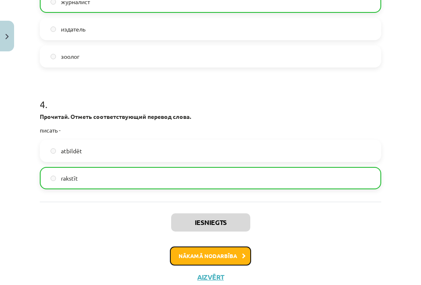
click at [202, 251] on button "Nākamā nodarbība" at bounding box center [210, 256] width 81 height 19
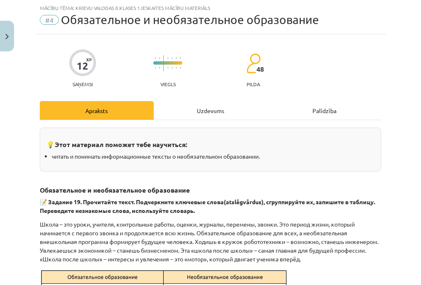
click at [199, 108] on div "Uzdevums" at bounding box center [211, 110] width 114 height 19
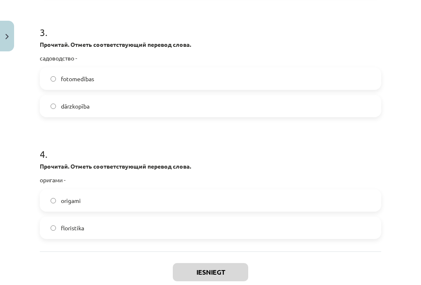
scroll to position [502, 0]
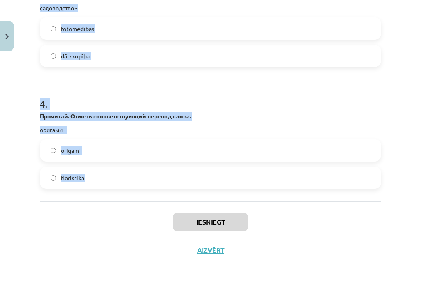
drag, startPoint x: 38, startPoint y: 155, endPoint x: 139, endPoint y: 209, distance: 114.7
copy form "1 . Дополни диалог: - Ты интересуешься (гимнастика) ________ в свободное время?…"
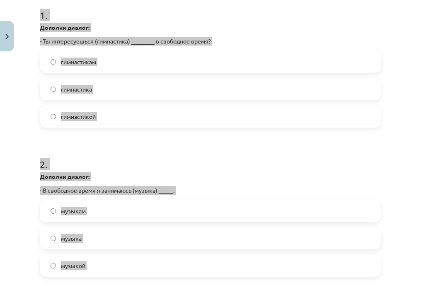
scroll to position [87, 0]
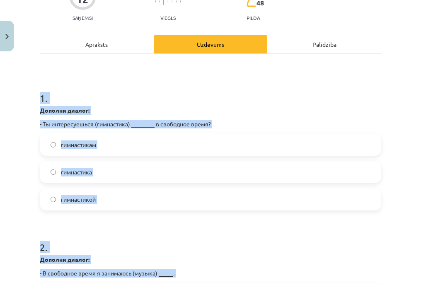
click at [115, 193] on label "гимнастикой" at bounding box center [211, 199] width 340 height 21
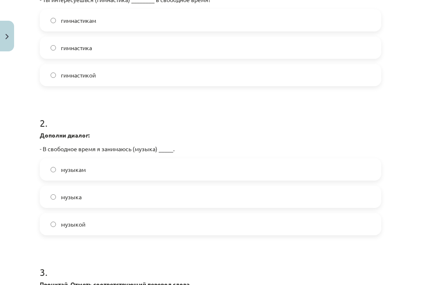
scroll to position [336, 0]
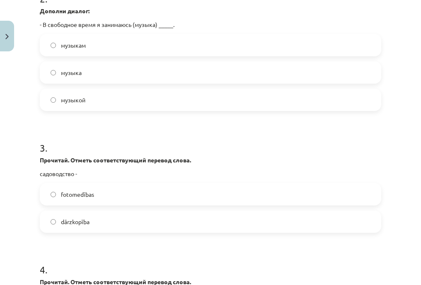
click at [90, 95] on label "музыкой" at bounding box center [211, 100] width 340 height 21
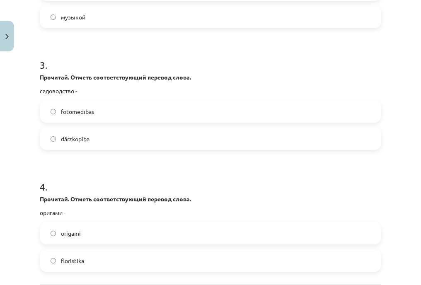
click at [87, 136] on span "dārzkopība" at bounding box center [75, 139] width 29 height 9
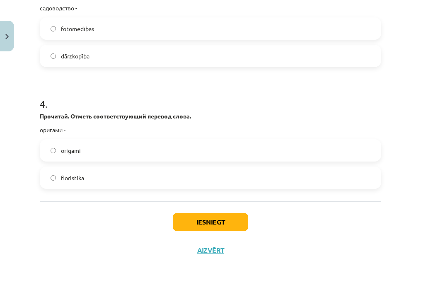
click at [100, 152] on label "origami" at bounding box center [211, 150] width 340 height 21
click at [221, 225] on button "Iesniegt" at bounding box center [210, 222] width 75 height 18
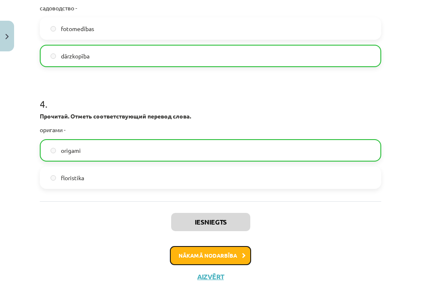
click at [217, 246] on button "Nākamā nodarbība" at bounding box center [210, 255] width 81 height 19
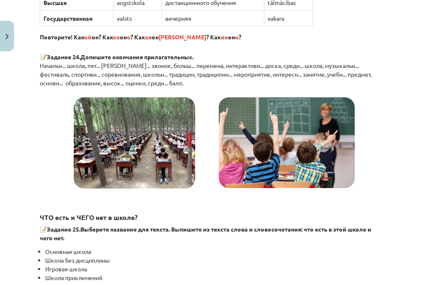
scroll to position [21, 0]
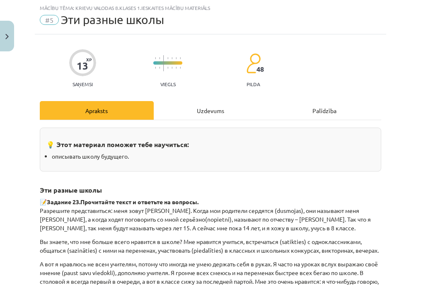
click at [189, 110] on div "Uzdevums" at bounding box center [211, 110] width 114 height 19
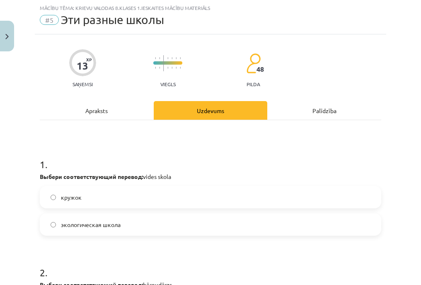
scroll to position [145, 0]
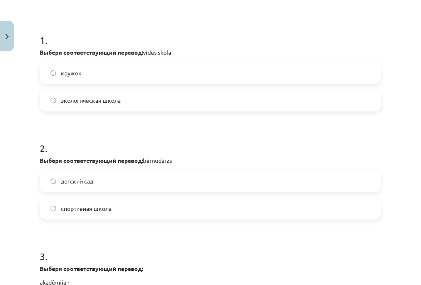
click at [93, 121] on form "1 . Выбери соответствующий перевод: vides skola кружок экологическая школа 2 . …" at bounding box center [211, 242] width 342 height 444
click at [96, 102] on span "экологическая школа" at bounding box center [91, 100] width 60 height 9
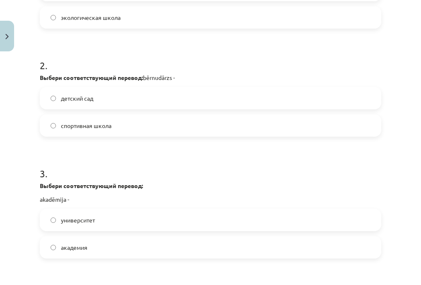
click at [115, 97] on label "детский сад" at bounding box center [211, 98] width 340 height 21
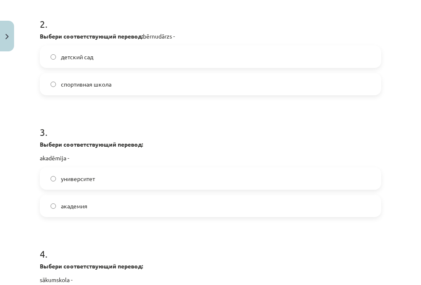
scroll to position [311, 0]
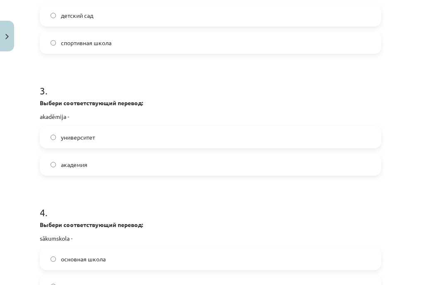
click at [97, 163] on label "академия" at bounding box center [211, 164] width 340 height 21
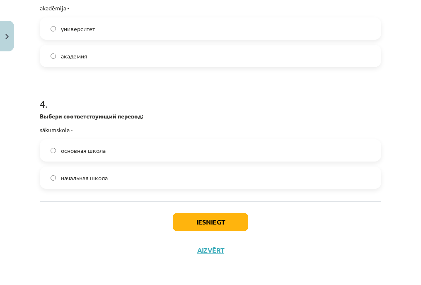
click at [94, 177] on span "начальная школа" at bounding box center [84, 178] width 47 height 9
click at [209, 214] on button "Iesniegt" at bounding box center [210, 222] width 75 height 18
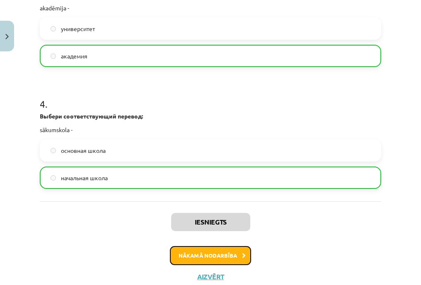
click at [210, 255] on button "Nākamā nodarbība" at bounding box center [210, 255] width 81 height 19
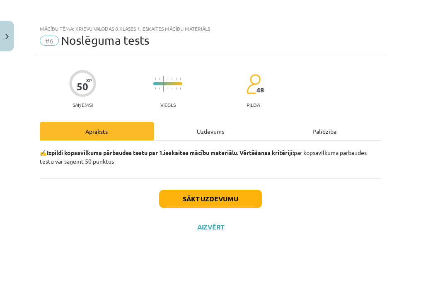
click at [187, 131] on div "Uzdevums" at bounding box center [211, 131] width 114 height 19
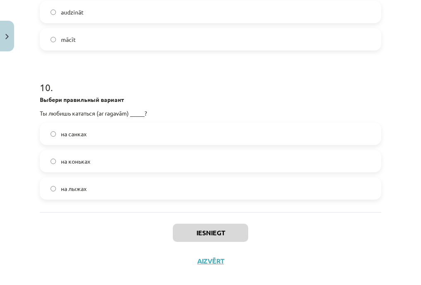
scroll to position [1597, 0]
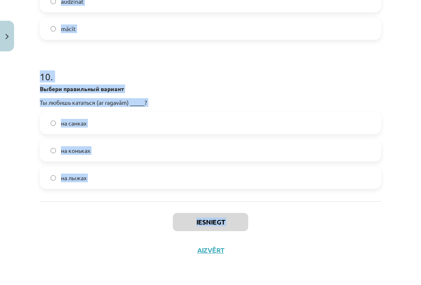
drag, startPoint x: 32, startPoint y: 40, endPoint x: 115, endPoint y: 237, distance: 213.6
click at [115, 237] on div "Mācību tēma: Krievu valodas 8.klases 1.ieskaites mācību materiāls #6 Noslēguma …" at bounding box center [210, 142] width 421 height 285
copy div "1 . Выбери правильный вариант В этом году я начал интересоваться (ar dziedāšanu…"
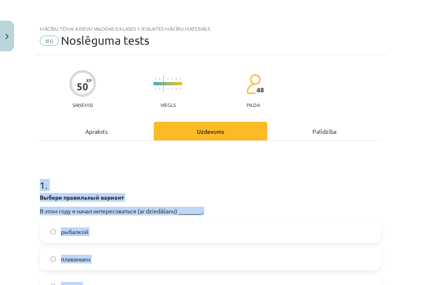
scroll to position [124, 0]
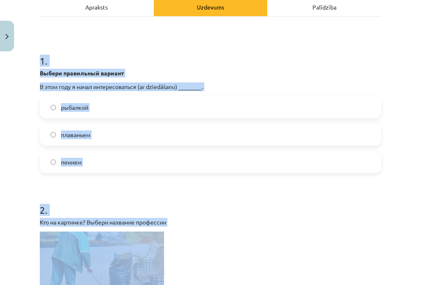
click at [2, 144] on div "Mācību tēma: Krievu valodas 8.klases 1.ieskaites mācību materiāls #6 Noslēguma …" at bounding box center [210, 142] width 421 height 285
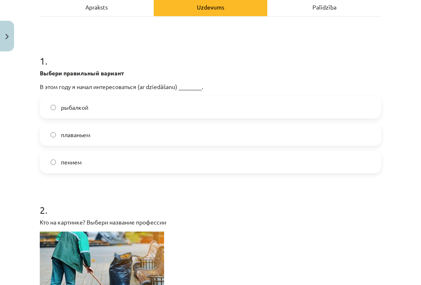
click at [114, 165] on label "пением" at bounding box center [211, 162] width 340 height 21
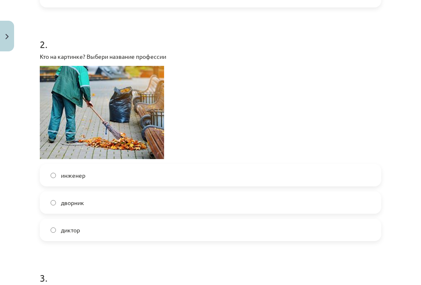
click at [103, 205] on label "дворник" at bounding box center [211, 202] width 340 height 21
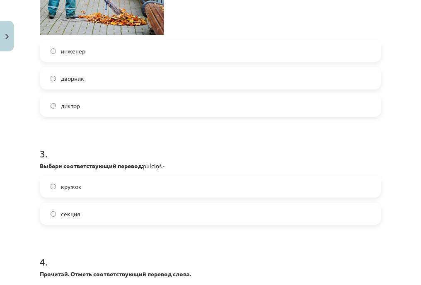
click at [86, 187] on label "кружок" at bounding box center [211, 186] width 340 height 21
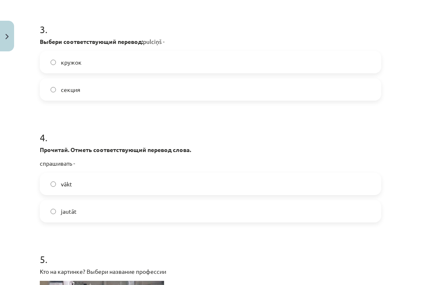
click at [90, 210] on label "jautāt" at bounding box center [211, 211] width 340 height 21
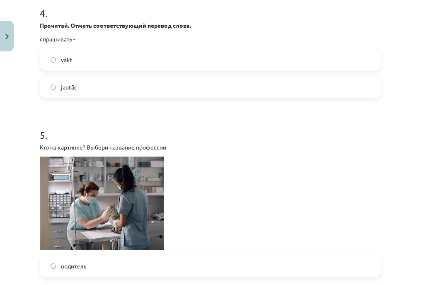
scroll to position [788, 0]
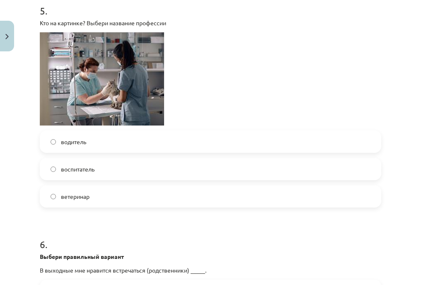
click at [94, 195] on label "ветеринар" at bounding box center [211, 196] width 340 height 21
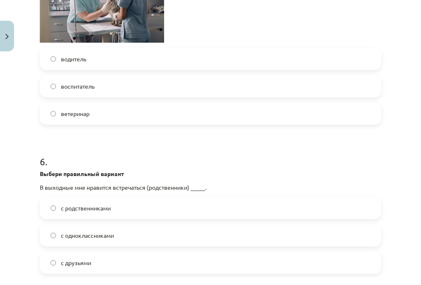
scroll to position [913, 0]
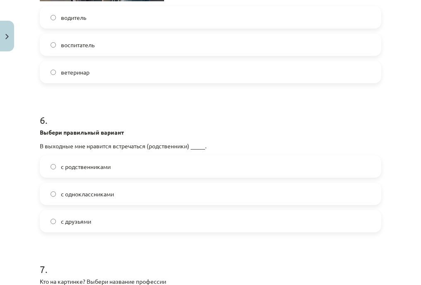
click at [121, 166] on label "с родственниками" at bounding box center [211, 166] width 340 height 21
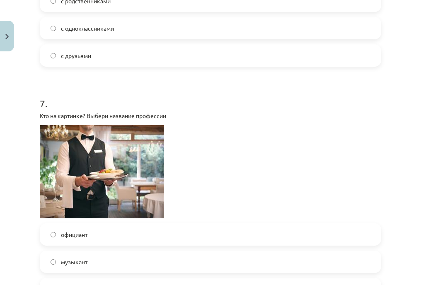
scroll to position [1120, 0]
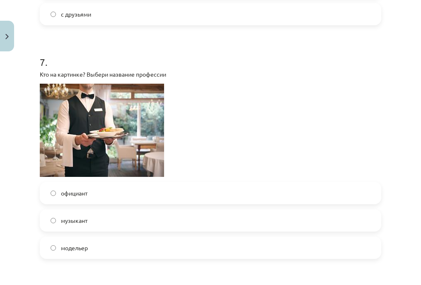
click at [99, 192] on label "официант" at bounding box center [211, 193] width 340 height 21
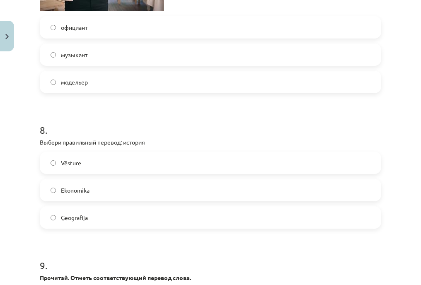
click at [85, 167] on label "Vēsture" at bounding box center [211, 163] width 340 height 21
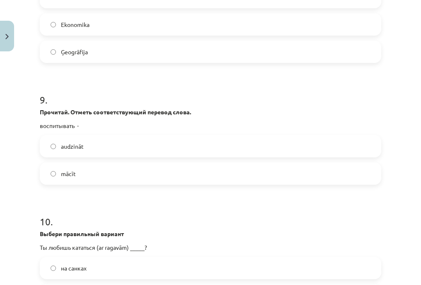
click at [83, 149] on span "audzināt" at bounding box center [72, 146] width 23 height 9
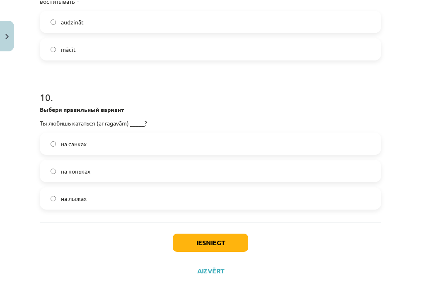
click at [103, 144] on label "на санках" at bounding box center [211, 144] width 340 height 21
click at [190, 243] on button "Iesniegt" at bounding box center [210, 243] width 75 height 18
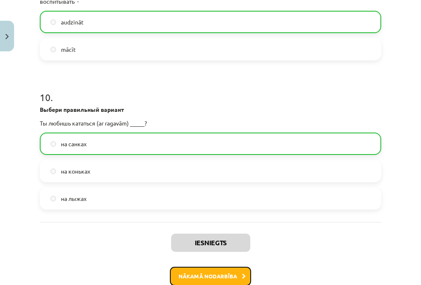
click at [201, 273] on button "Nākamā nodarbība" at bounding box center [210, 276] width 81 height 19
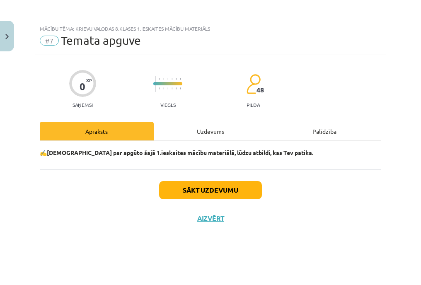
click at [187, 132] on div "Uzdevums" at bounding box center [211, 131] width 114 height 19
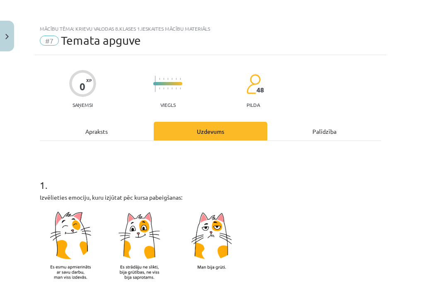
click at [185, 131] on div "Uzdevums" at bounding box center [211, 131] width 114 height 19
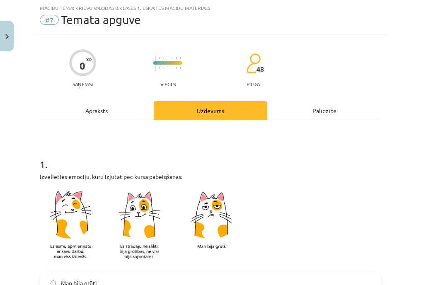
scroll to position [145, 0]
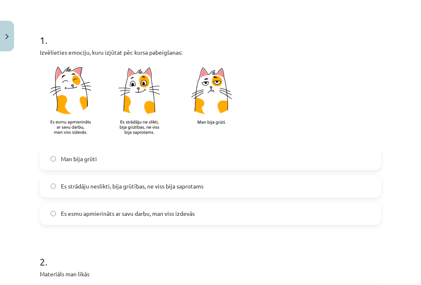
click at [116, 162] on label "Man bija grūti" at bounding box center [211, 159] width 340 height 21
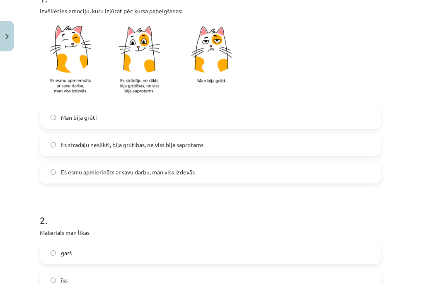
click at [113, 166] on label "Es esmu apmierināts ar savu darbu, man viss izdevās" at bounding box center [211, 172] width 340 height 21
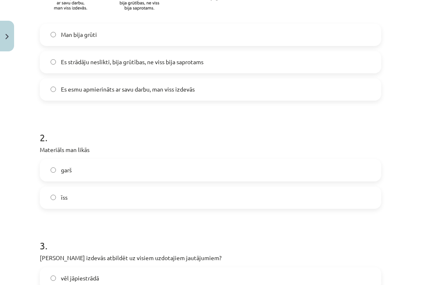
click at [85, 190] on label "īss" at bounding box center [211, 197] width 340 height 21
click at [92, 168] on label "garš" at bounding box center [211, 170] width 340 height 21
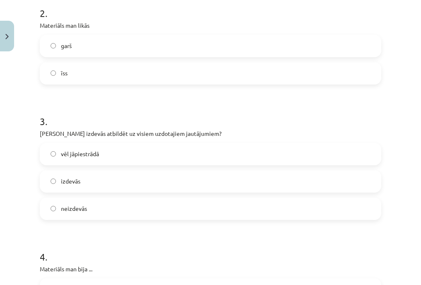
click at [105, 157] on label "vēl jāpiestrādā" at bounding box center [211, 154] width 340 height 21
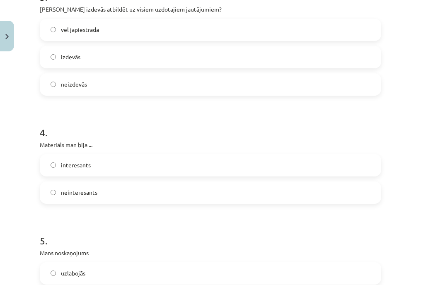
click at [102, 163] on label "interesants" at bounding box center [211, 165] width 340 height 21
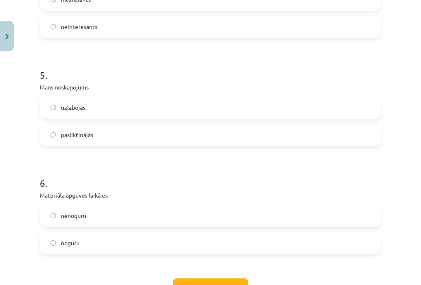
click at [94, 114] on label "uzlabojās" at bounding box center [211, 107] width 340 height 21
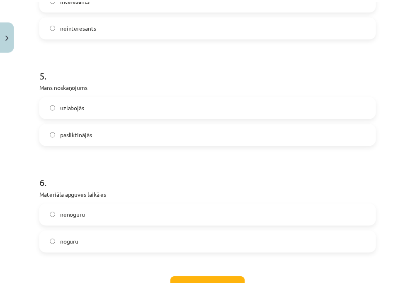
scroll to position [750, 0]
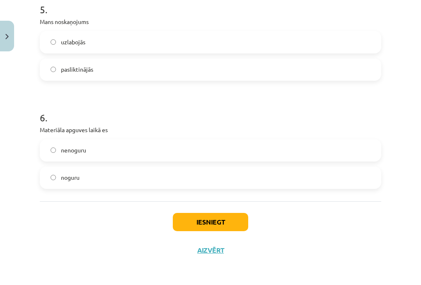
click at [91, 150] on label "nenoguru" at bounding box center [211, 150] width 340 height 21
click at [87, 177] on label "noguru" at bounding box center [211, 178] width 340 height 21
click at [191, 219] on button "Iesniegt" at bounding box center [210, 222] width 75 height 18
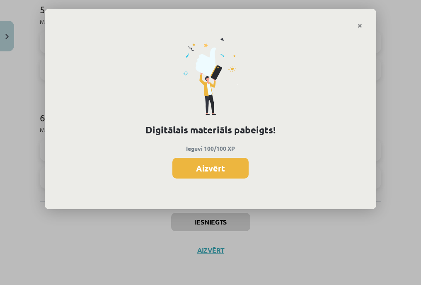
click at [209, 178] on button "Aizvērt" at bounding box center [211, 168] width 76 height 21
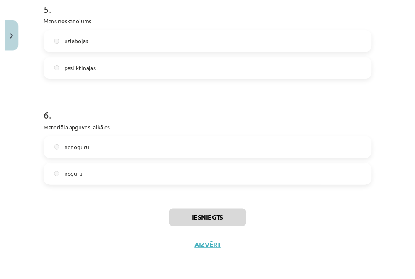
scroll to position [626, 0]
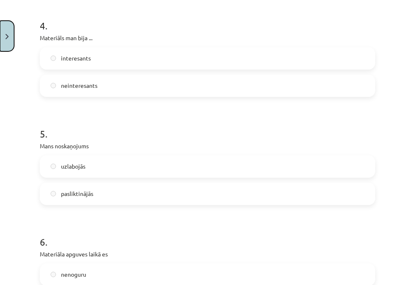
click at [0, 31] on html "0 Dāvanas 2602 mP 900 xp Gabriels Rimeiks Sākums Aktuāli Kā mācīties eSKOLĀ Kon…" at bounding box center [207, 18] width 415 height 285
click at [5, 34] on button "Close" at bounding box center [7, 36] width 14 height 31
click at [47, 31] on div "Mācību tēma: Krievu valodas 8.klases 1.ieskaites mācību materiāls #7 Temata apg…" at bounding box center [207, 142] width 415 height 285
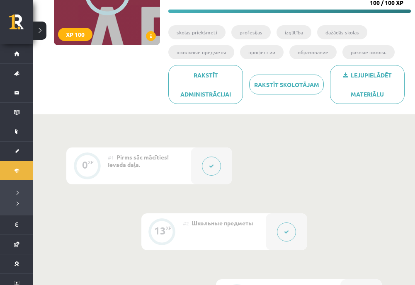
click at [43, 34] on button at bounding box center [39, 31] width 13 height 18
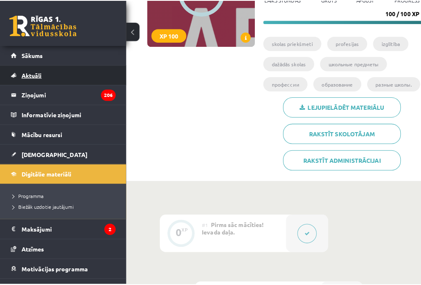
scroll to position [0, 0]
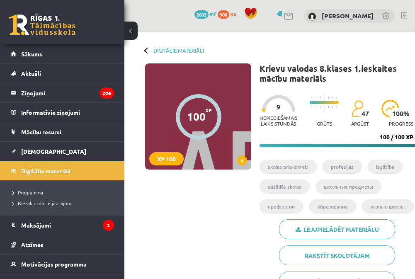
click at [135, 32] on button at bounding box center [130, 31] width 13 height 18
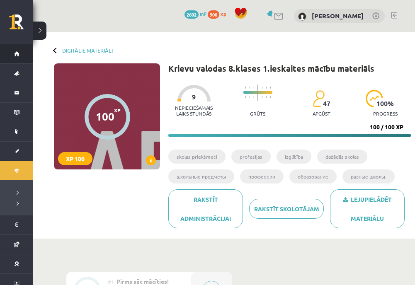
click at [20, 50] on link "Sākums" at bounding box center [16, 53] width 33 height 19
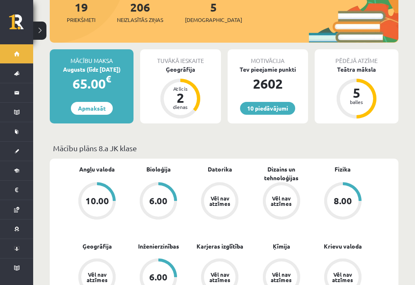
scroll to position [249, 0]
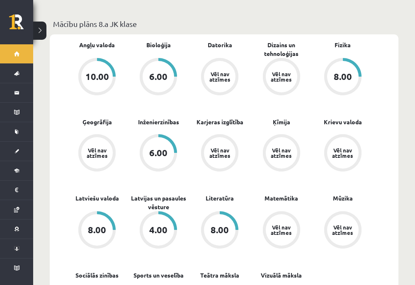
click at [104, 72] on div "10.00" at bounding box center [97, 76] width 24 height 9
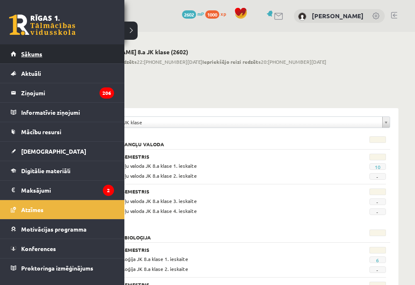
click at [16, 50] on link "Sākums" at bounding box center [62, 53] width 103 height 19
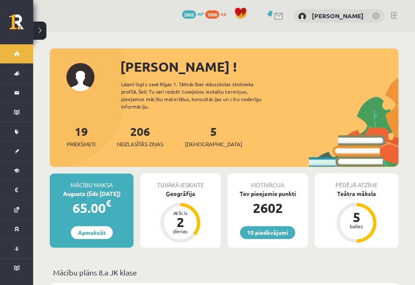
scroll to position [166, 0]
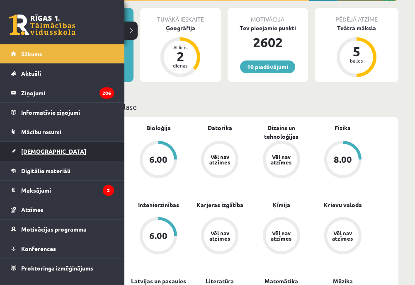
click at [70, 146] on link "[DEMOGRAPHIC_DATA]" at bounding box center [62, 151] width 103 height 19
